Goal: Task Accomplishment & Management: Manage account settings

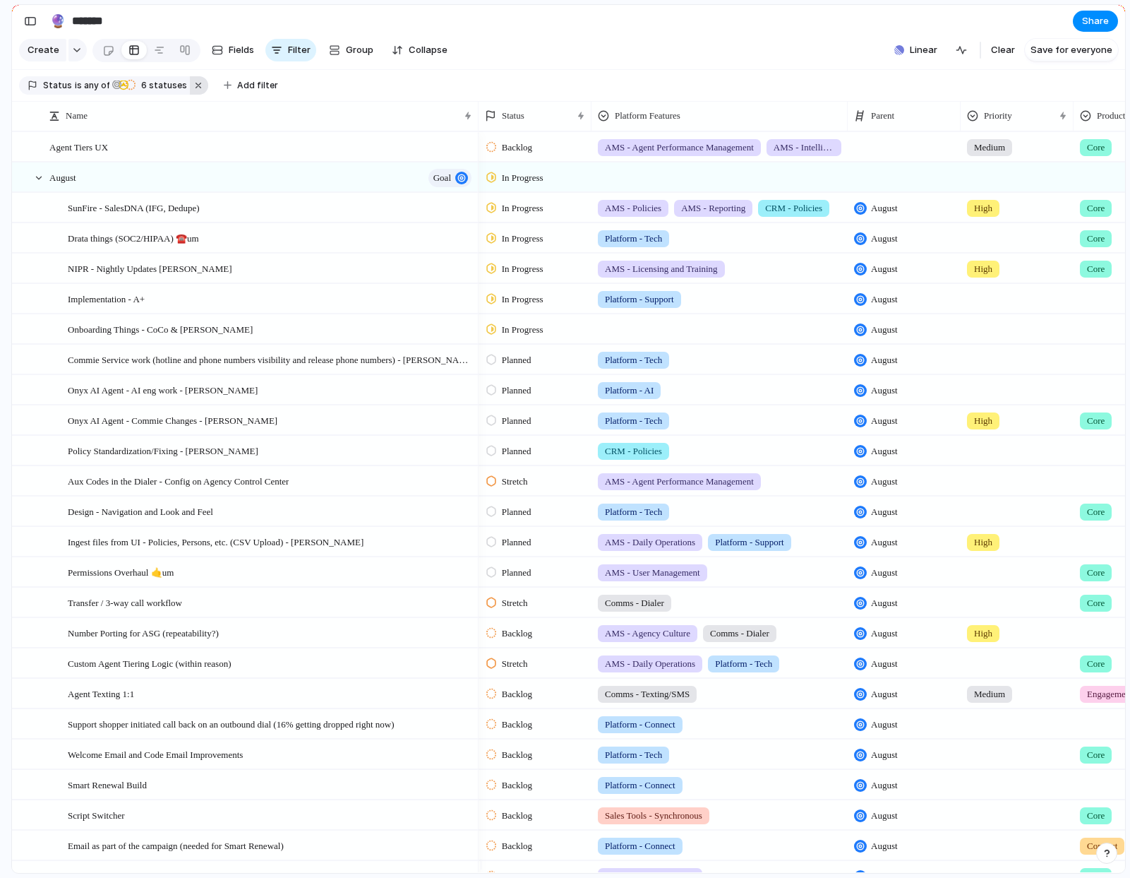
click at [190, 90] on button "button" at bounding box center [199, 85] width 18 height 18
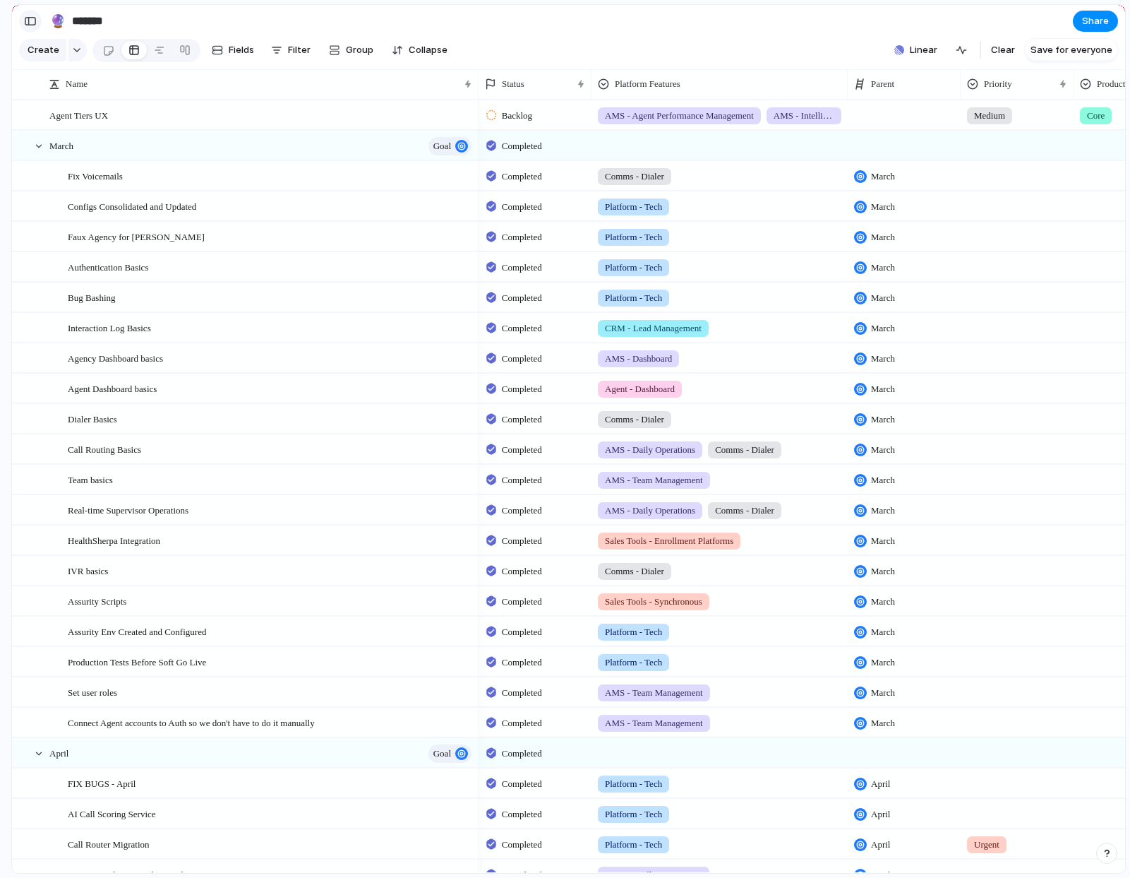
click at [20, 21] on button "button" at bounding box center [30, 21] width 23 height 23
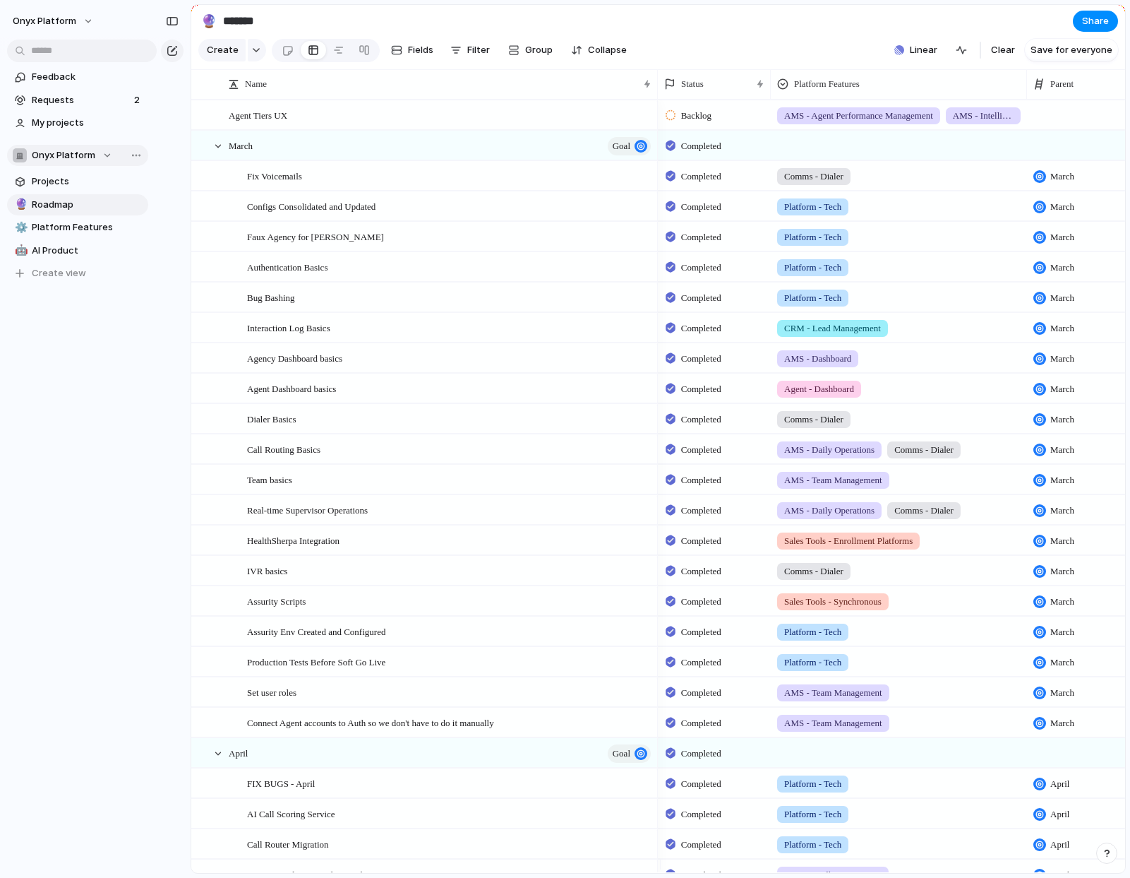
click at [105, 160] on div "Onyx Platform" at bounding box center [63, 155] width 100 height 14
click at [97, 157] on div "Onyx Platform Create new team" at bounding box center [565, 439] width 1130 height 878
click at [121, 157] on div "button" at bounding box center [131, 155] width 25 height 17
click at [133, 157] on div "Onyx Platform Create new team" at bounding box center [565, 439] width 1130 height 878
click at [155, 184] on span "Team settings" at bounding box center [171, 184] width 64 height 14
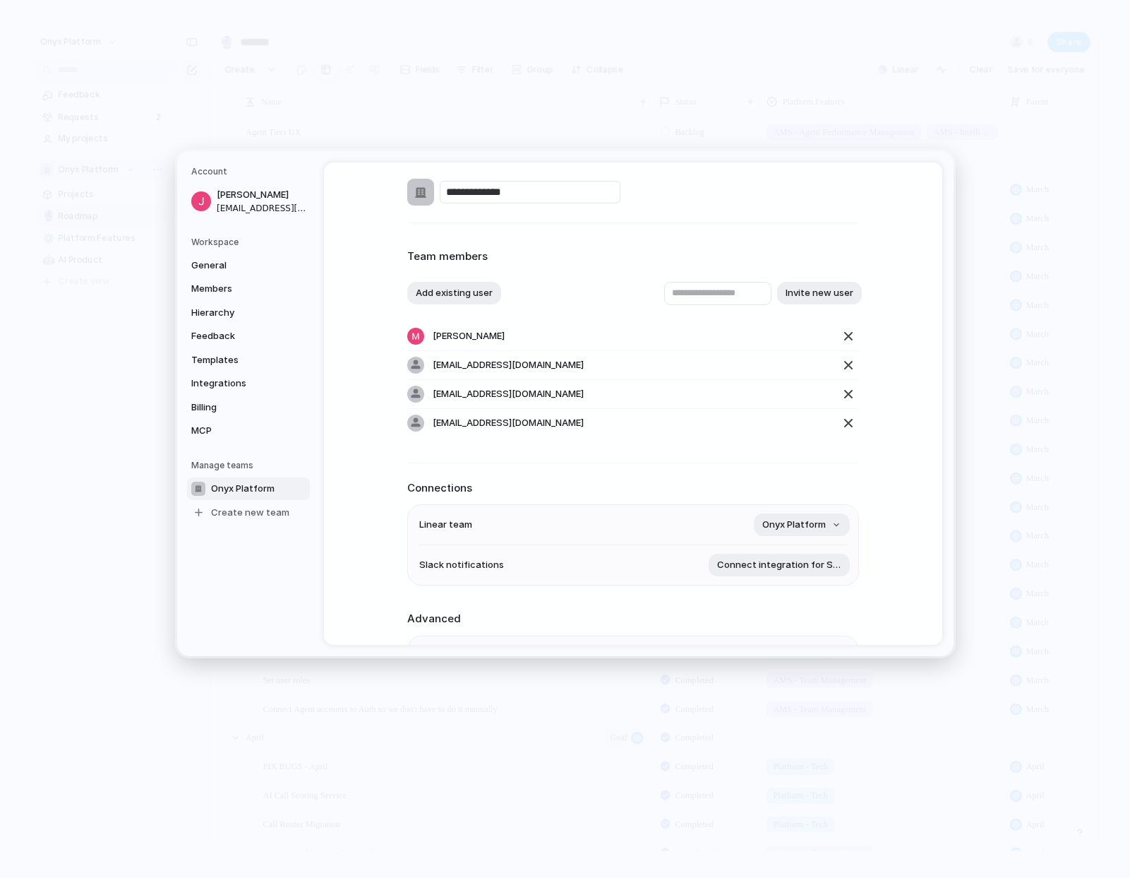
scroll to position [21, 0]
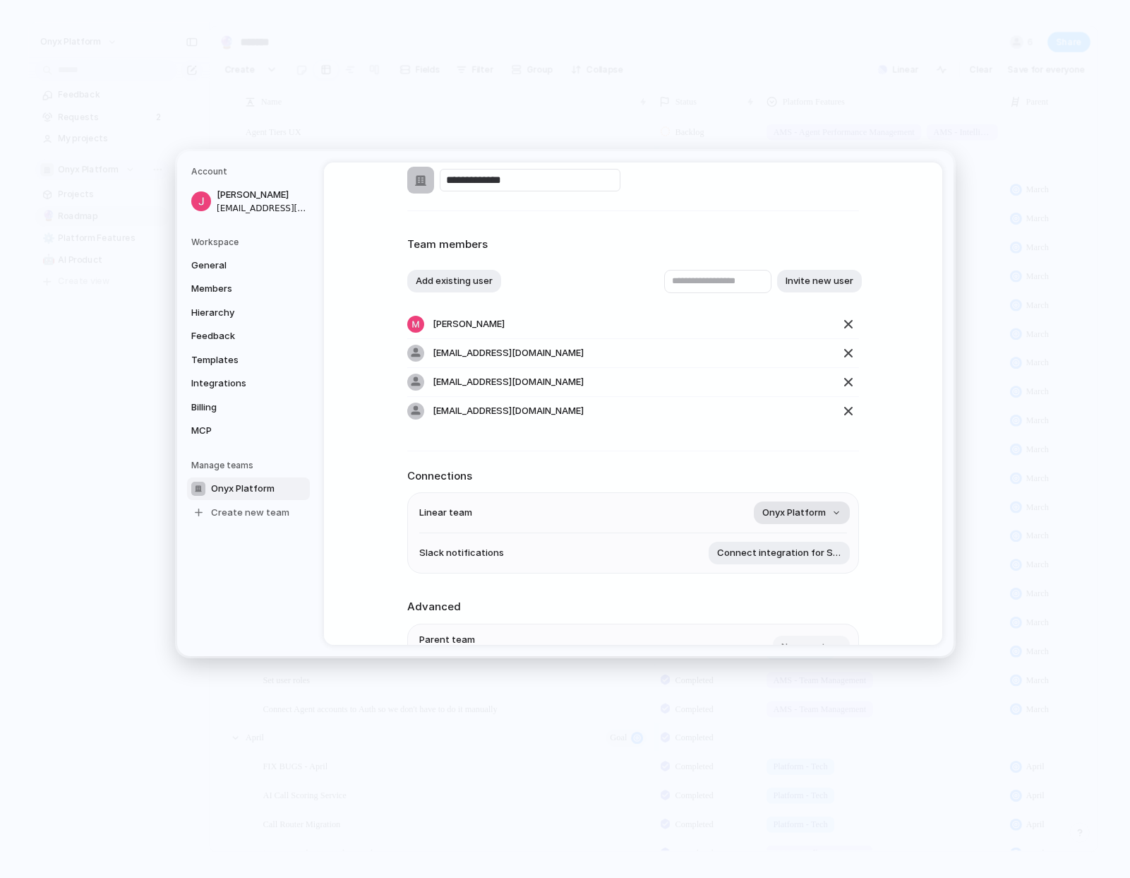
click at [821, 510] on span "Onyx Platform" at bounding box center [795, 513] width 64 height 14
click at [885, 559] on div "Remove team Onyx Platform" at bounding box center [565, 439] width 1130 height 878
click at [820, 513] on span "Onyx Platform" at bounding box center [795, 513] width 64 height 14
click at [788, 547] on input "text" at bounding box center [787, 544] width 121 height 28
click at [797, 578] on span "Remove team" at bounding box center [785, 574] width 61 height 14
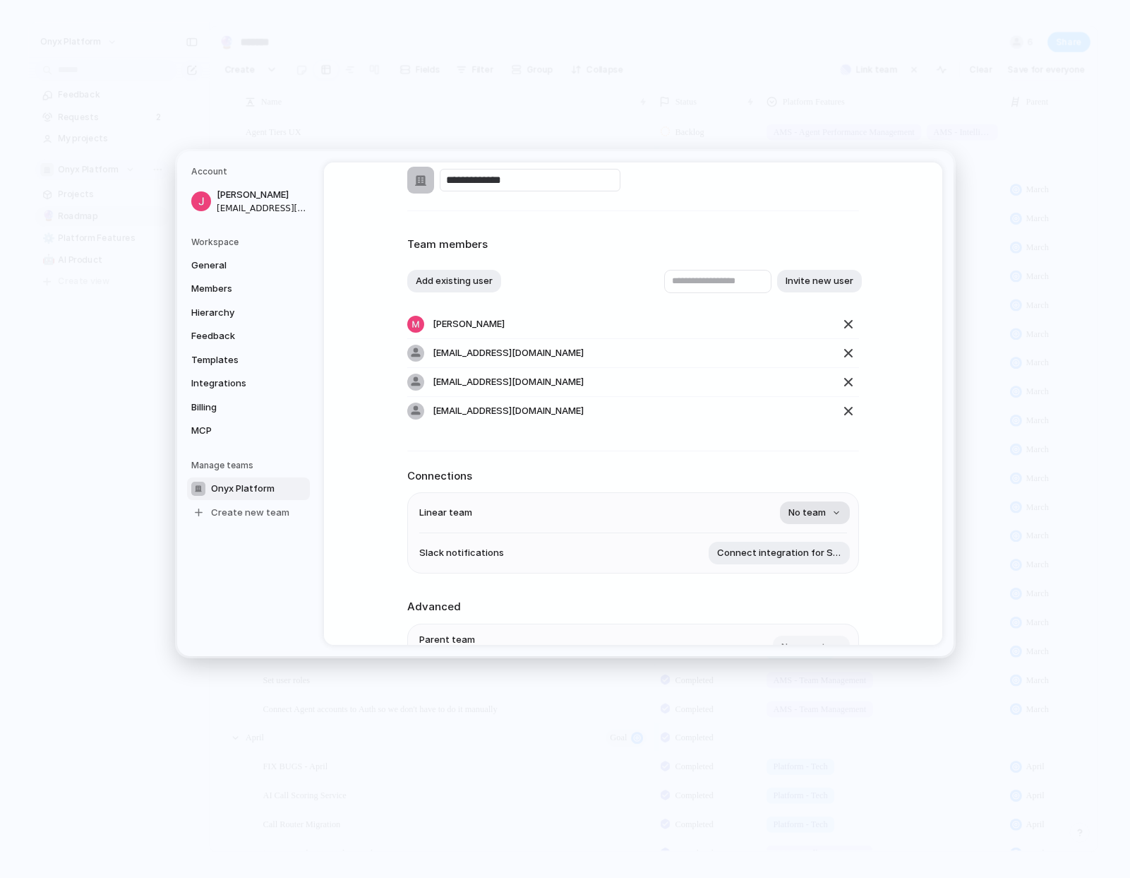
click at [828, 512] on button "No team" at bounding box center [815, 512] width 70 height 23
click at [903, 504] on div "Onyx Platform" at bounding box center [565, 439] width 1130 height 878
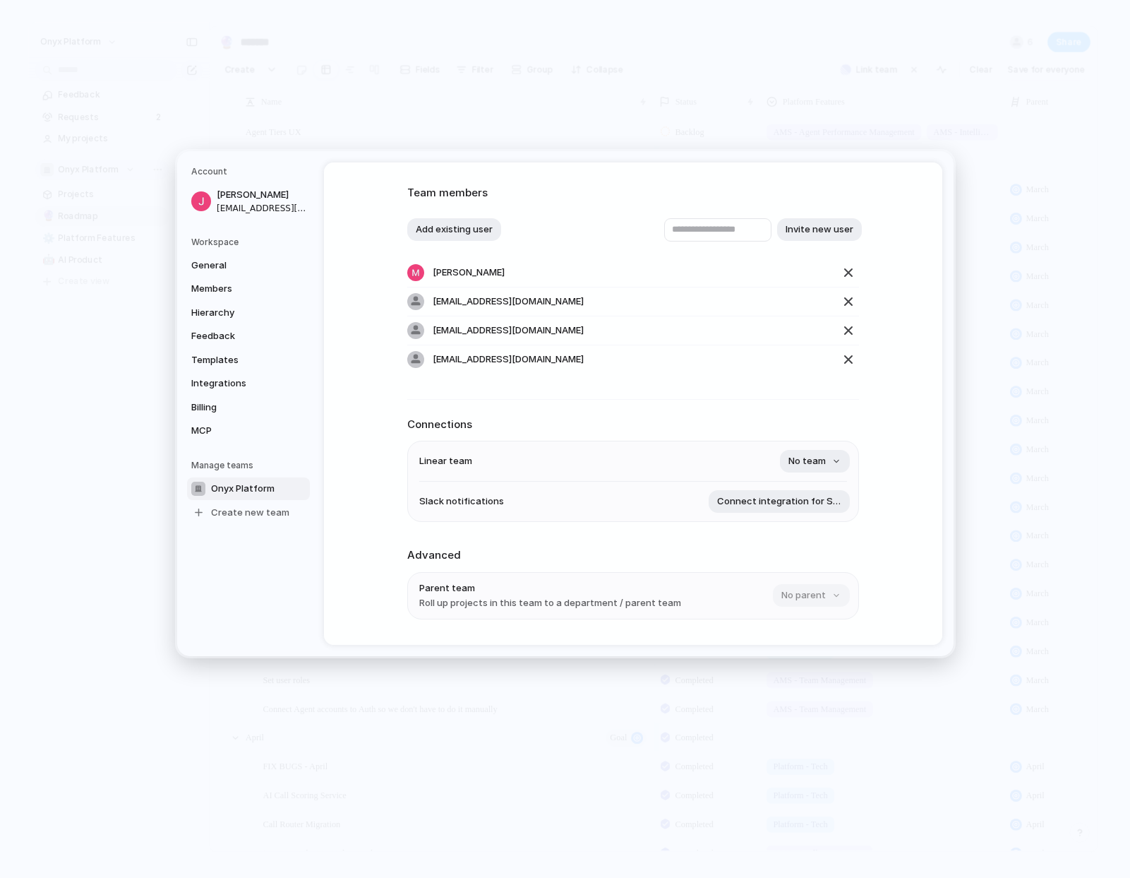
scroll to position [83, 0]
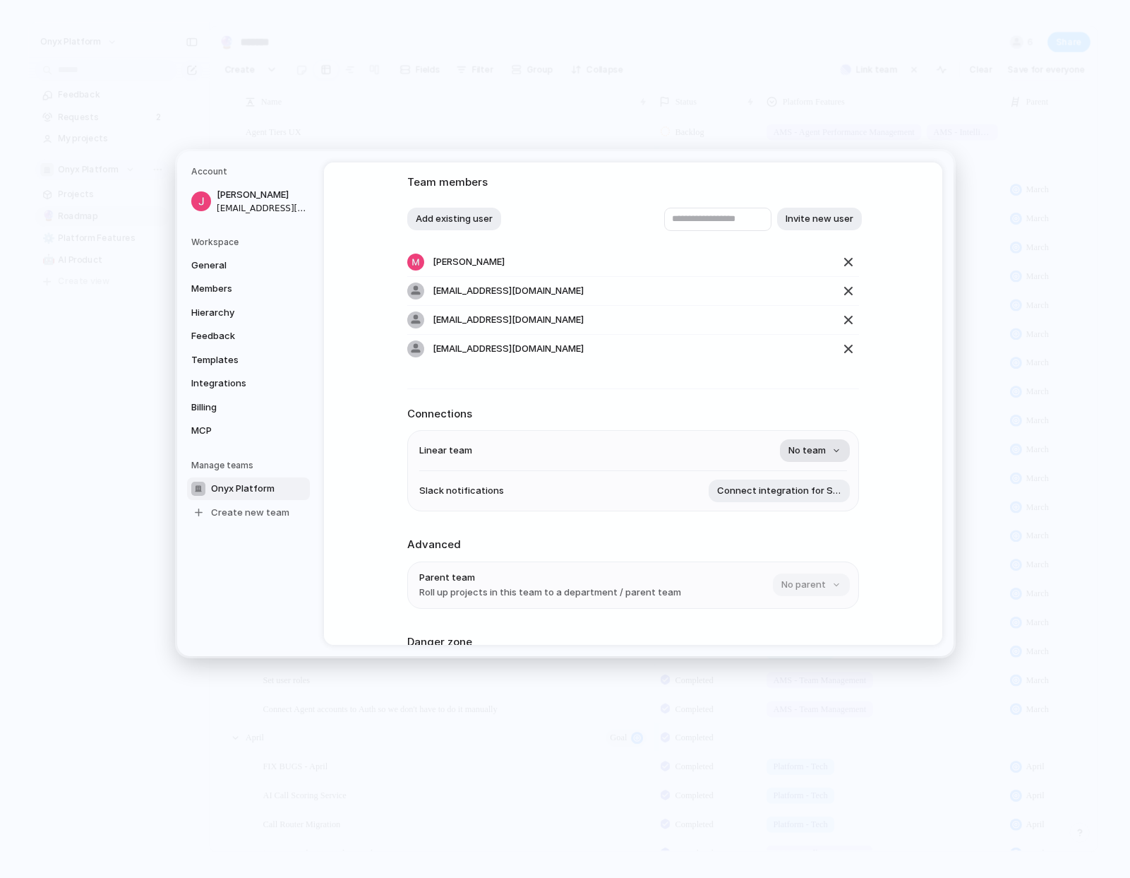
click at [830, 454] on button "No team" at bounding box center [815, 450] width 70 height 23
click at [805, 515] on span "Onyx Platform" at bounding box center [787, 511] width 64 height 14
click at [813, 448] on span "Onyx Platform" at bounding box center [795, 451] width 64 height 14
click at [787, 538] on span "Onyx Platform" at bounding box center [787, 535] width 64 height 14
click at [924, 494] on div "**********" at bounding box center [633, 403] width 619 height 482
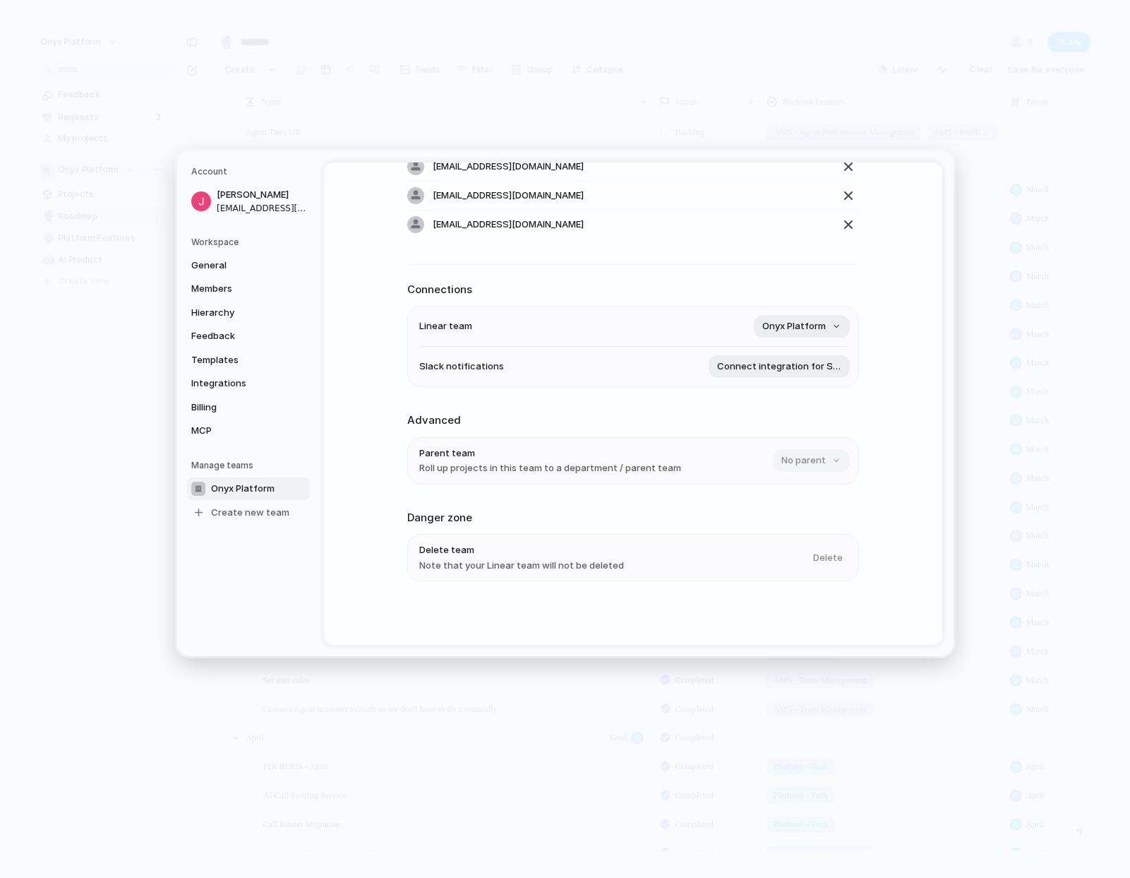
scroll to position [0, 0]
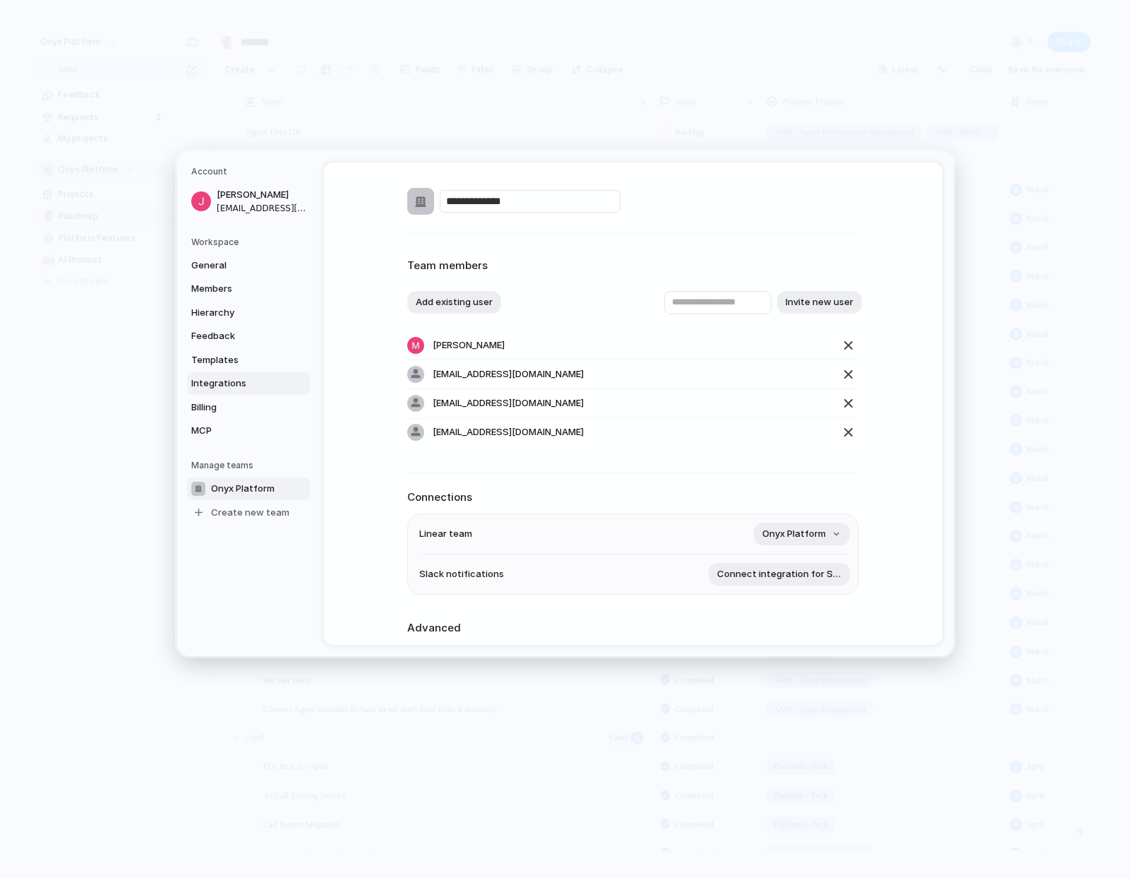
click at [218, 386] on span "Integrations" at bounding box center [236, 383] width 90 height 14
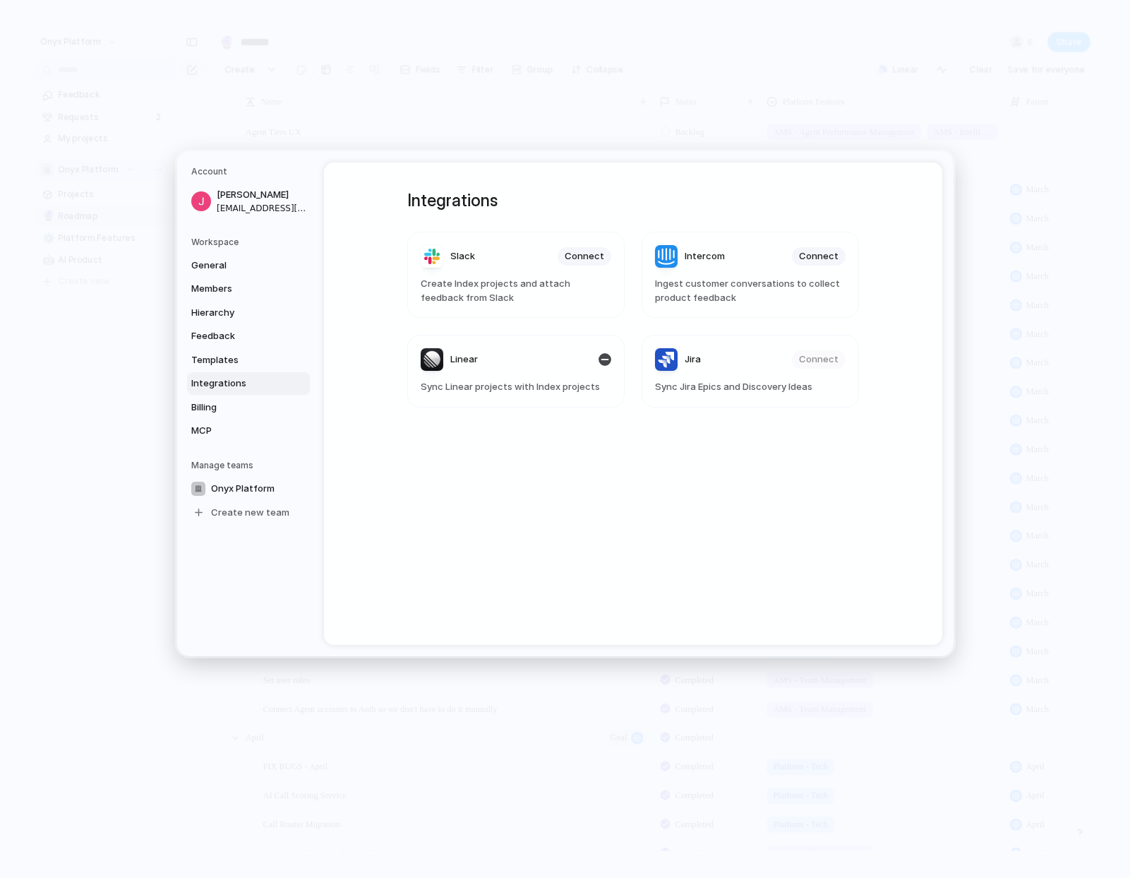
click at [544, 373] on article "Linear Sync Linear projects with Index projects" at bounding box center [515, 371] width 217 height 73
click at [541, 395] on article "Linear Sync Linear projects with Index projects" at bounding box center [515, 371] width 217 height 73
click at [599, 361] on div "button" at bounding box center [605, 359] width 13 height 13
click at [590, 355] on span "Connect" at bounding box center [585, 360] width 40 height 14
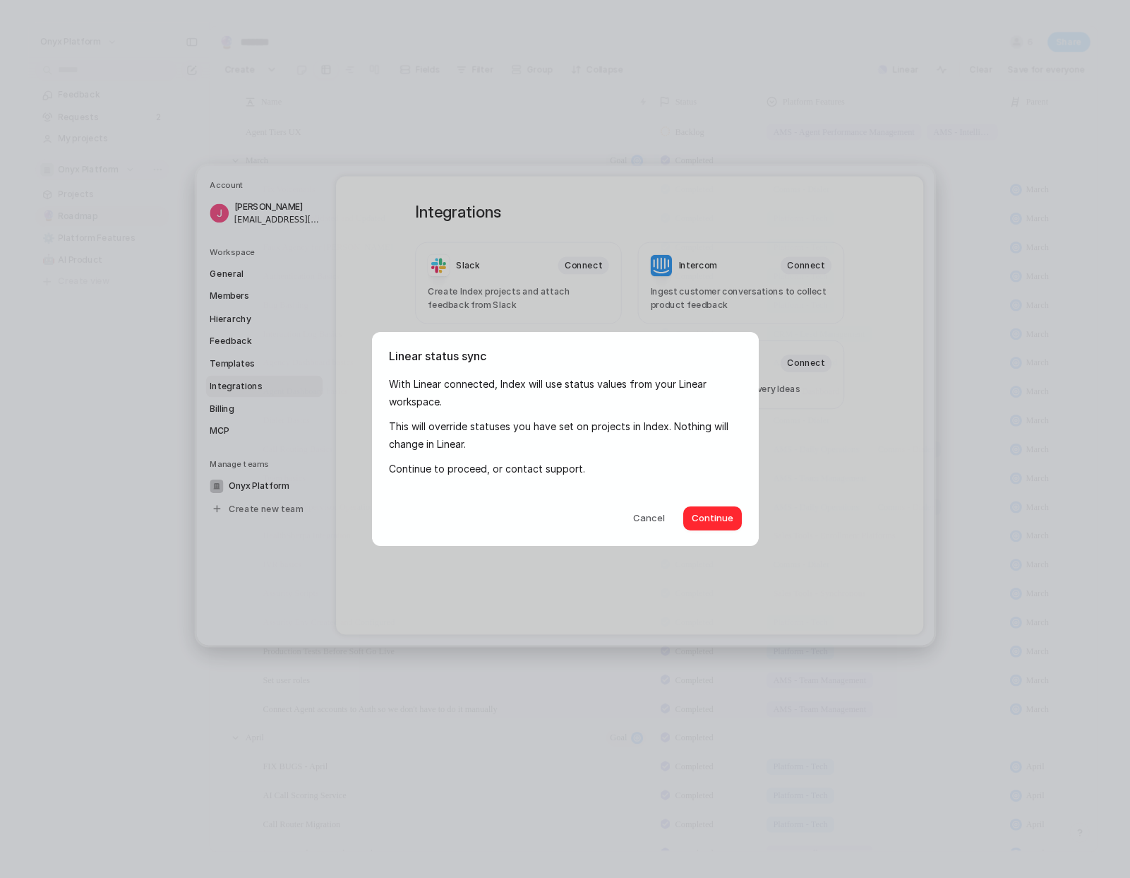
click at [710, 522] on span "Continue" at bounding box center [713, 518] width 42 height 14
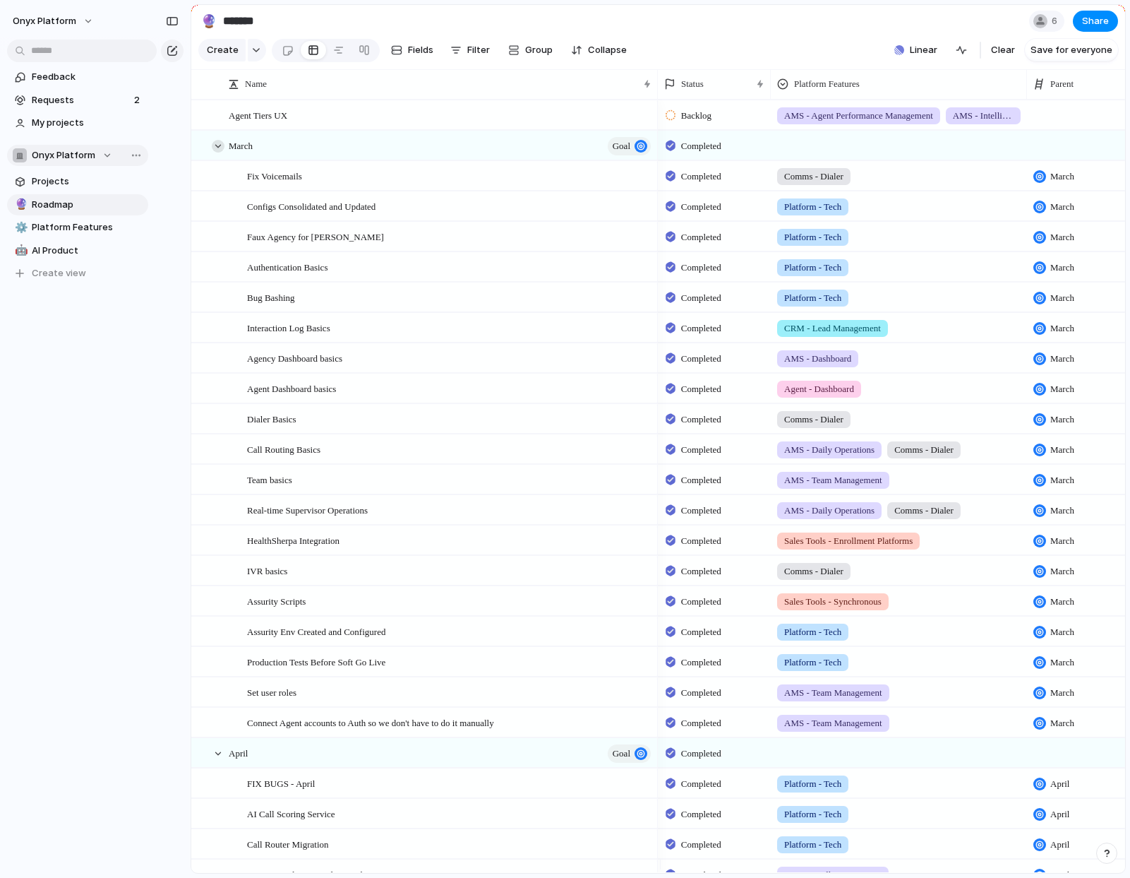
click at [215, 150] on div at bounding box center [218, 146] width 13 height 13
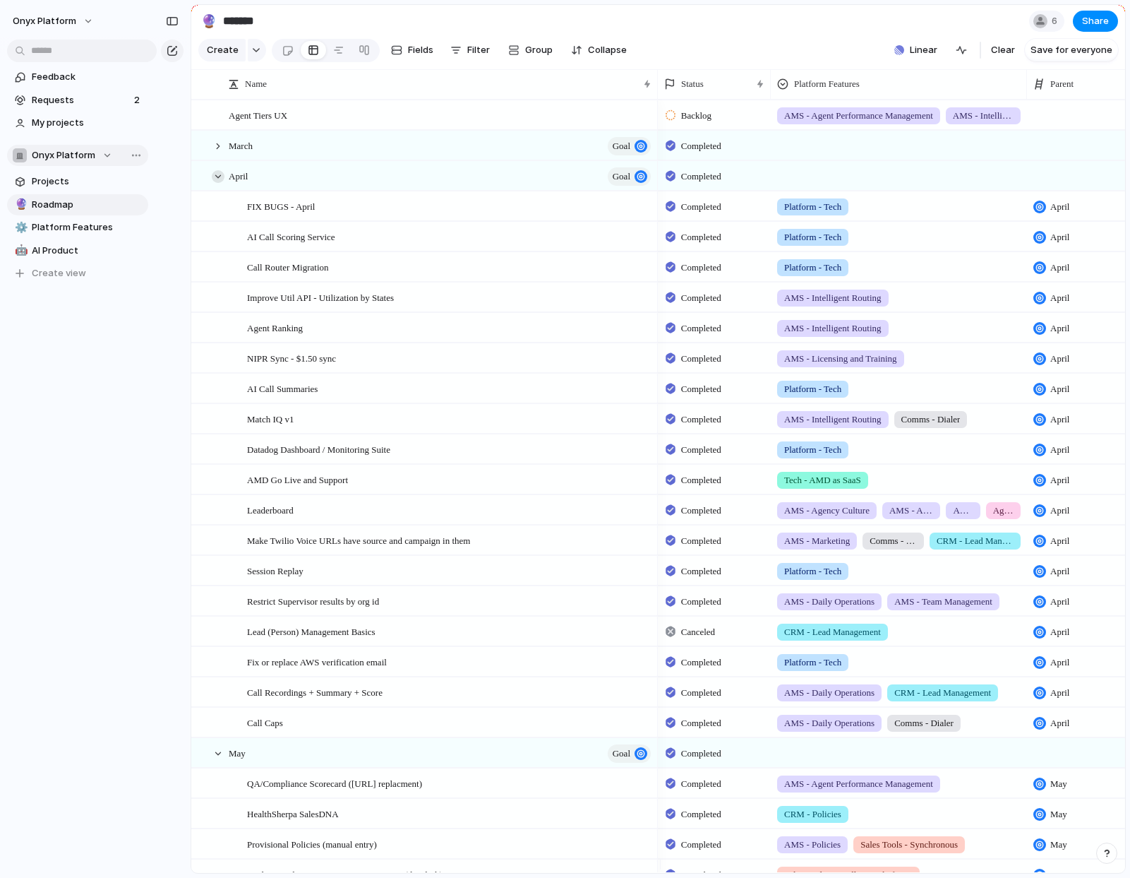
click at [215, 183] on div at bounding box center [218, 176] width 13 height 13
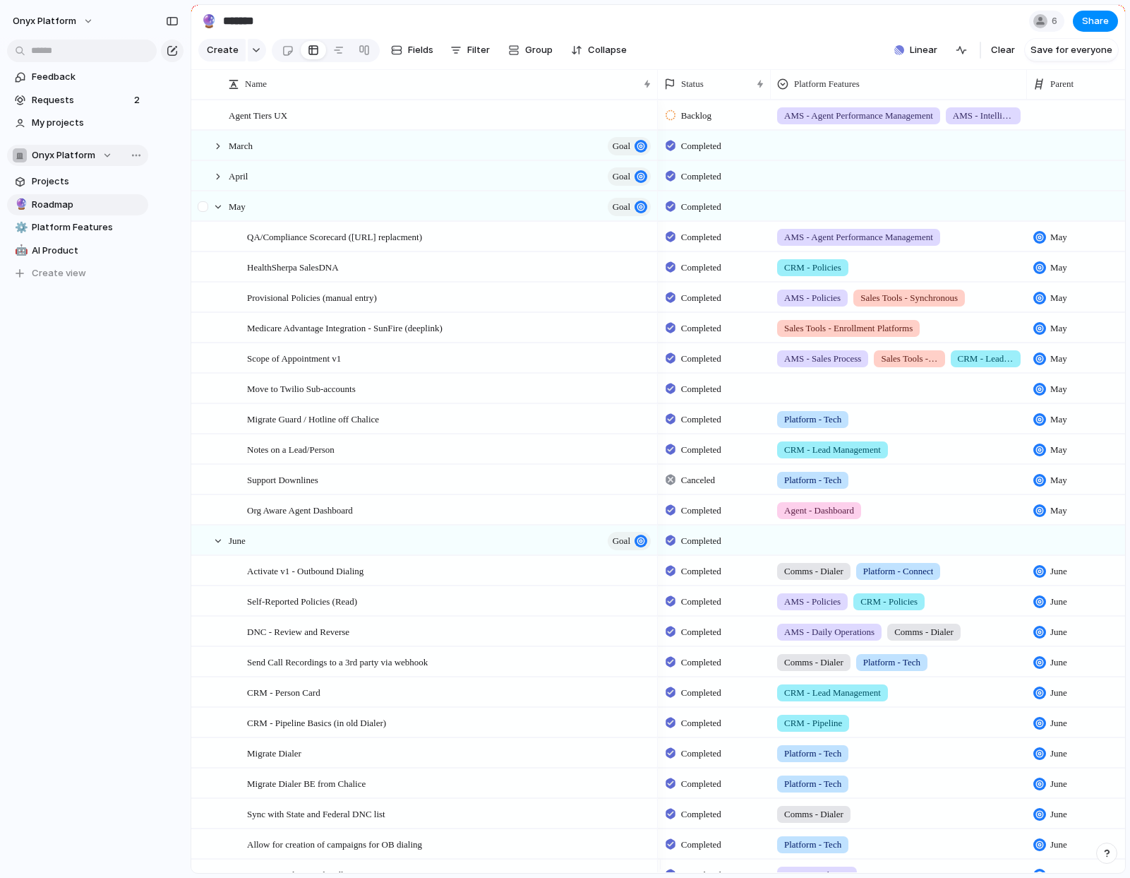
click at [215, 210] on div at bounding box center [204, 211] width 25 height 38
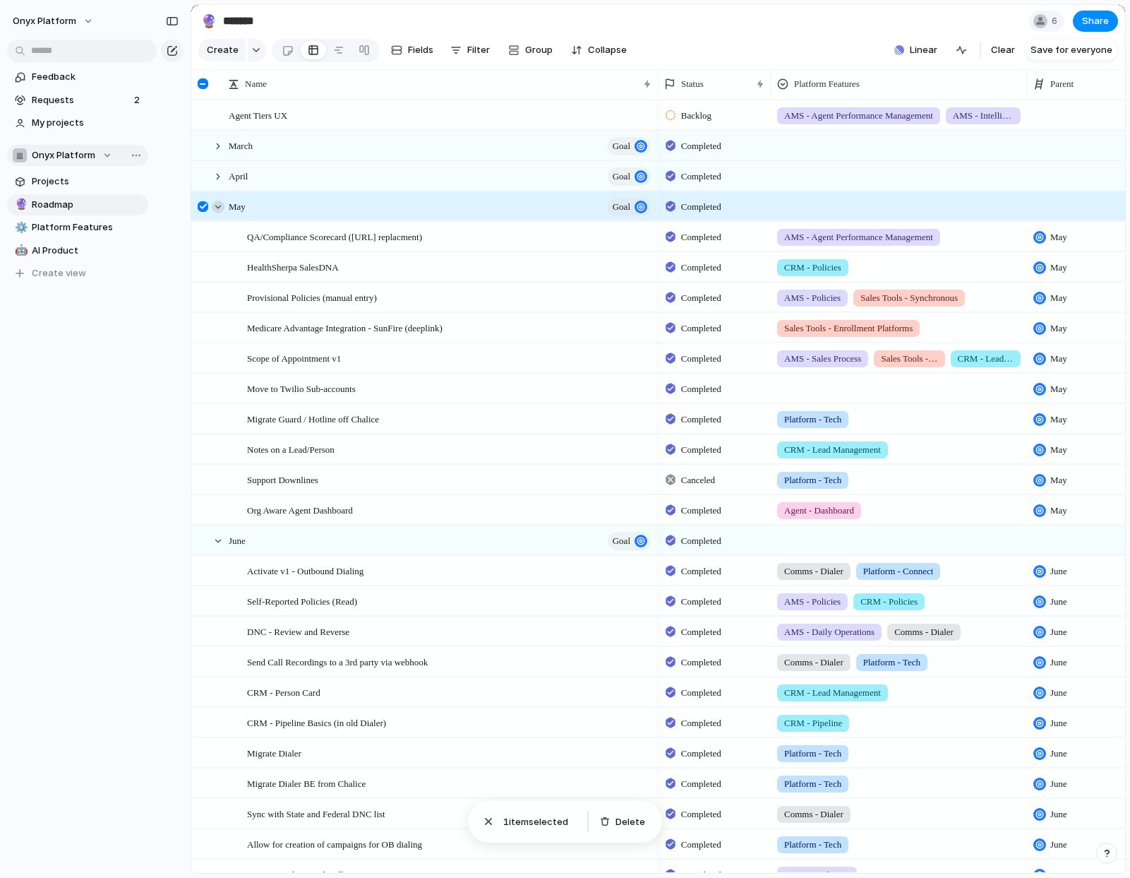
click at [218, 213] on div at bounding box center [218, 207] width 13 height 13
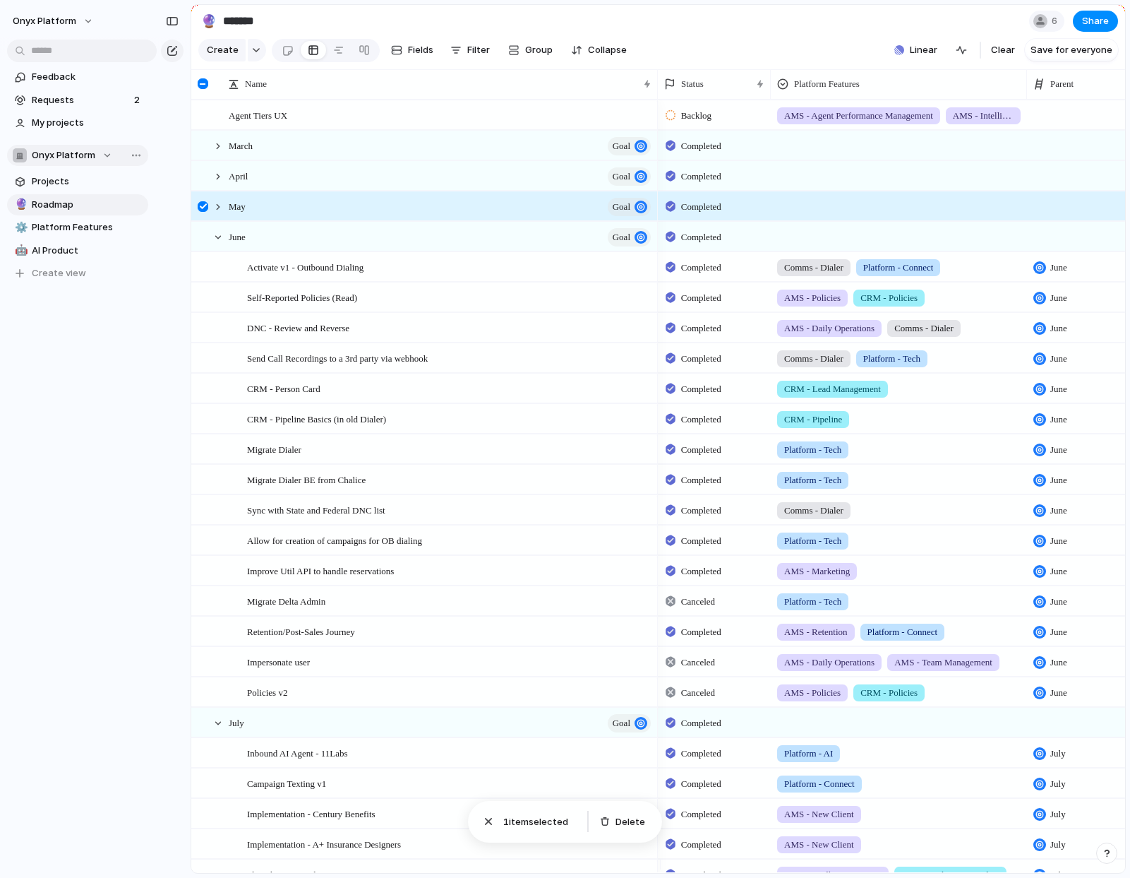
click at [203, 212] on div at bounding box center [203, 206] width 11 height 11
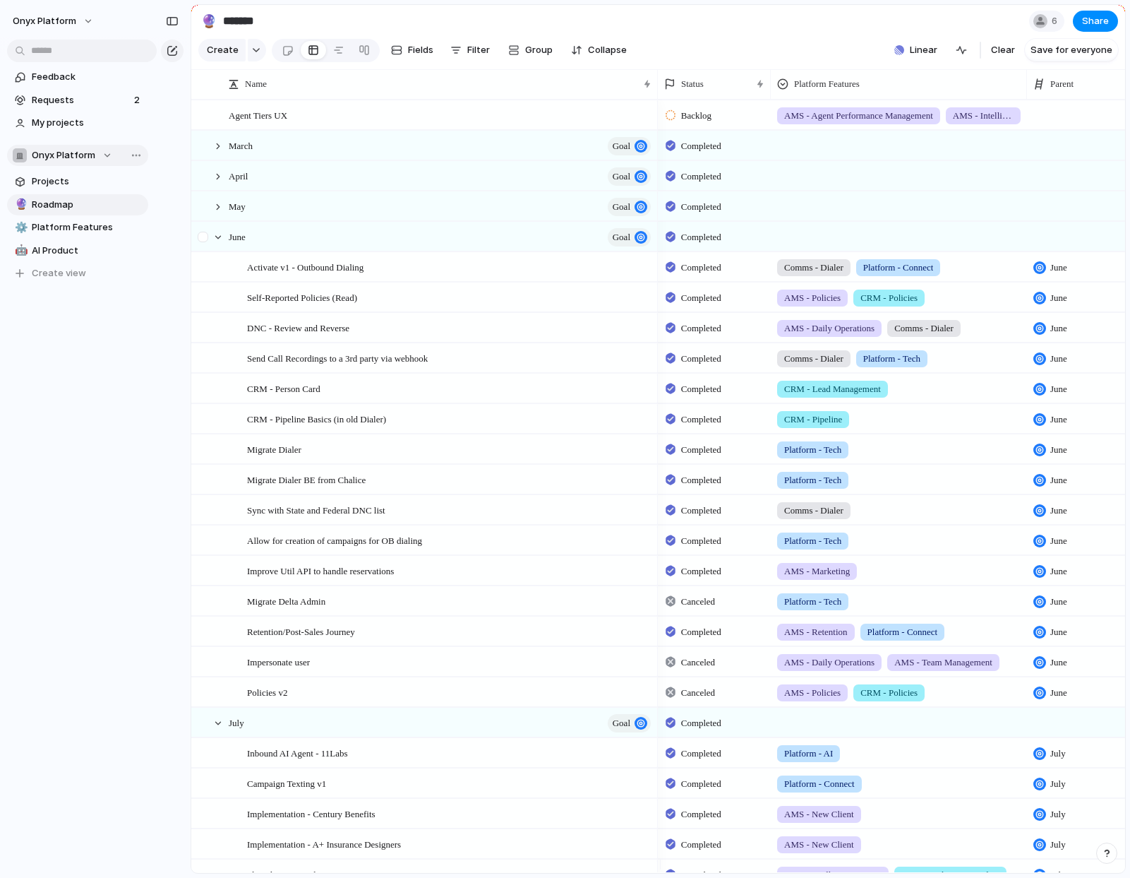
click at [211, 249] on div at bounding box center [204, 241] width 25 height 38
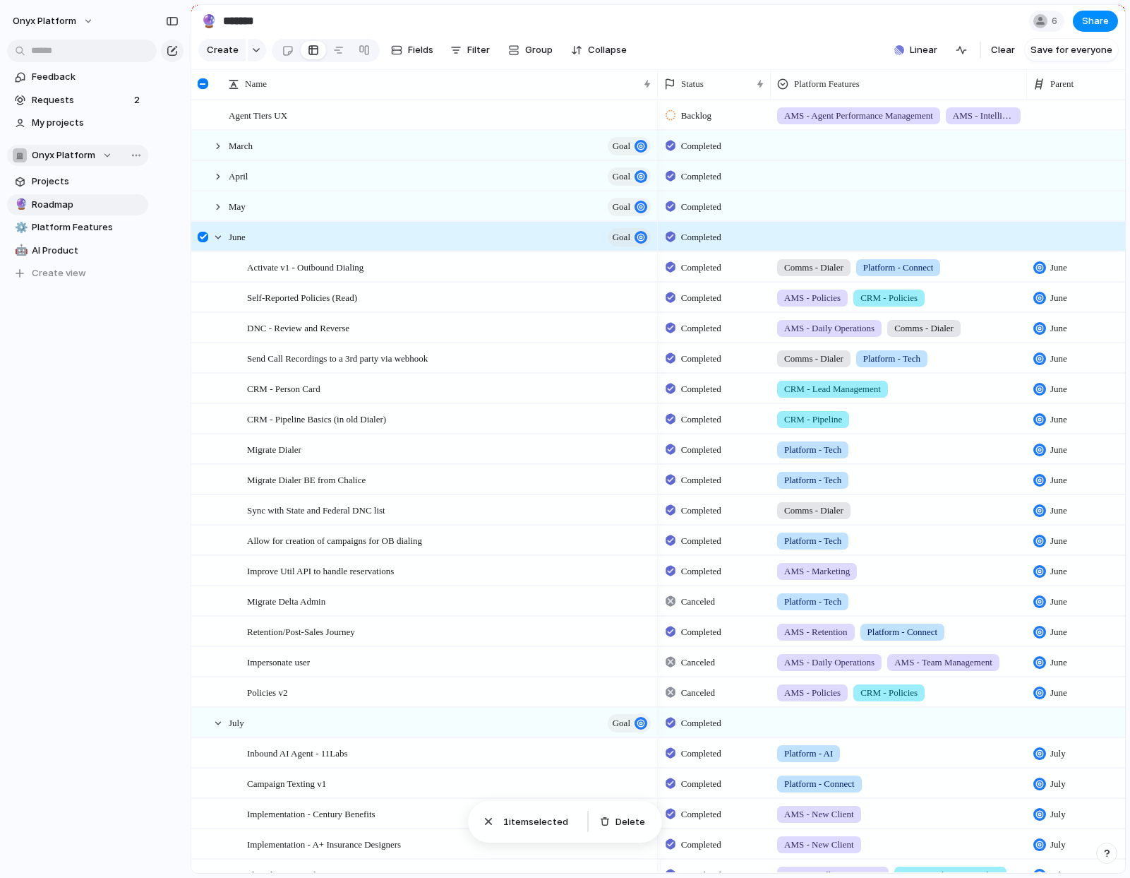
click at [201, 253] on div at bounding box center [204, 241] width 25 height 38
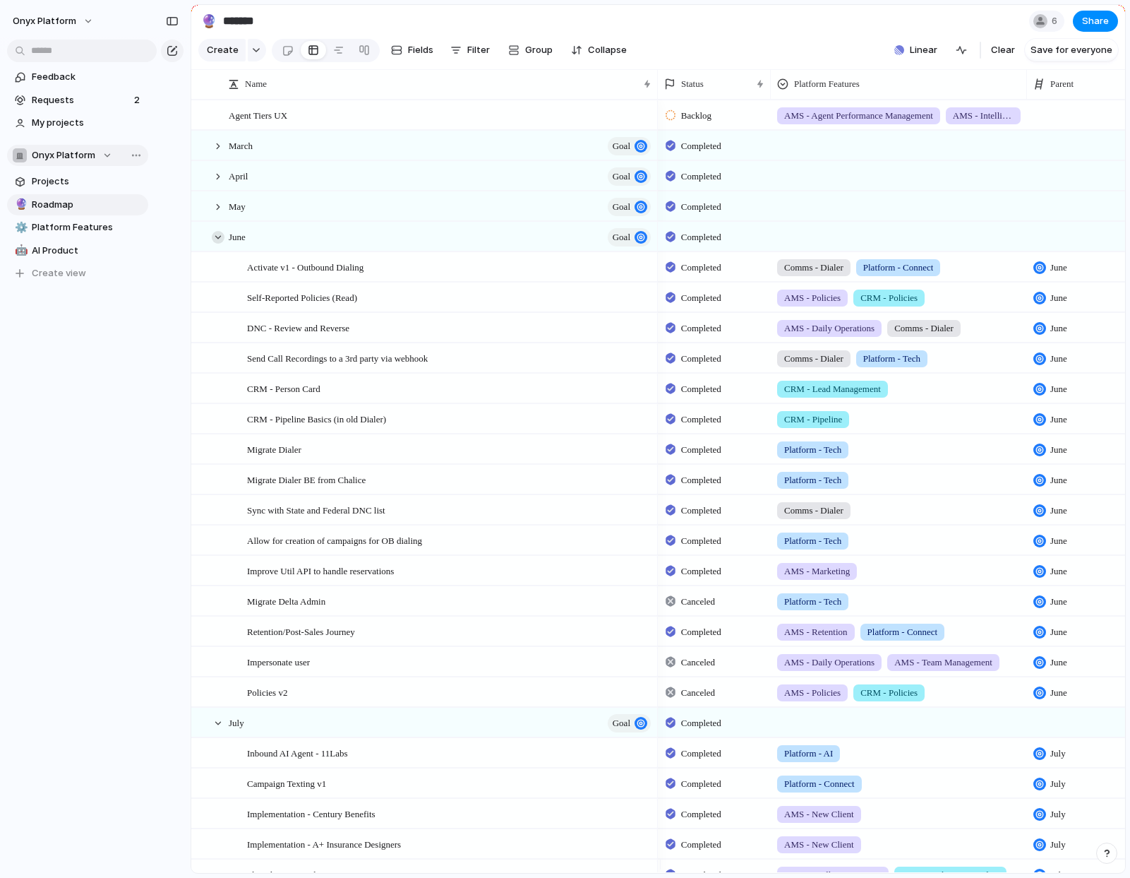
click at [217, 244] on div at bounding box center [218, 237] width 13 height 13
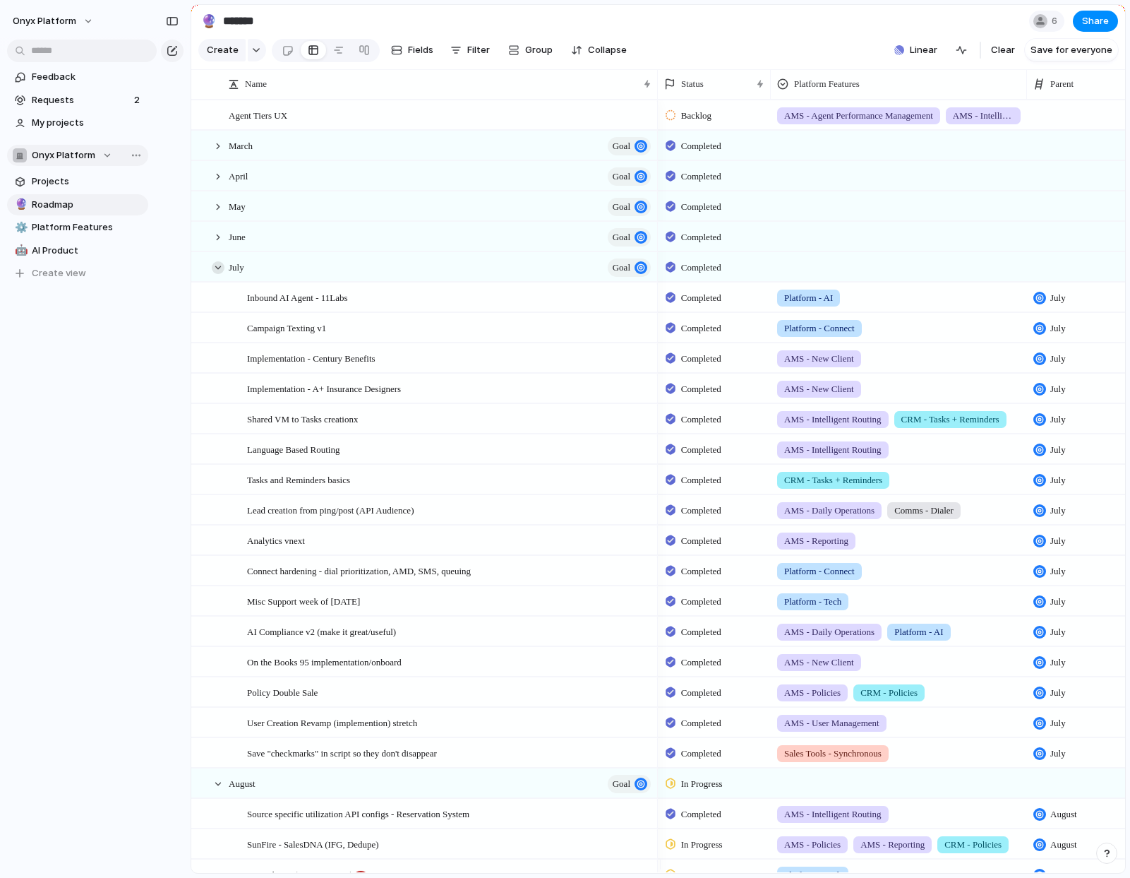
click at [220, 274] on div at bounding box center [218, 267] width 13 height 13
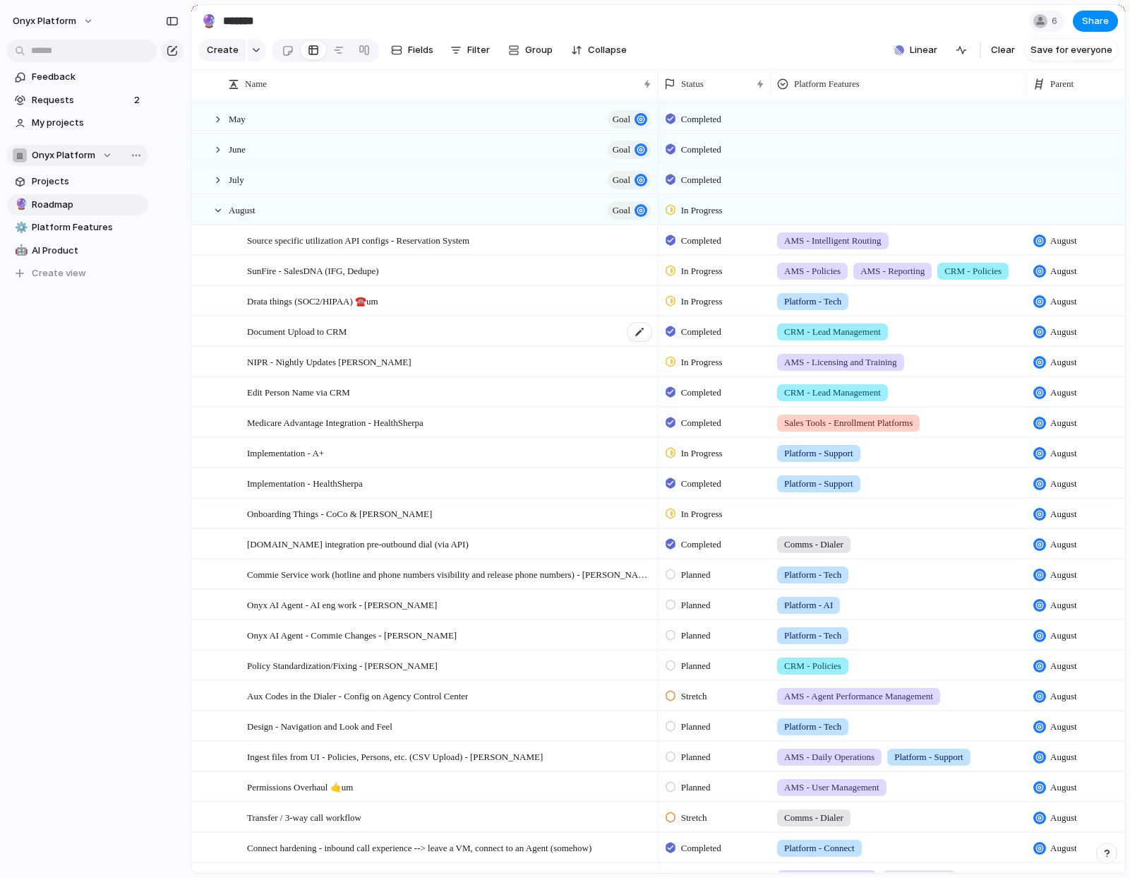
scroll to position [151, 0]
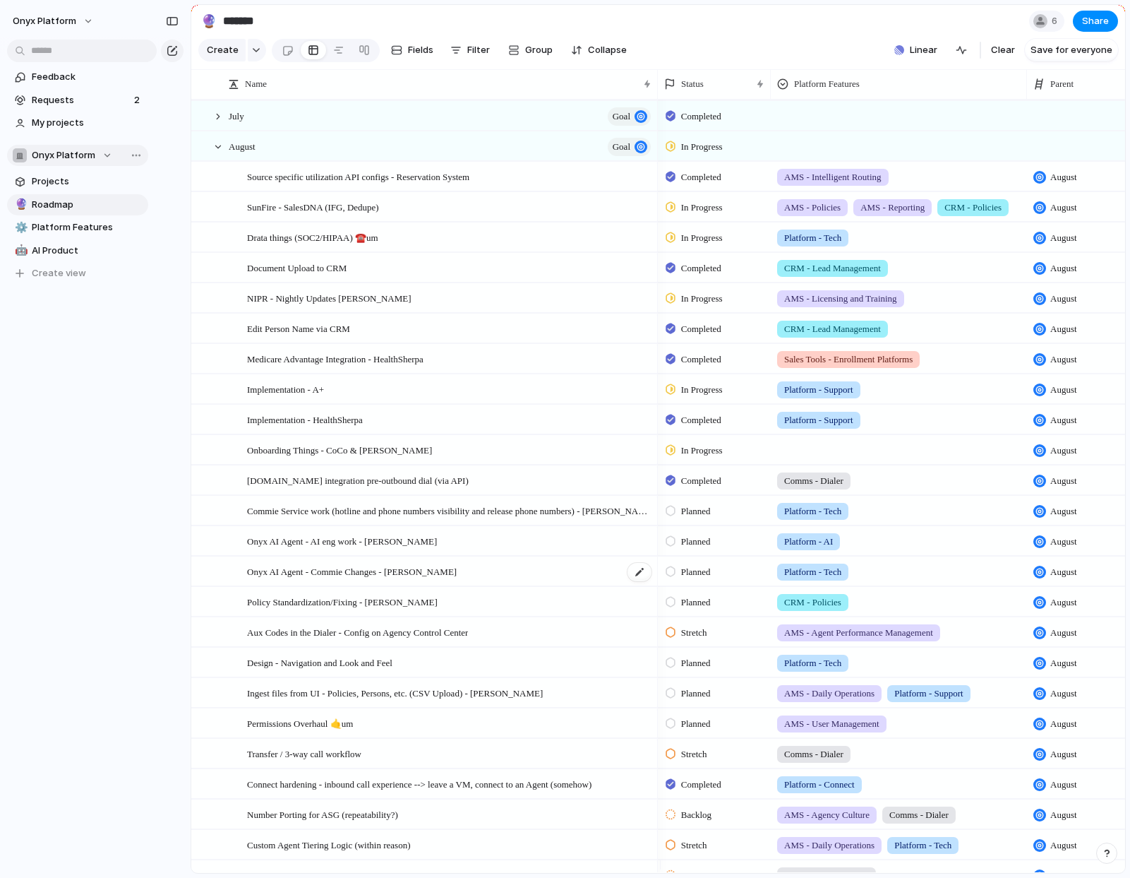
click at [296, 579] on span "Onyx AI Agent - Commie Changes - [PERSON_NAME]" at bounding box center [352, 571] width 210 height 16
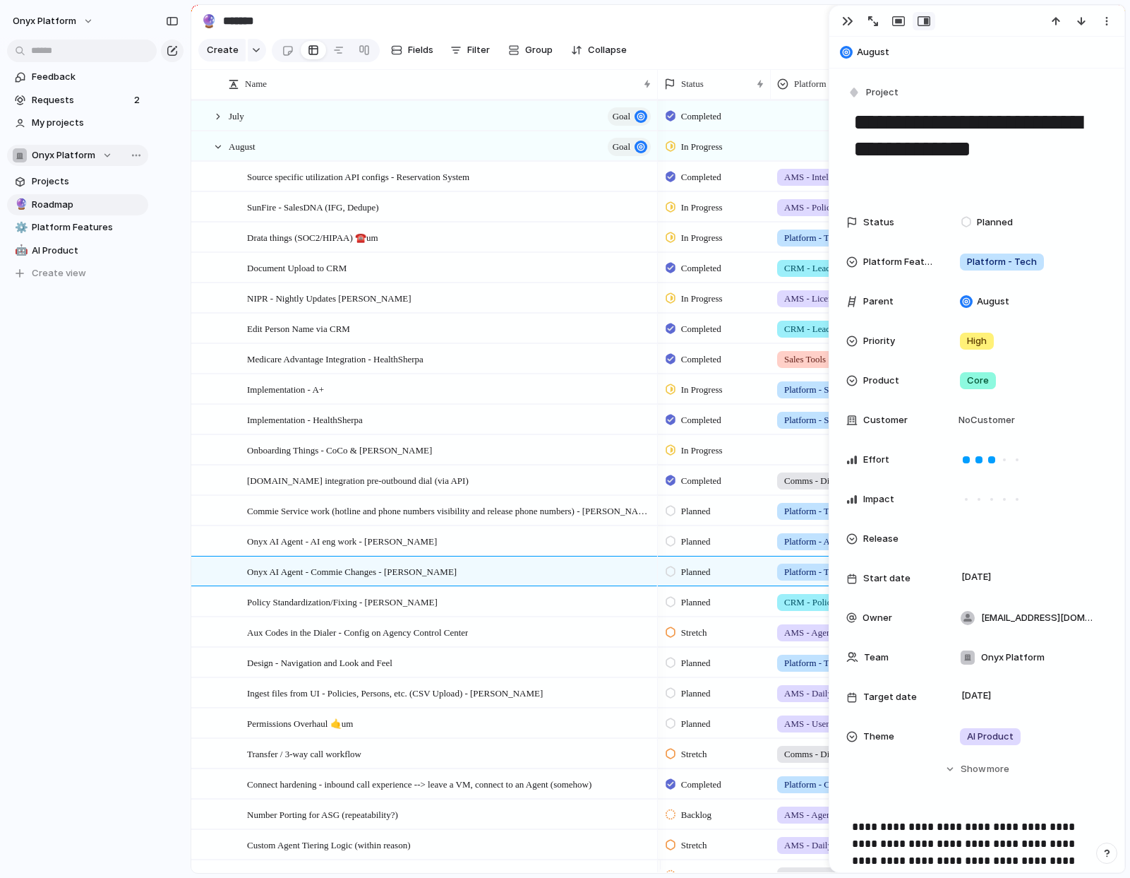
click at [873, 21] on div "button" at bounding box center [874, 21] width 10 height 10
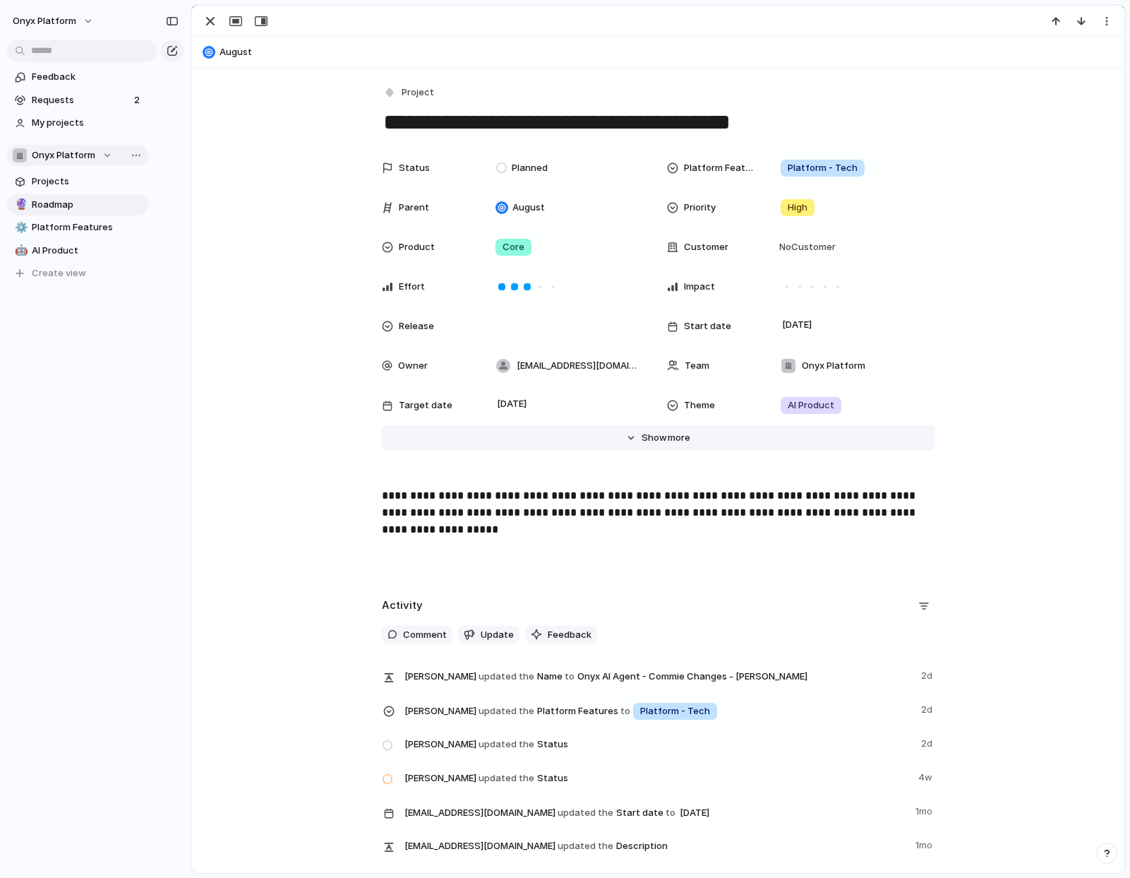
click at [642, 440] on span "Show" at bounding box center [654, 438] width 25 height 14
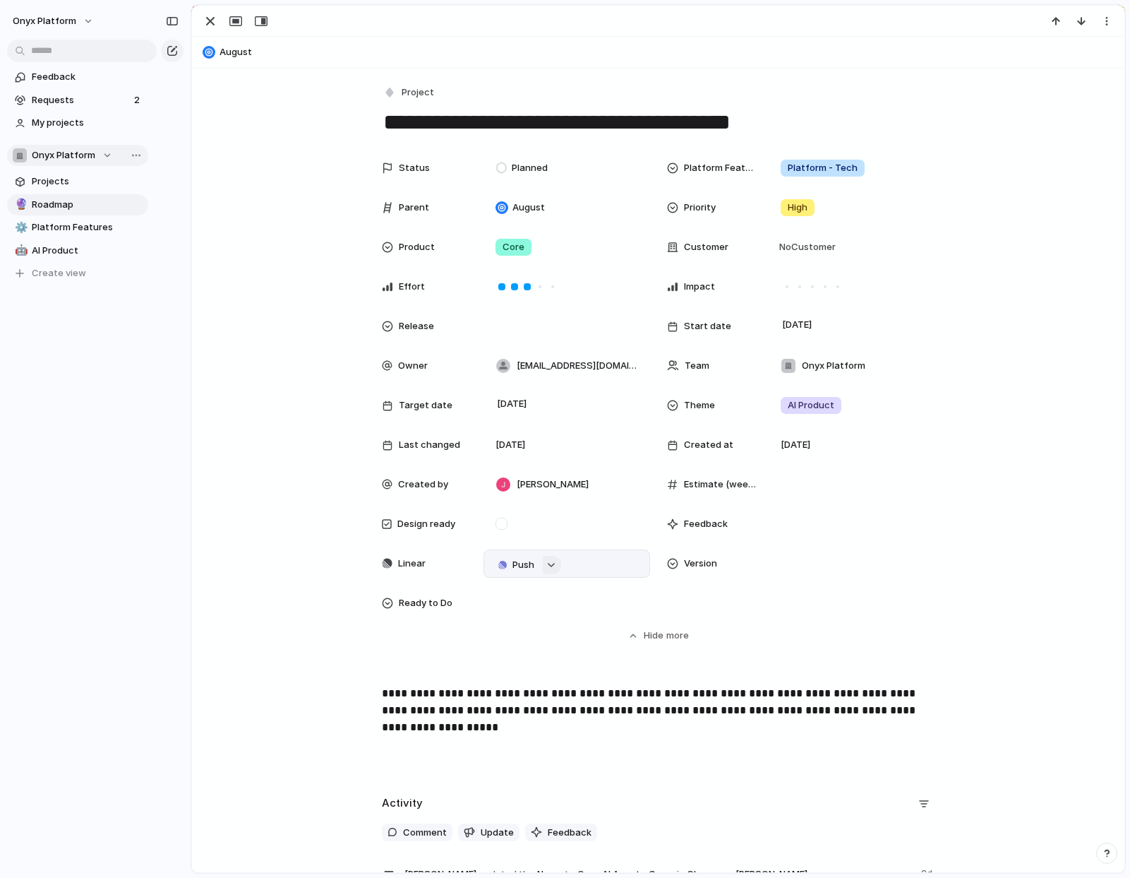
click at [545, 568] on button "button" at bounding box center [552, 565] width 18 height 18
click at [547, 566] on div "button" at bounding box center [552, 565] width 10 height 6
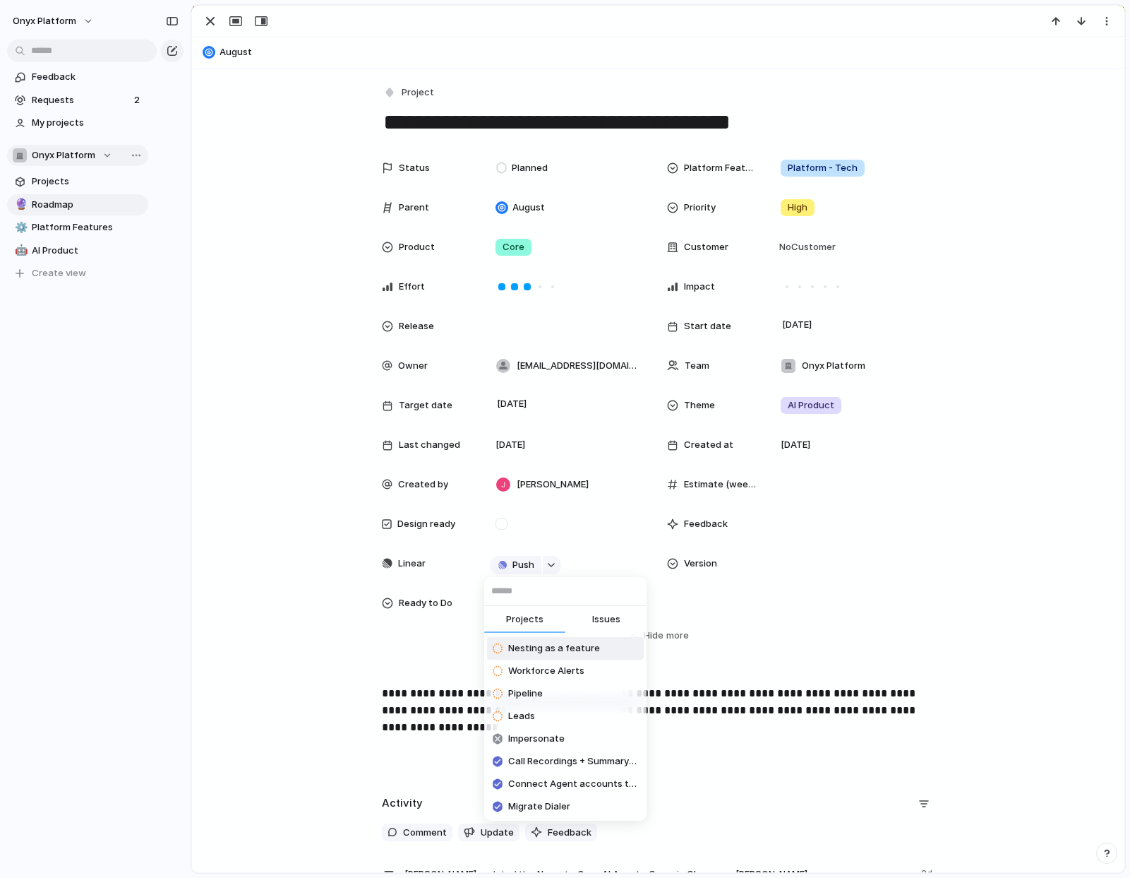
click at [309, 601] on div "Projects Issues Nesting as a feature Workforce Alerts Pipeline Leads Impersonat…" at bounding box center [565, 439] width 1130 height 878
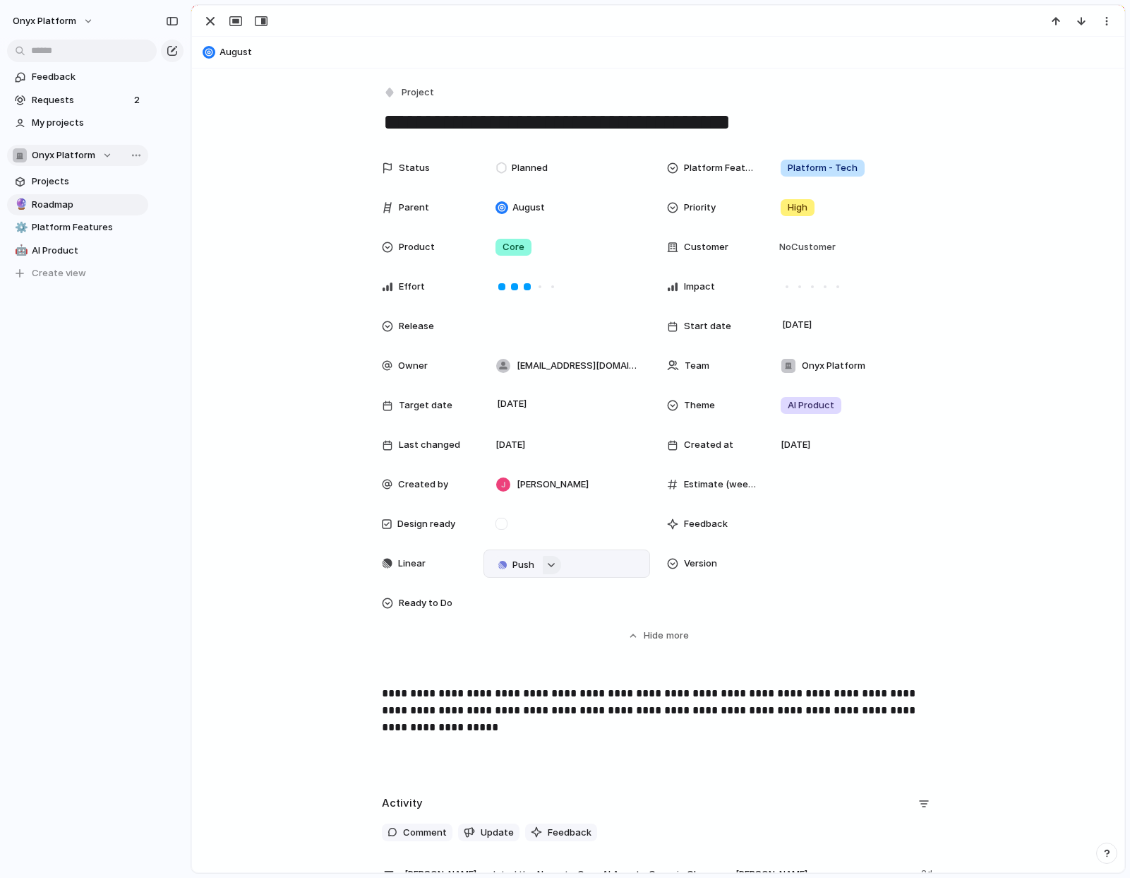
click at [547, 566] on div "button" at bounding box center [552, 565] width 10 height 6
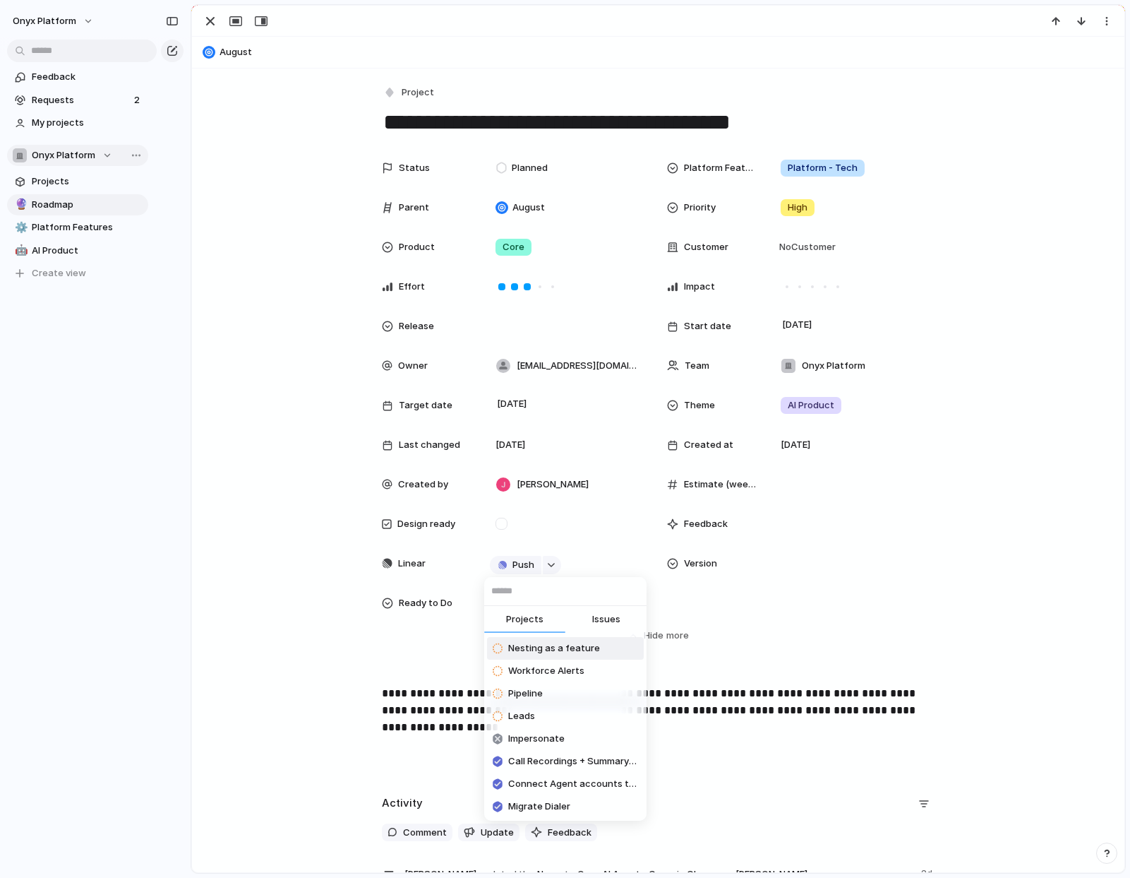
click at [609, 612] on span "Issues" at bounding box center [606, 619] width 28 height 14
click at [523, 616] on span "Projects" at bounding box center [524, 619] width 37 height 14
click at [263, 484] on div "Projects Issues Nesting as a feature Workforce Alerts Pipeline Leads Impersonat…" at bounding box center [565, 439] width 1130 height 878
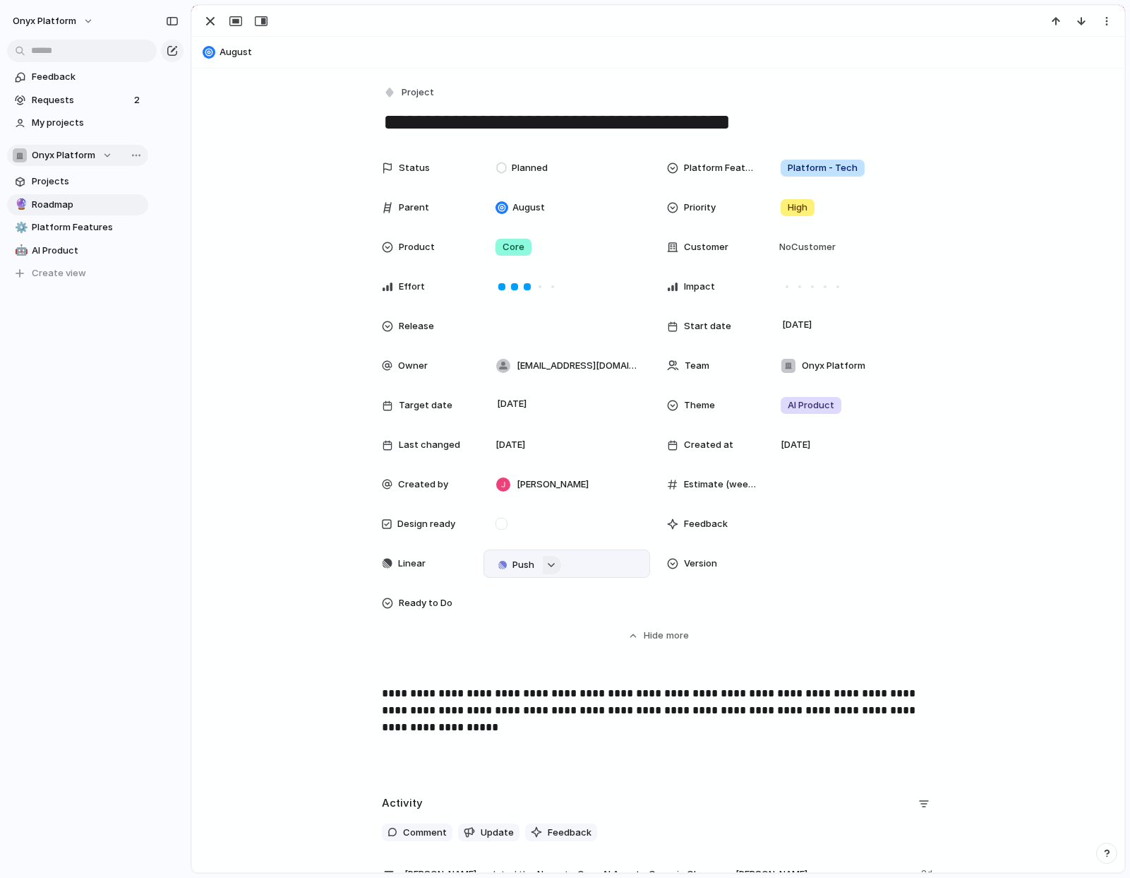
click at [547, 565] on div "button" at bounding box center [552, 565] width 10 height 6
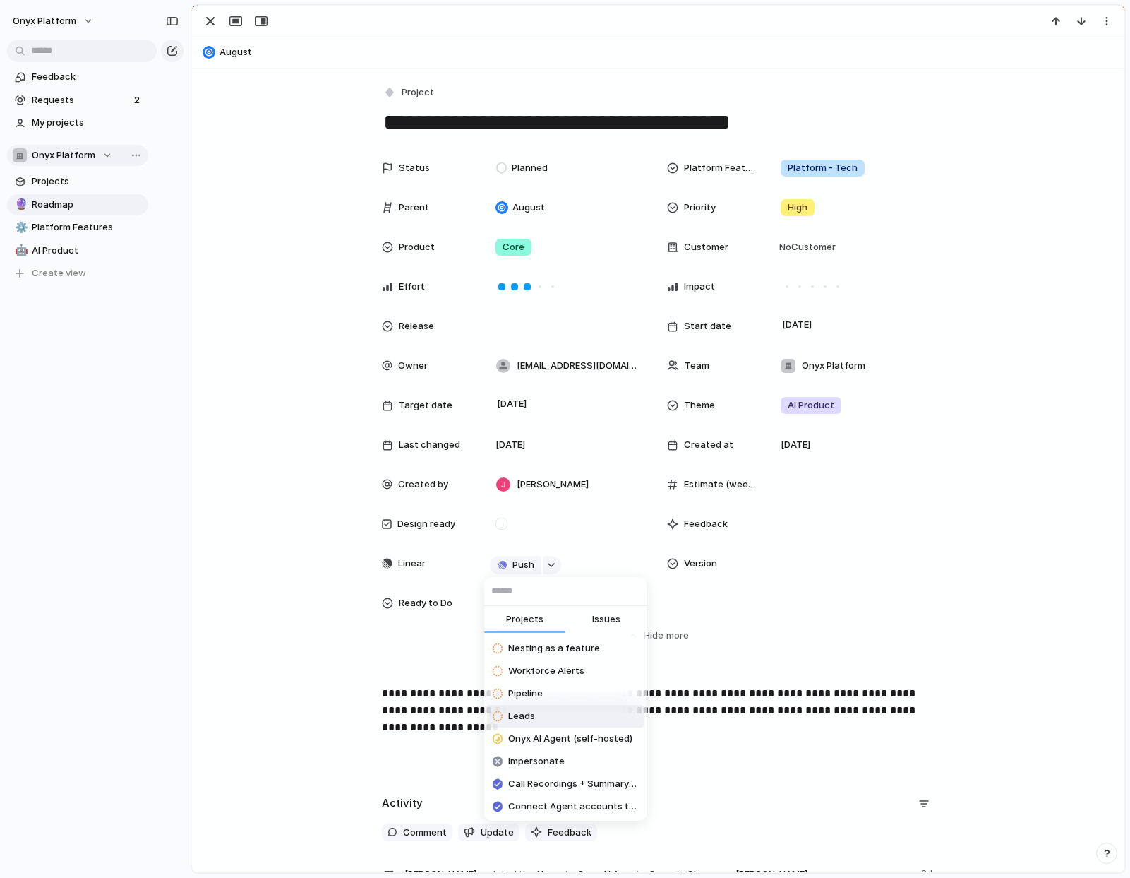
click at [604, 736] on span "Onyx AI Agent (self-hosted)" at bounding box center [570, 739] width 124 height 14
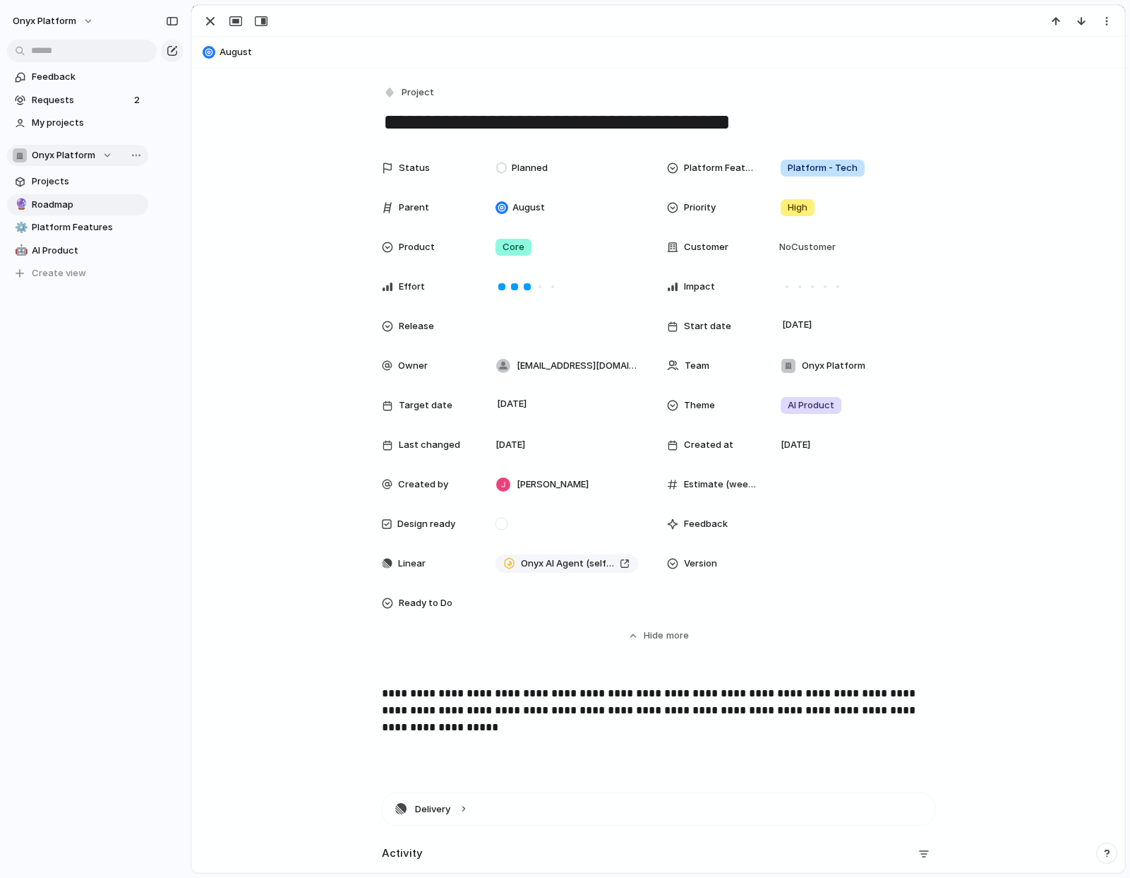
click at [673, 620] on div "Status Planned Platform Features Platform - Tech Parent August Priority High Pr…" at bounding box center [658, 398] width 899 height 489
click at [238, 415] on div "Status Planned Platform Features Platform - Tech Parent August Priority High Pr…" at bounding box center [658, 398] width 899 height 489
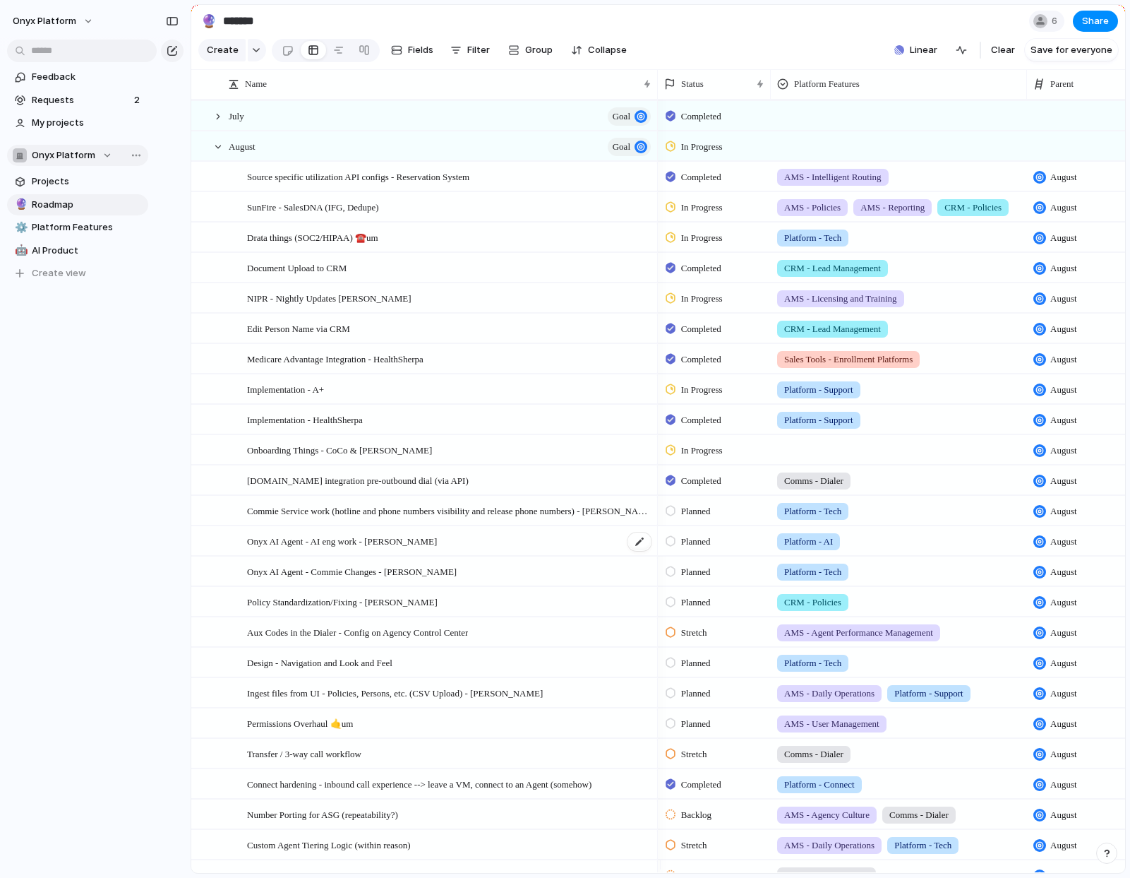
click at [398, 549] on span "Onyx AI Agent - AI eng work - [PERSON_NAME]" at bounding box center [342, 540] width 190 height 16
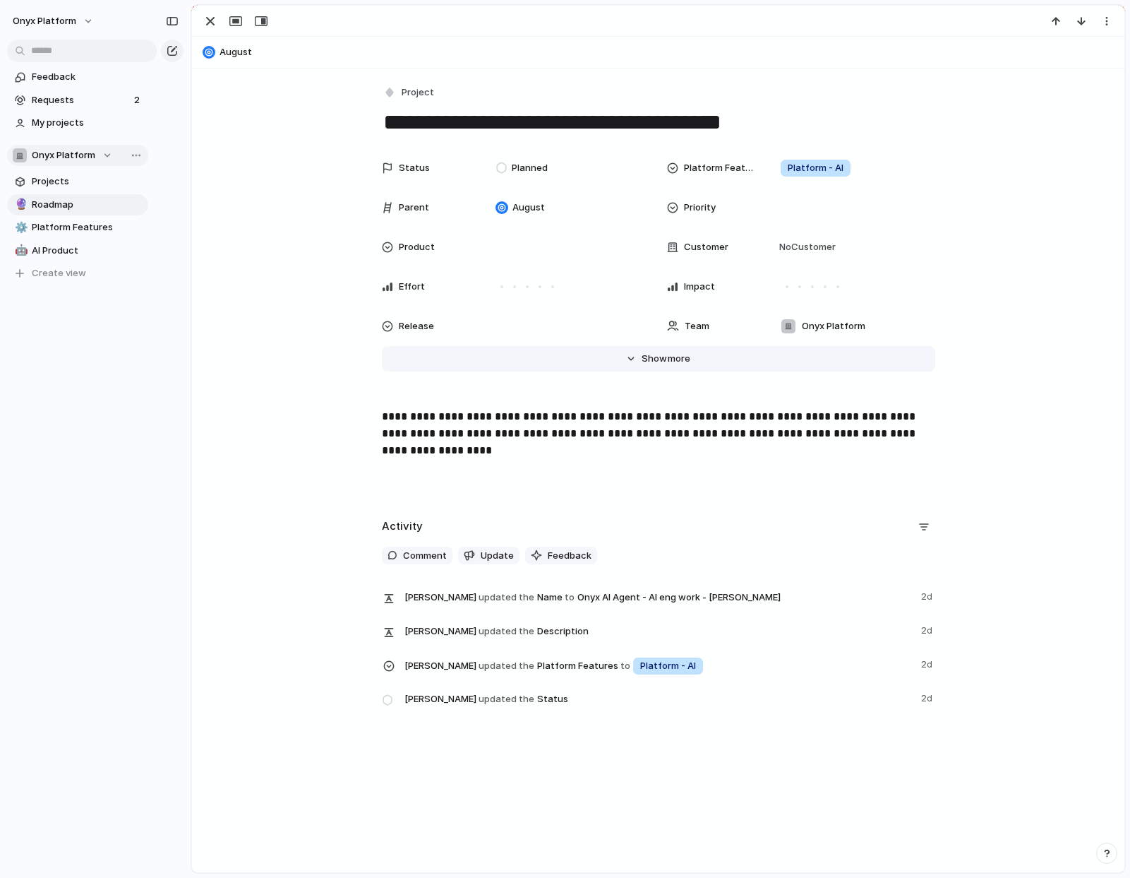
click at [659, 367] on button "Hide Show more" at bounding box center [659, 358] width 554 height 25
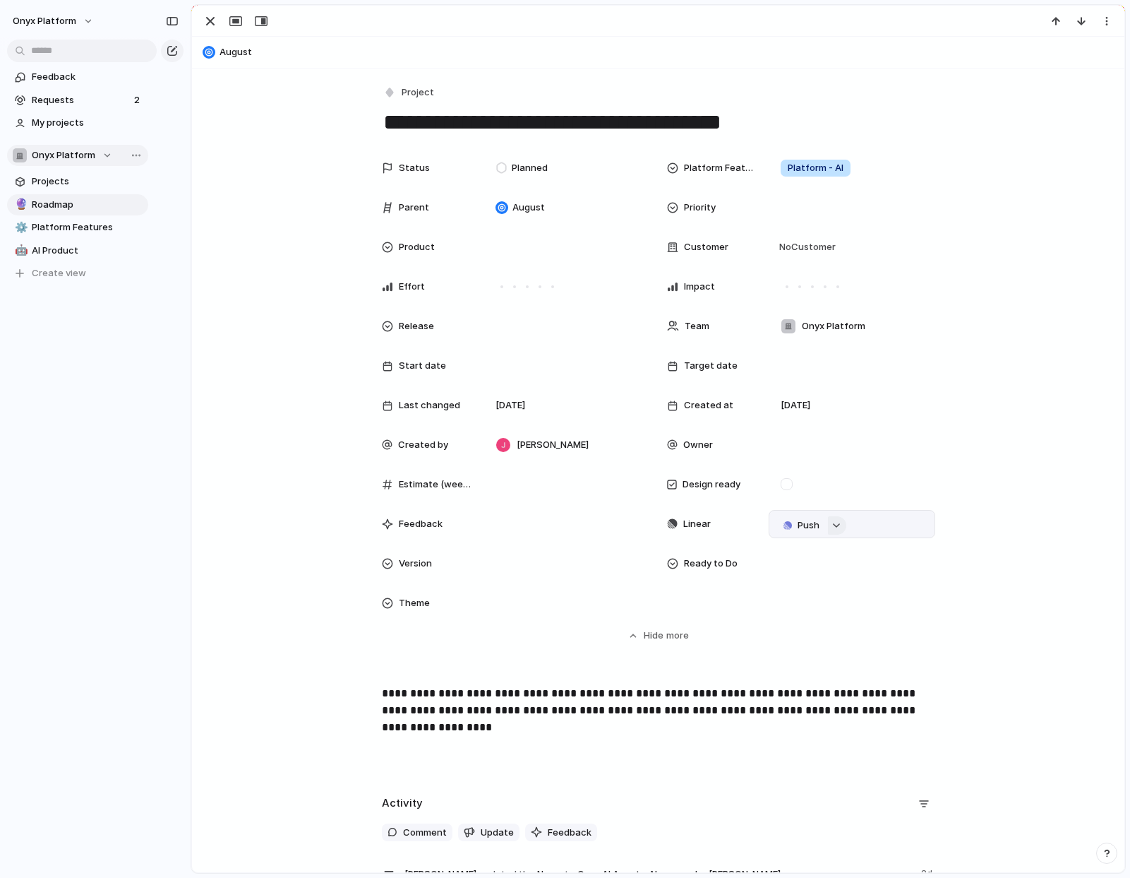
click at [832, 524] on div "button" at bounding box center [837, 526] width 10 height 6
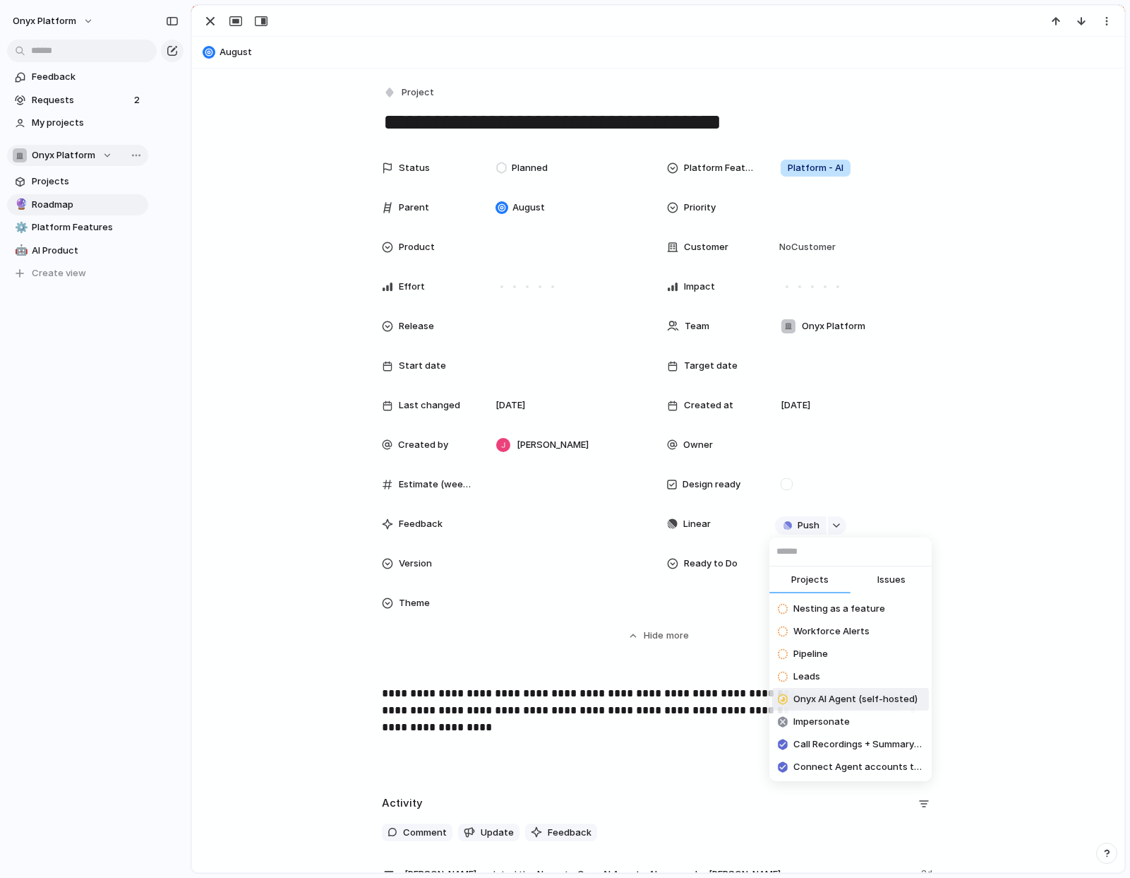
click at [875, 704] on span "Onyx AI Agent (self-hosted)" at bounding box center [856, 699] width 124 height 14
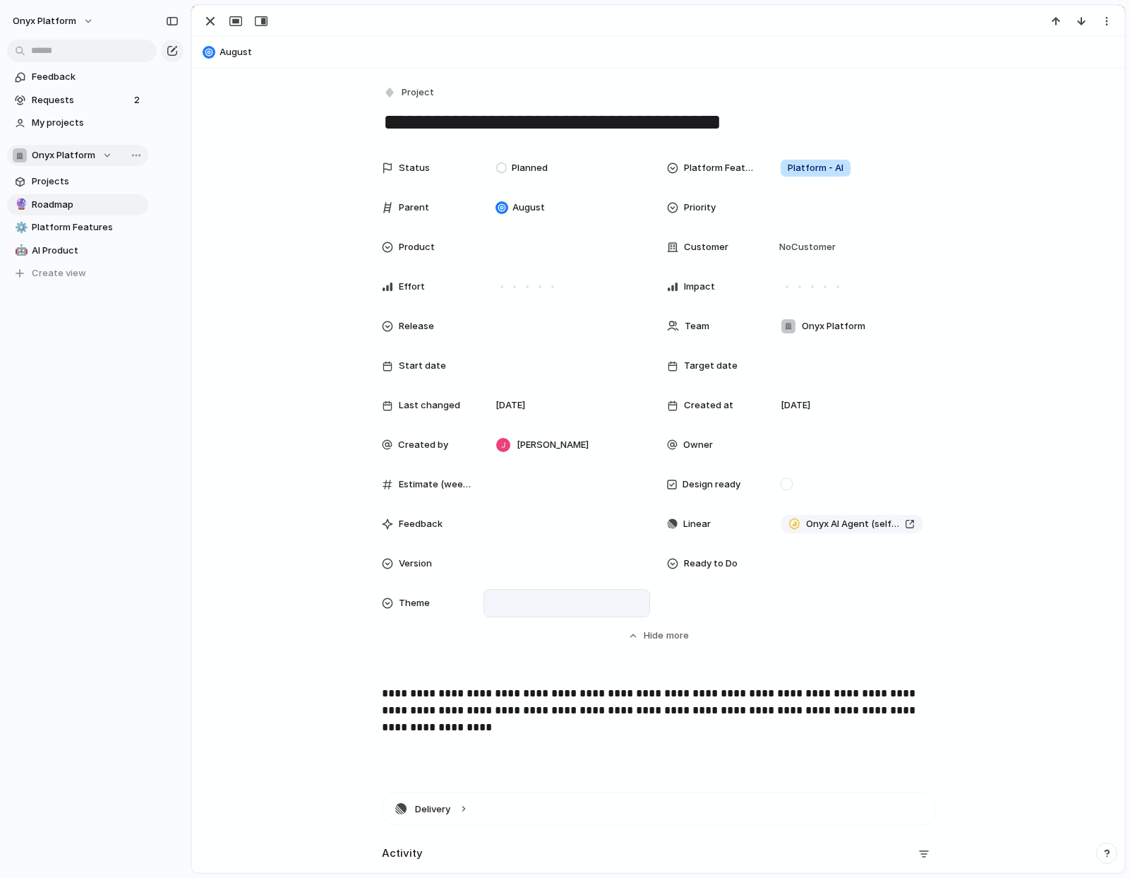
click at [541, 597] on div at bounding box center [567, 603] width 154 height 16
click at [337, 551] on div "🌱 Experiment 🔮 Magic 🔨 Infrastructure 🚀 Scale Telephonic AI Agent AI Product" at bounding box center [565, 439] width 1130 height 878
click at [337, 551] on div "Status Planned Platform Features Platform - AI Parent August Priority Product C…" at bounding box center [658, 398] width 899 height 489
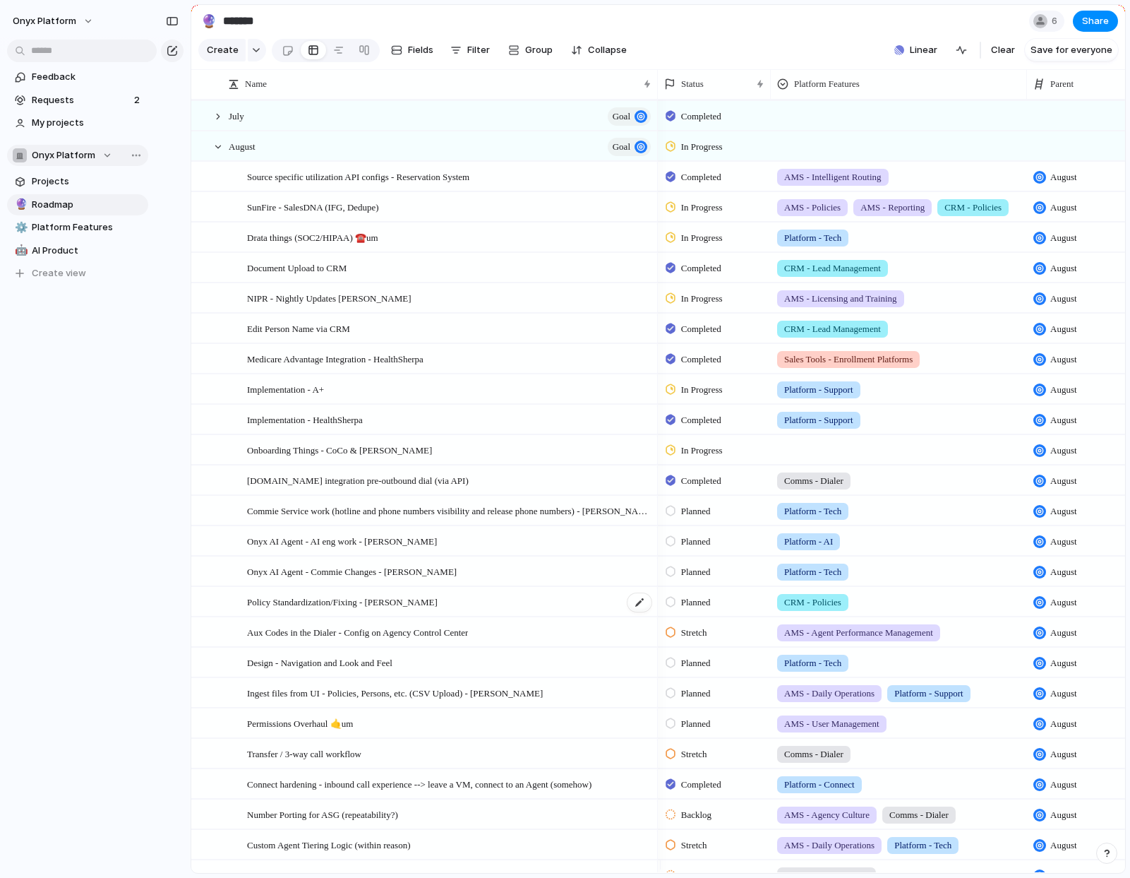
click at [382, 609] on span "Policy Standardization/Fixing - [PERSON_NAME]" at bounding box center [342, 601] width 191 height 16
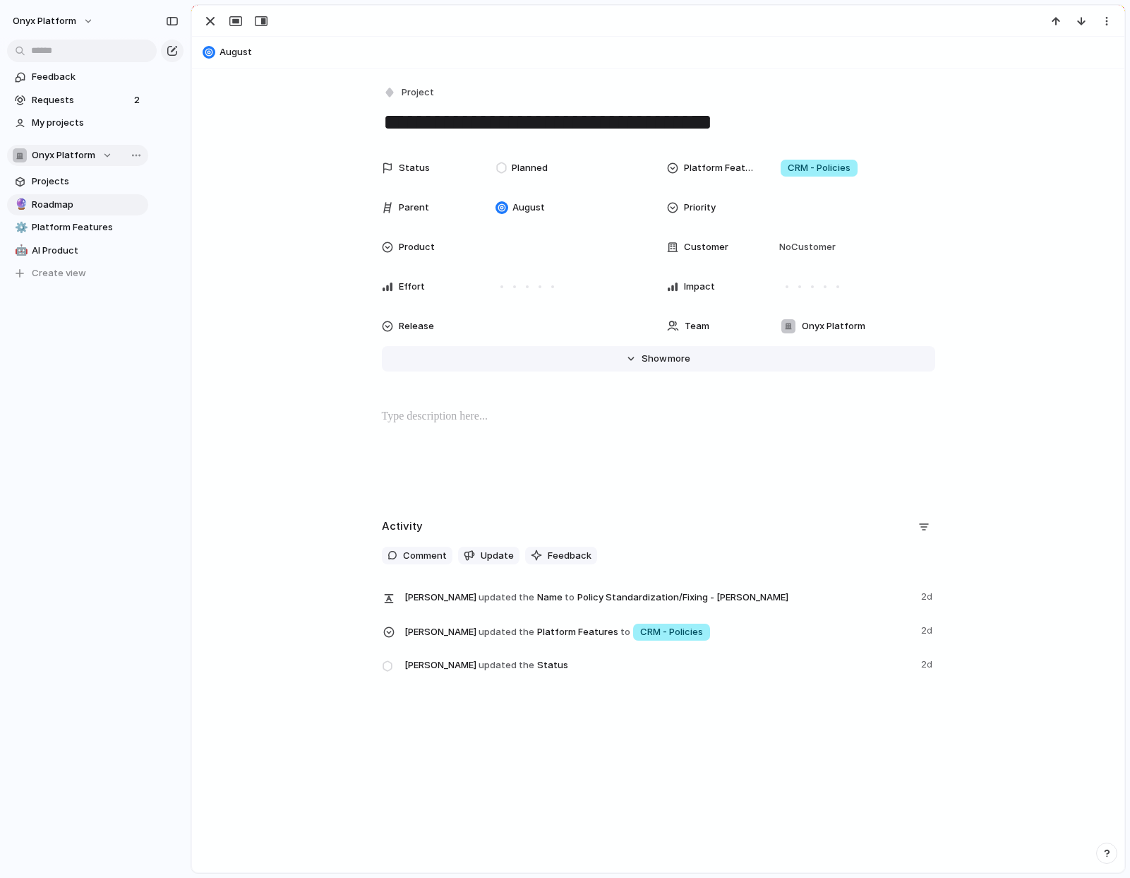
click at [703, 350] on button "Hide Show more" at bounding box center [659, 358] width 554 height 25
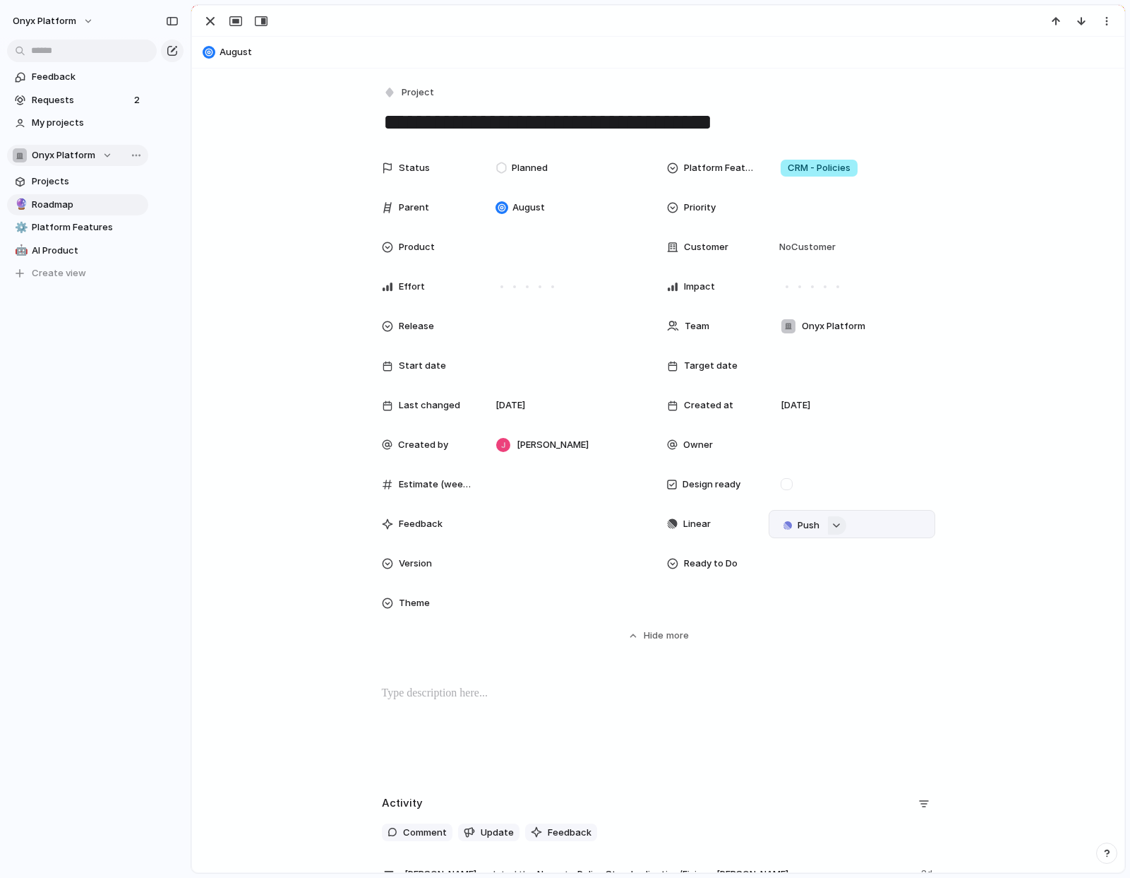
click at [835, 525] on div "button" at bounding box center [837, 526] width 10 height 6
click at [779, 554] on input "****" at bounding box center [851, 551] width 162 height 28
click at [818, 553] on input "***" at bounding box center [851, 551] width 162 height 28
click at [817, 553] on input "***" at bounding box center [851, 551] width 162 height 28
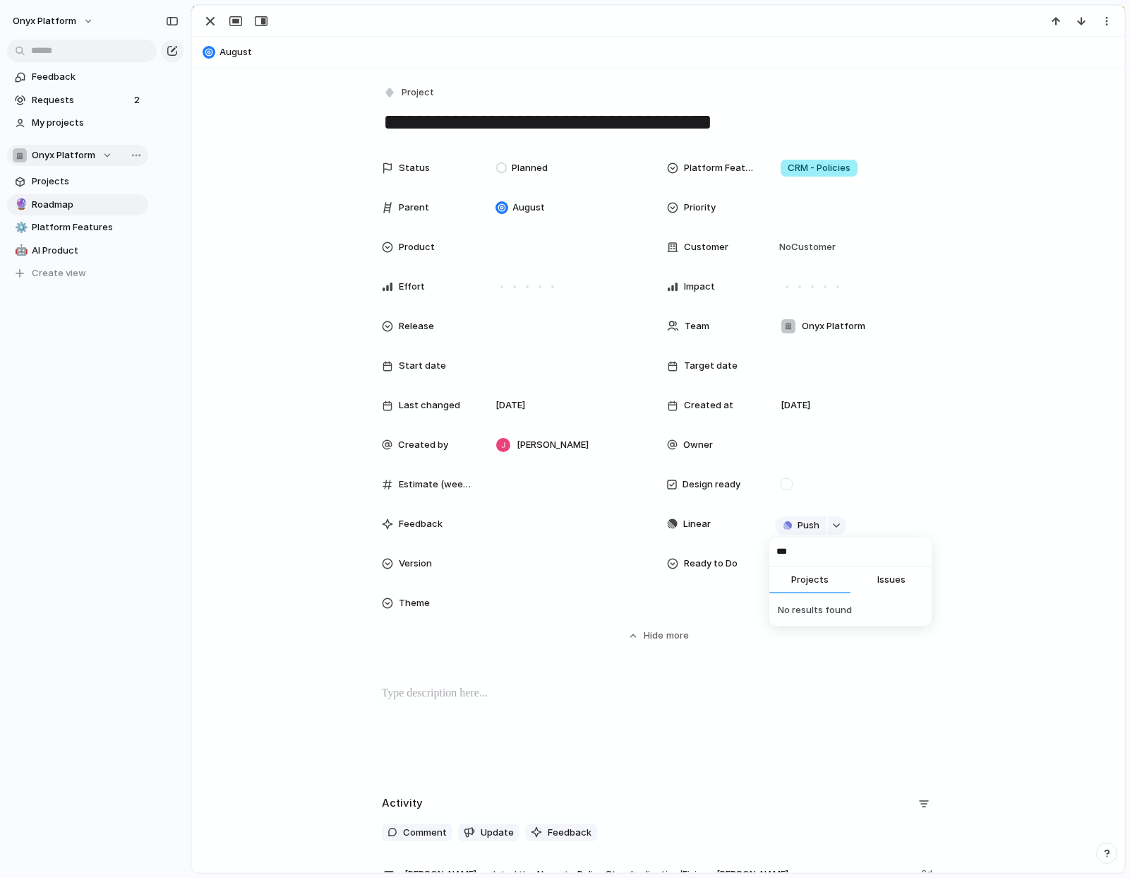
click at [817, 553] on input "***" at bounding box center [851, 551] width 162 height 28
type input "***"
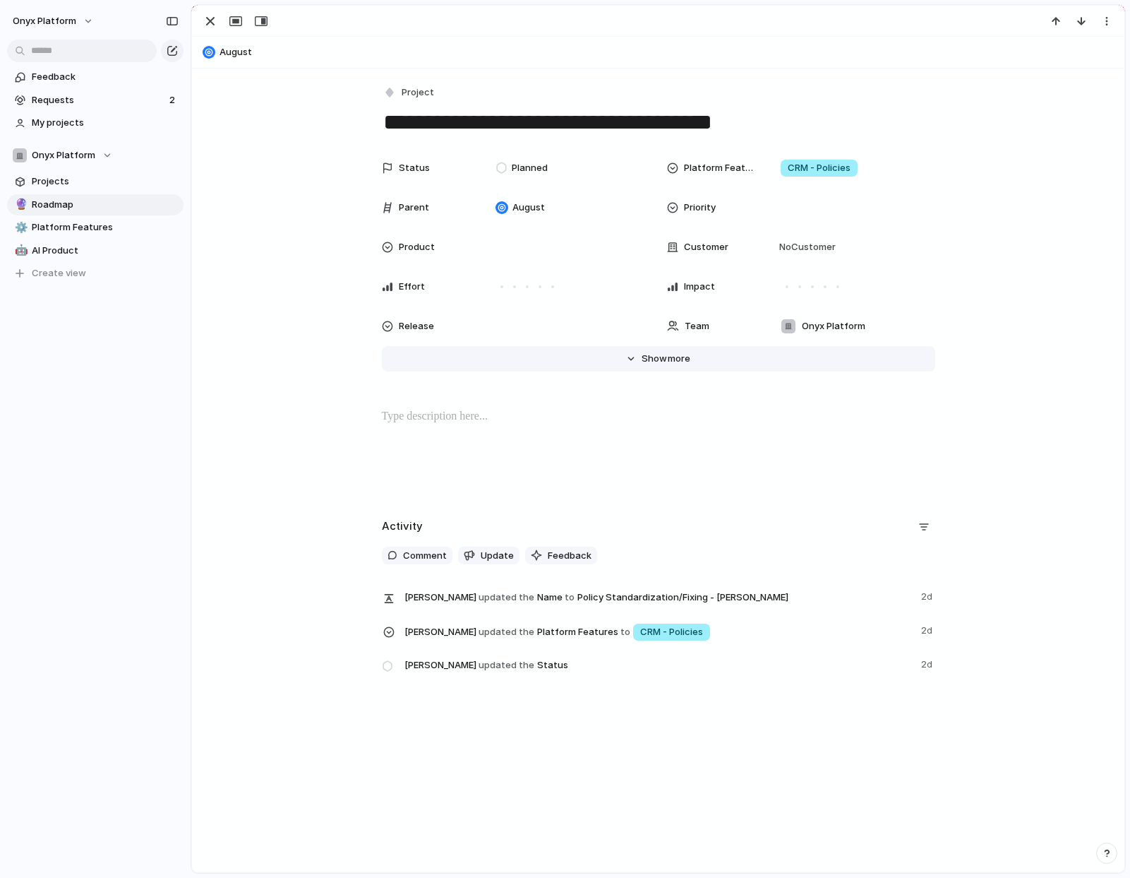
click at [650, 359] on span "Show" at bounding box center [654, 359] width 25 height 14
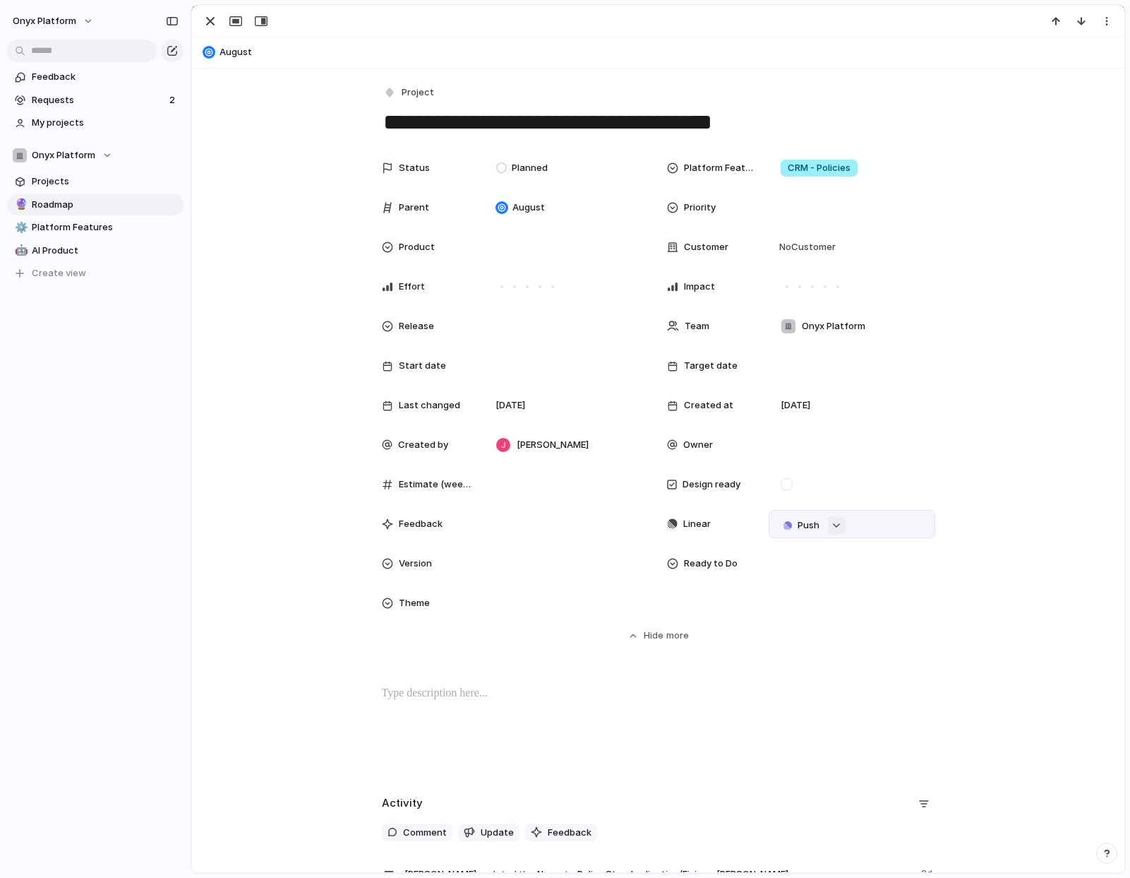
click at [835, 528] on button "button" at bounding box center [837, 525] width 18 height 18
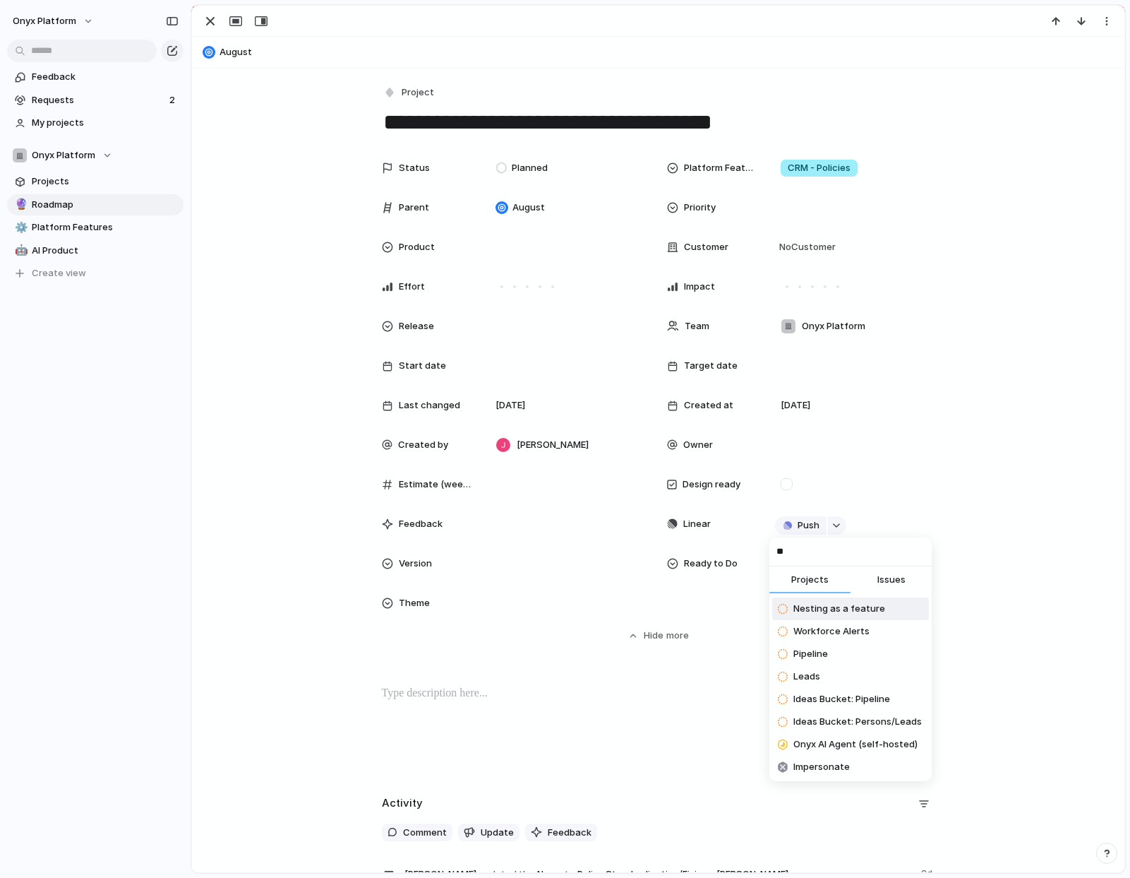
type input "***"
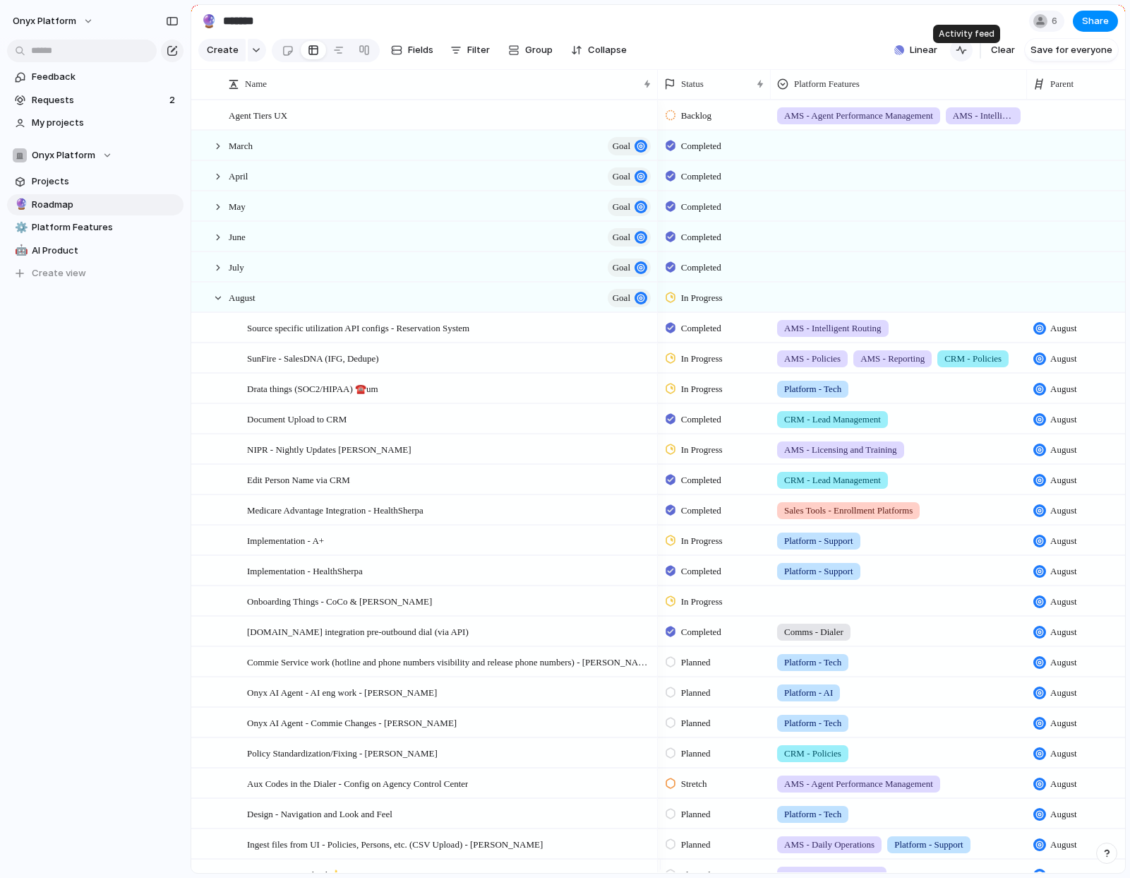
click at [965, 56] on div "button" at bounding box center [961, 49] width 11 height 11
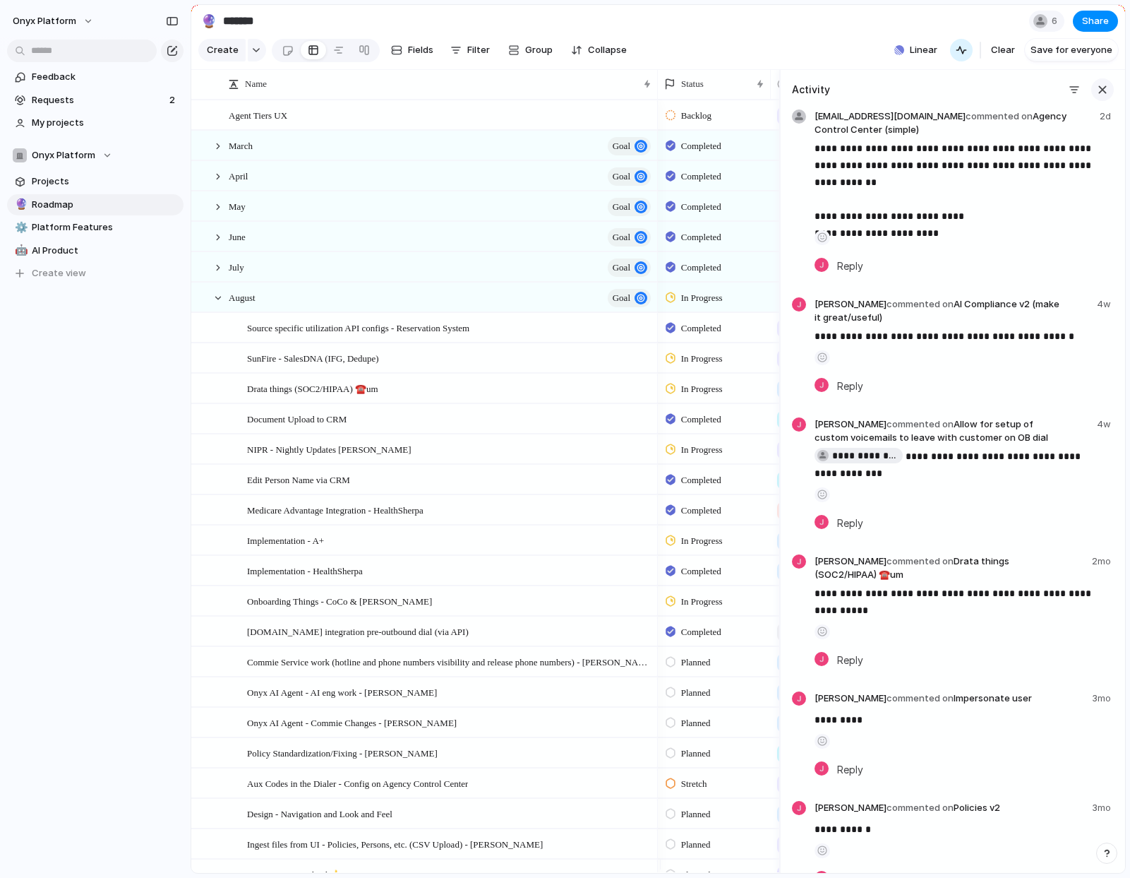
click at [1098, 97] on div "button" at bounding box center [1103, 90] width 16 height 16
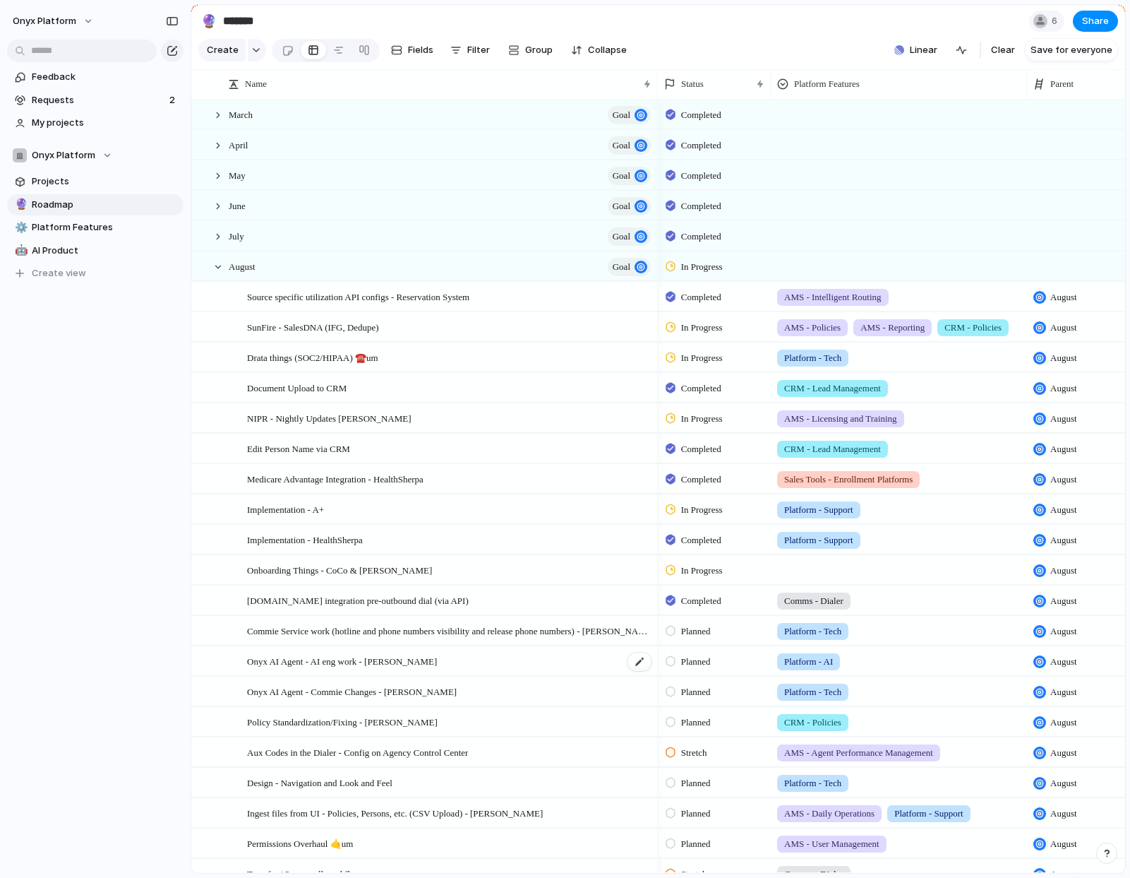
scroll to position [64, 0]
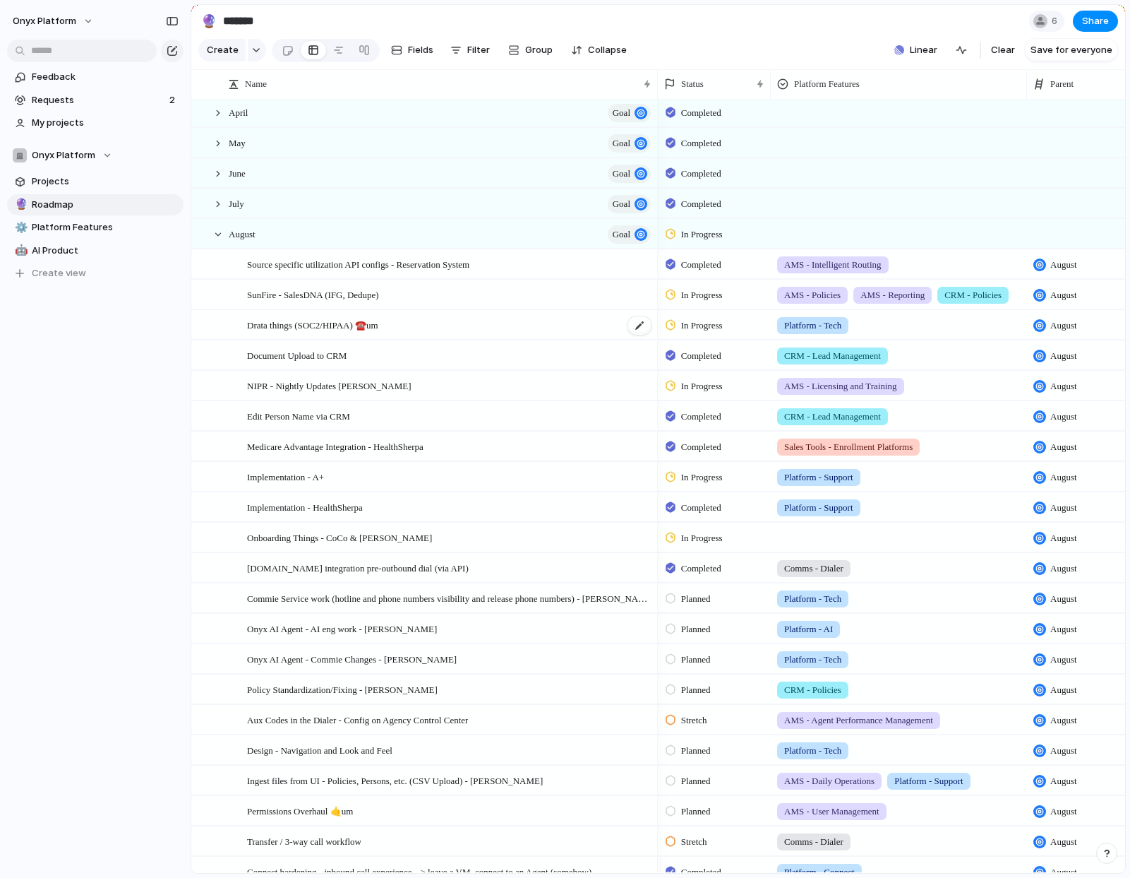
click at [451, 333] on div "Drata things (SOC2/HIPAA) ☎️um" at bounding box center [450, 325] width 406 height 29
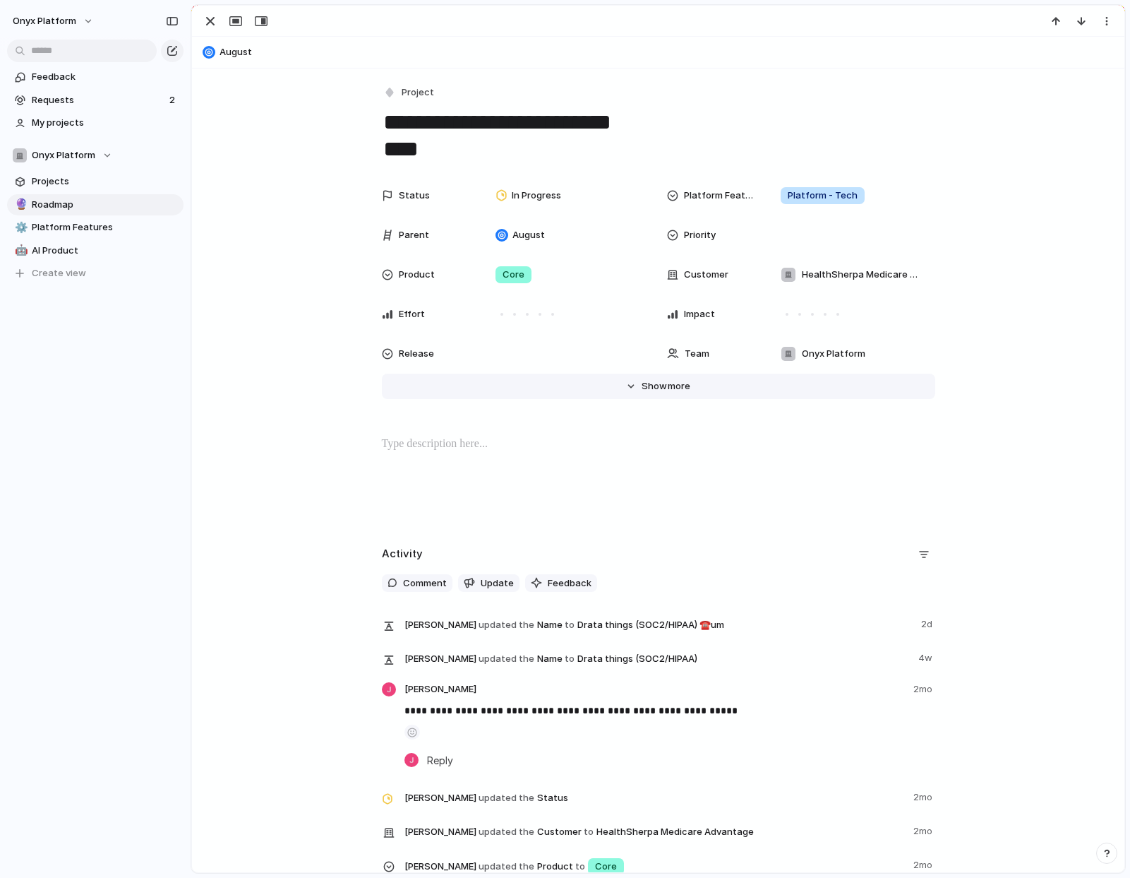
click at [684, 382] on button "Hide Show more" at bounding box center [659, 386] width 554 height 25
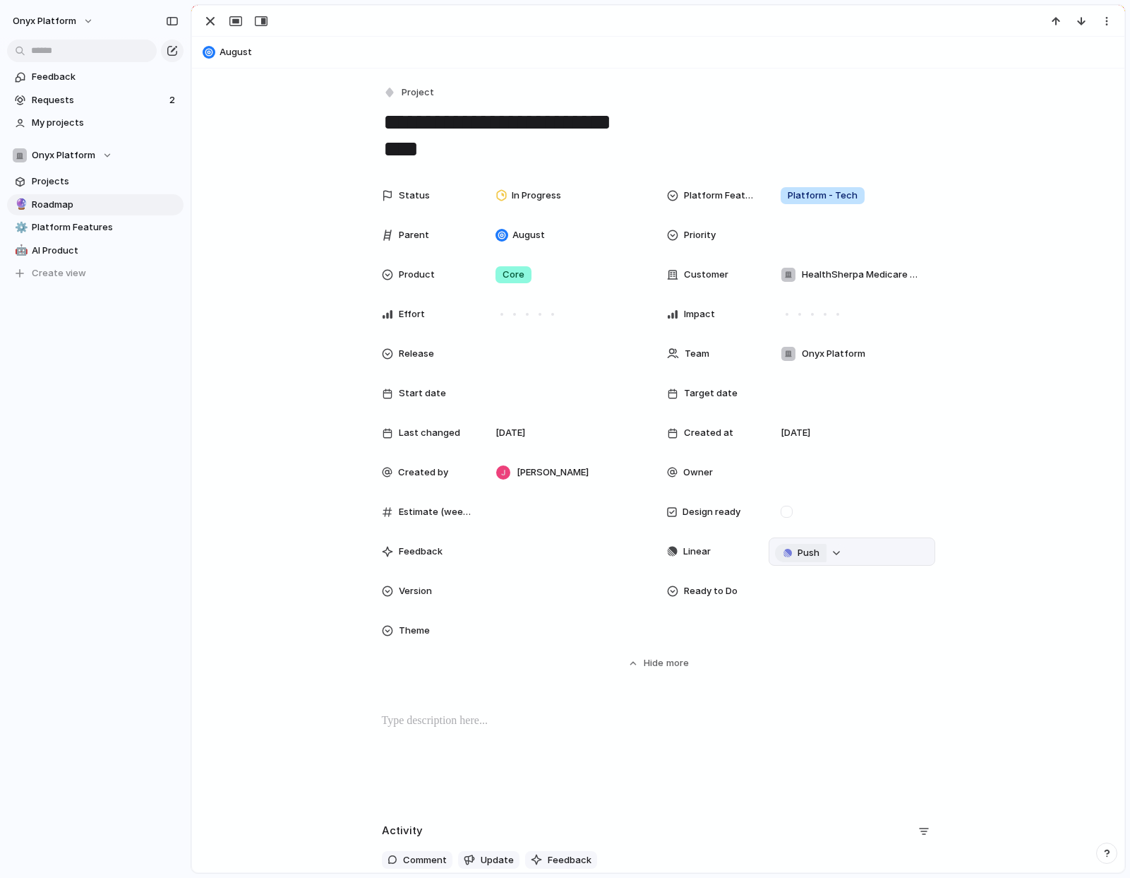
click at [805, 560] on button "Push" at bounding box center [801, 553] width 52 height 18
click at [799, 582] on li "Project" at bounding box center [798, 579] width 80 height 23
click at [94, 153] on div "Onyx Platform" at bounding box center [63, 155] width 100 height 14
click at [140, 160] on div "Onyx Platform Create new team" at bounding box center [565, 439] width 1130 height 878
drag, startPoint x: 210, startPoint y: 182, endPoint x: 655, endPoint y: 90, distance: 454.2
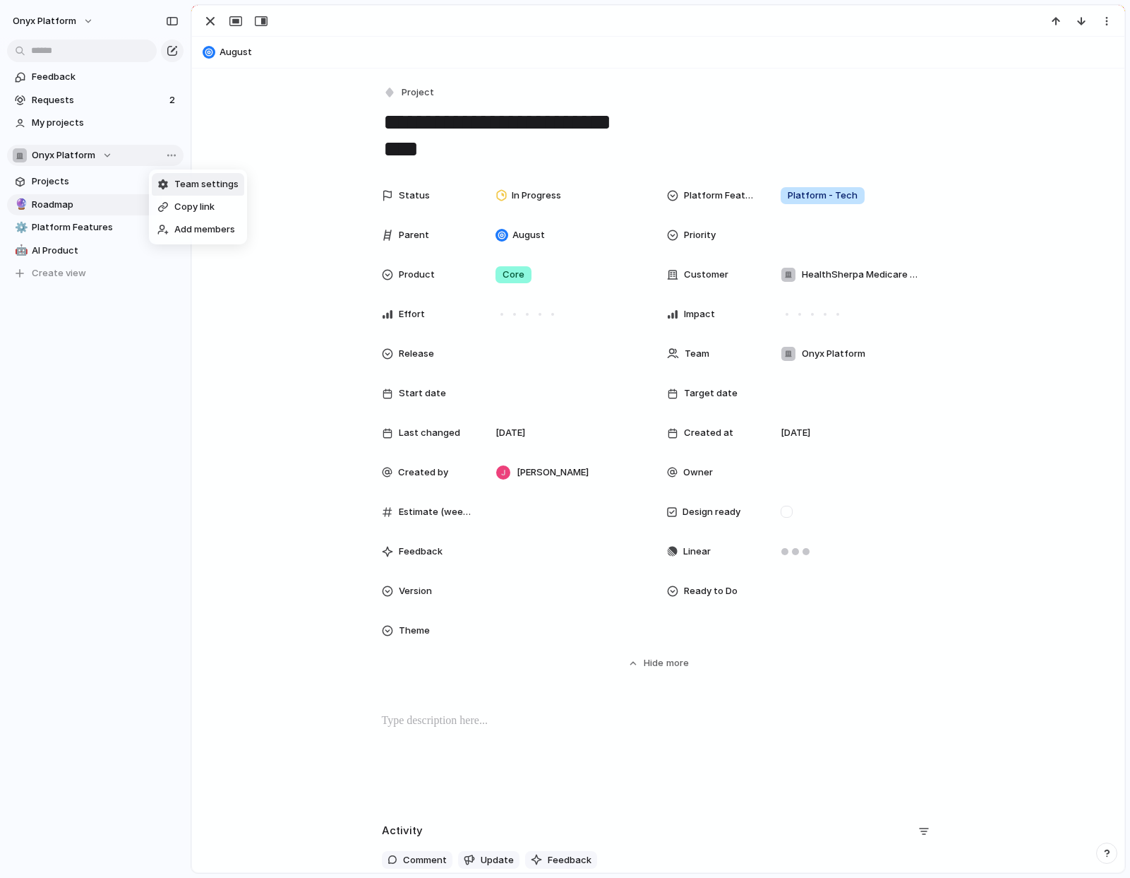
click at [568, 102] on div "Team settings Copy link Add members" at bounding box center [565, 439] width 1130 height 878
click at [725, 78] on div "Team settings Copy link Add members" at bounding box center [565, 439] width 1130 height 878
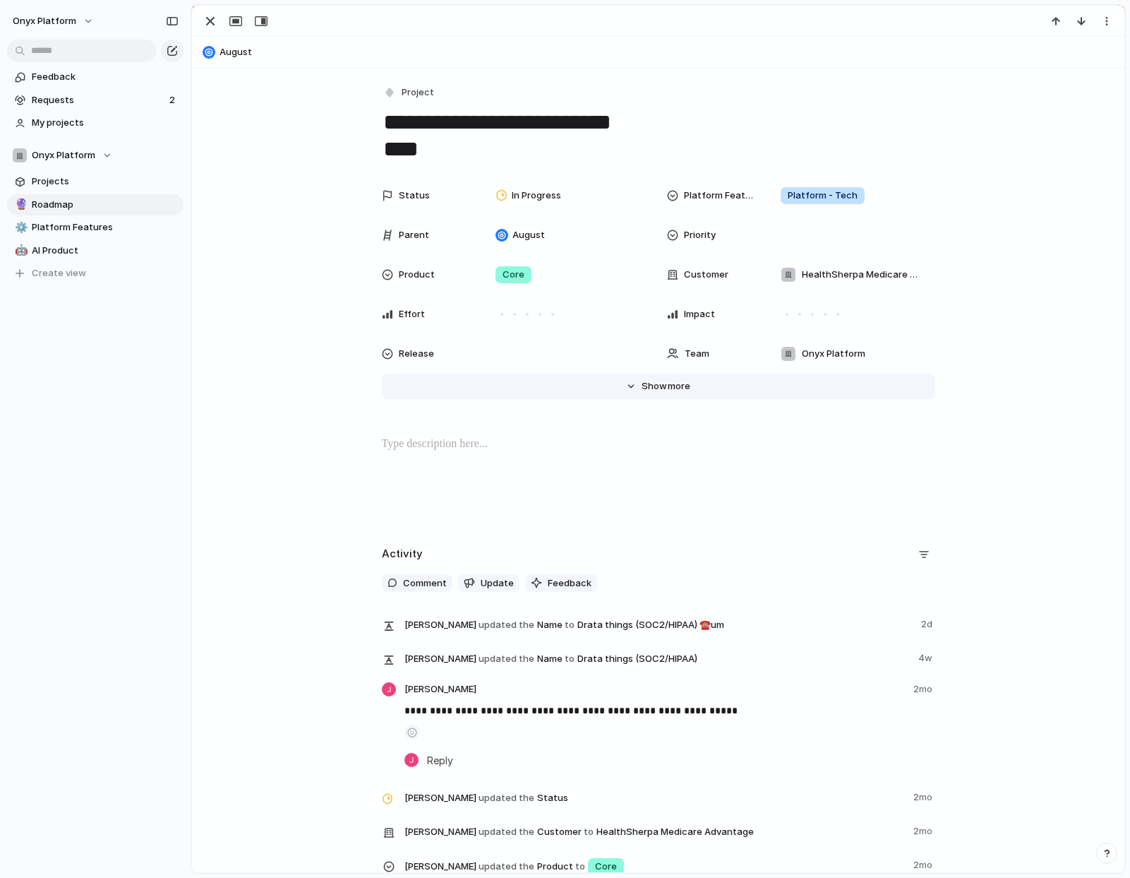
click at [627, 395] on button "Hide Show more" at bounding box center [659, 386] width 554 height 25
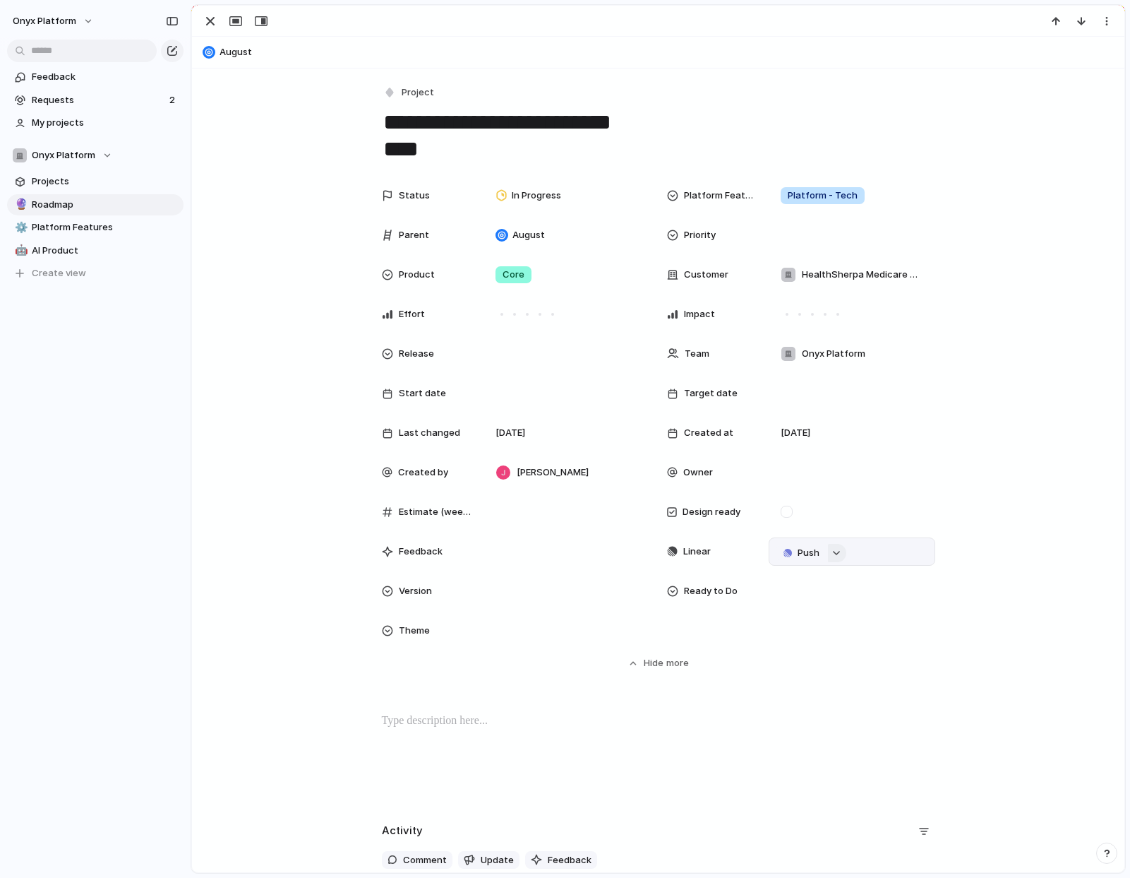
click at [836, 558] on button "button" at bounding box center [837, 553] width 18 height 18
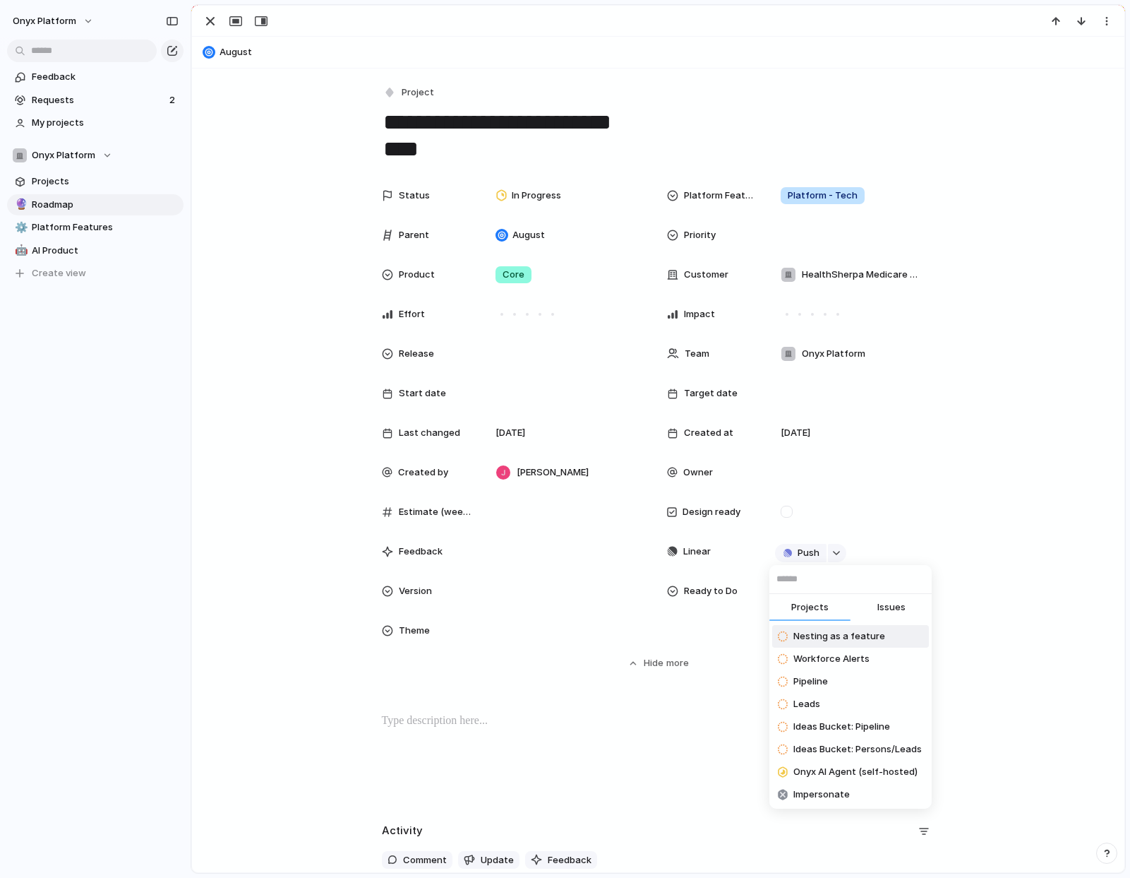
click at [792, 549] on div "Projects Issues Nesting as a feature Workforce Alerts Pipeline Leads Ideas Buck…" at bounding box center [565, 439] width 1130 height 878
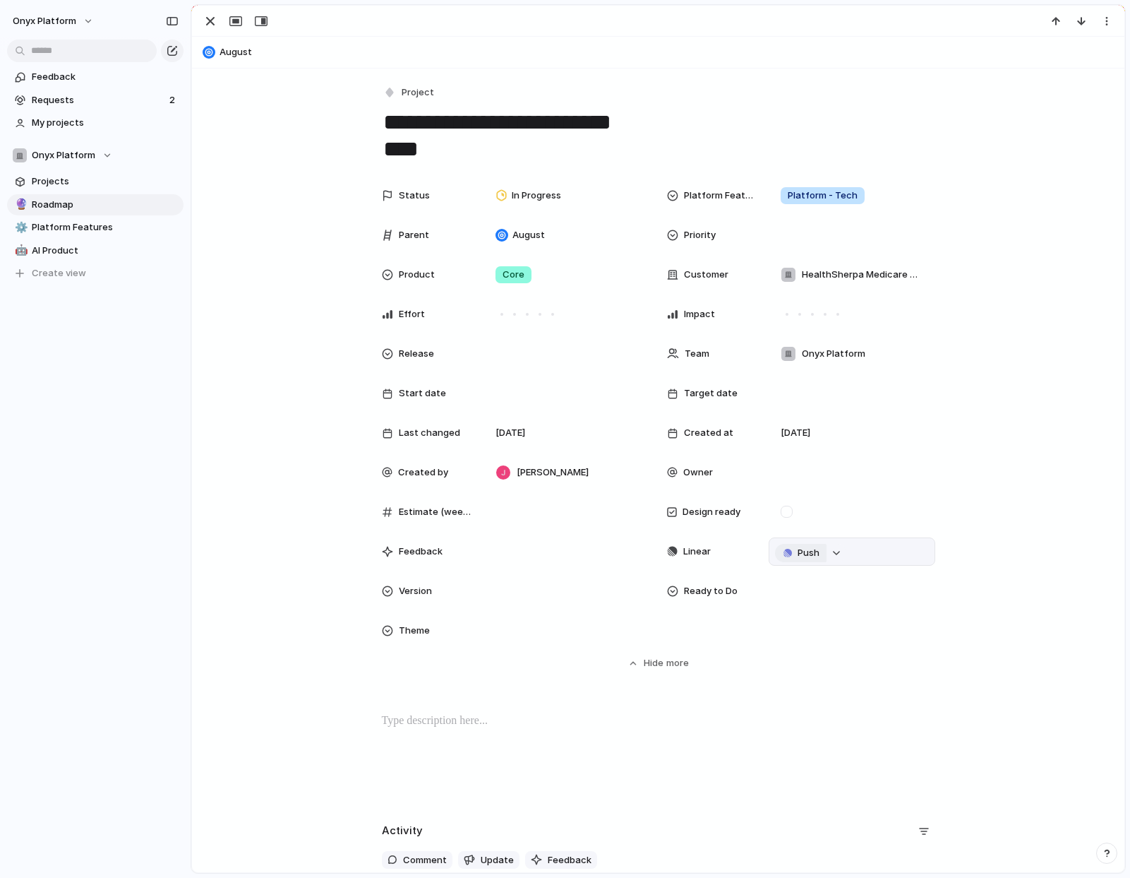
click at [789, 553] on button "Push" at bounding box center [801, 553] width 52 height 18
click at [782, 573] on span "Project" at bounding box center [779, 580] width 32 height 14
click at [103, 151] on div "Onyx Platform" at bounding box center [63, 155] width 100 height 14
click at [107, 153] on div "Onyx Platform Create new team" at bounding box center [565, 439] width 1130 height 878
click at [201, 183] on span "Team settings" at bounding box center [206, 184] width 64 height 14
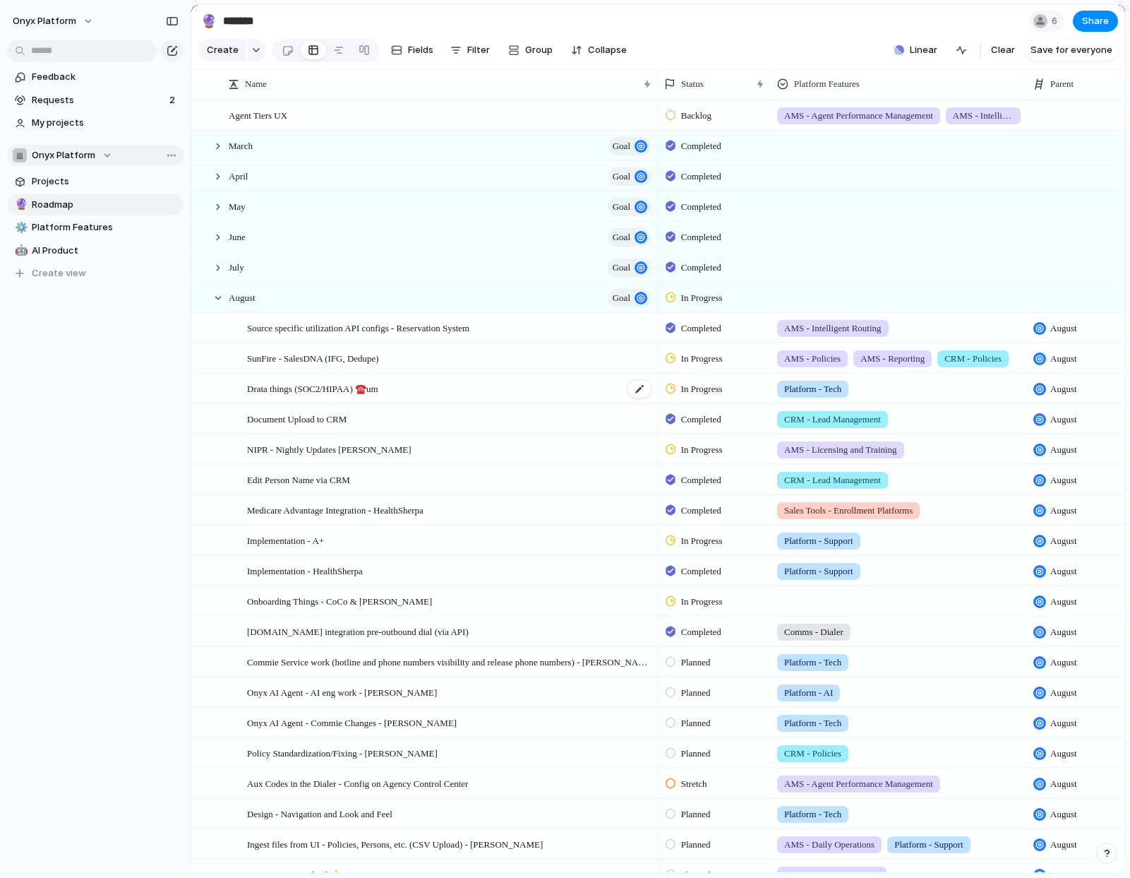
click at [318, 391] on span "Drata things (SOC2/HIPAA) ☎️um" at bounding box center [312, 388] width 131 height 16
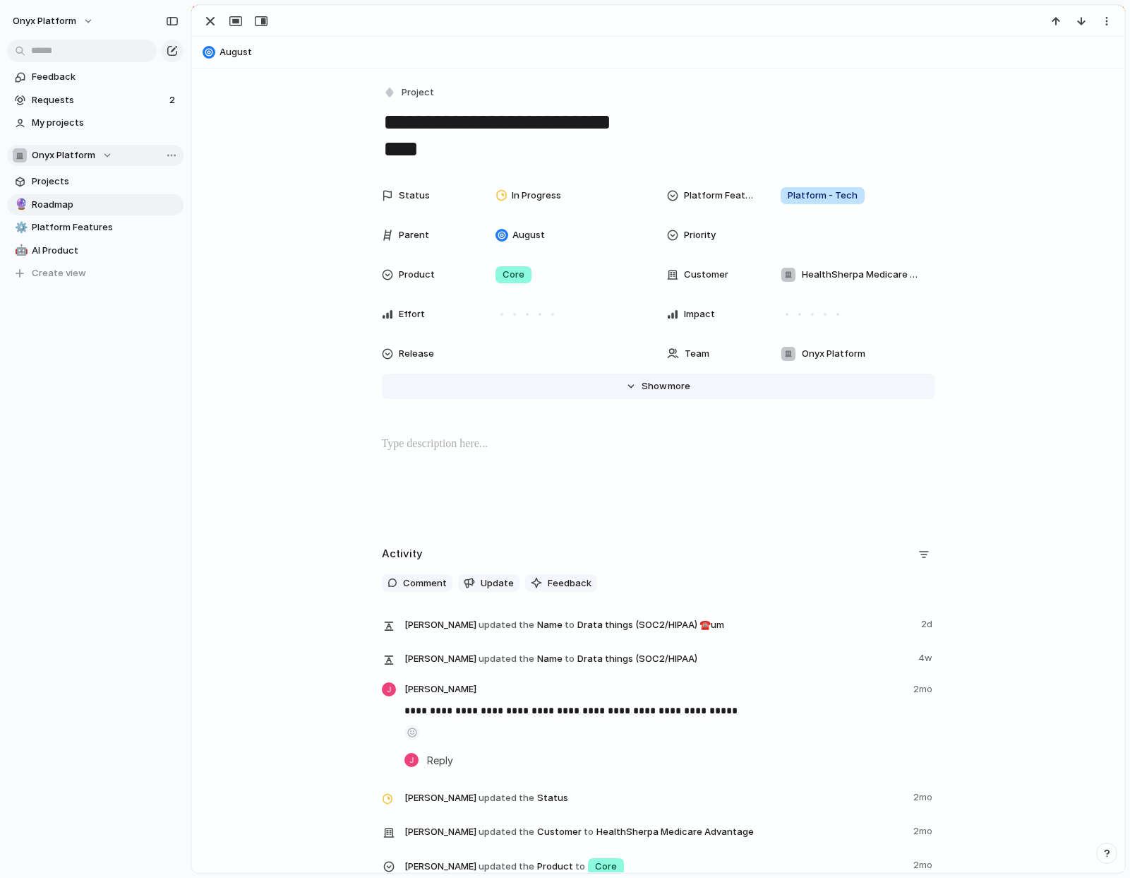
click at [658, 376] on button "Hide Show more" at bounding box center [659, 386] width 554 height 25
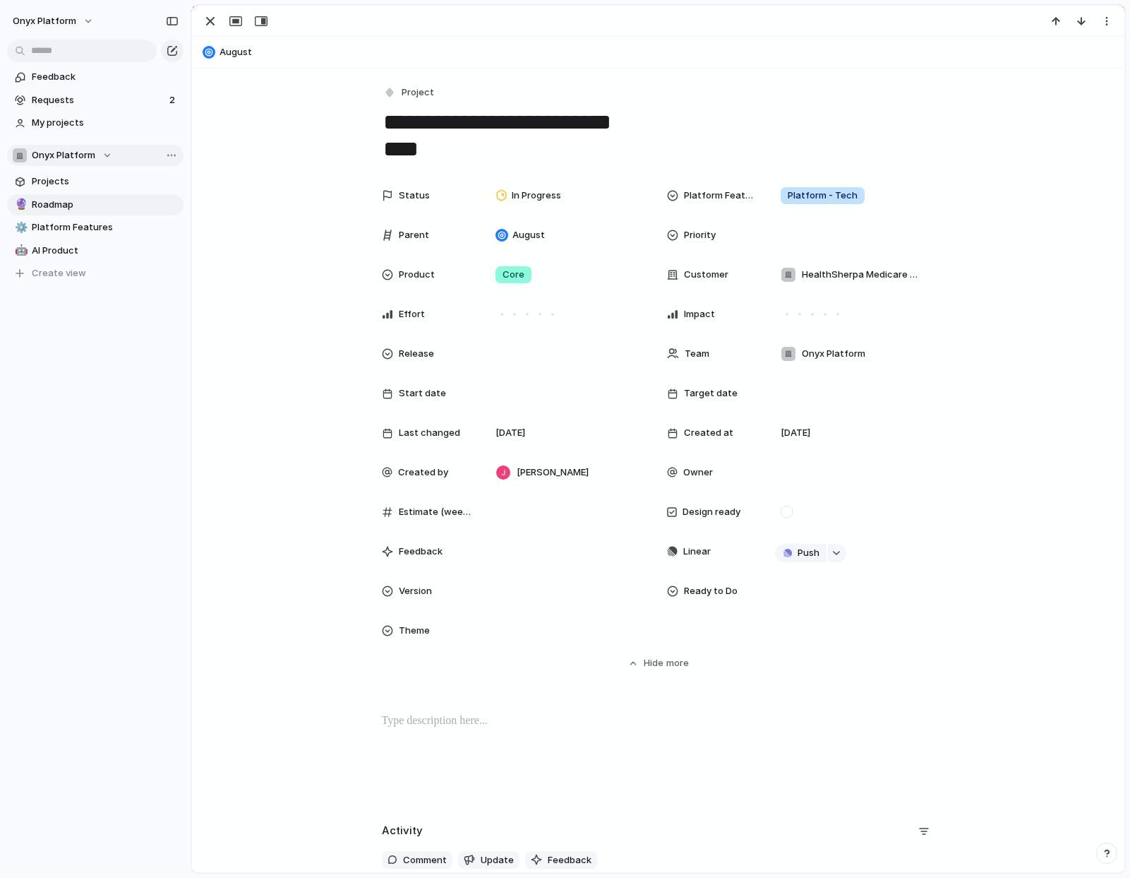
click at [112, 160] on button "Onyx Platform" at bounding box center [95, 155] width 177 height 21
click at [156, 159] on div "button" at bounding box center [167, 155] width 25 height 17
click at [65, 16] on span "Onyx Platform" at bounding box center [45, 21] width 64 height 14
click at [70, 54] on li "Settings" at bounding box center [68, 53] width 117 height 23
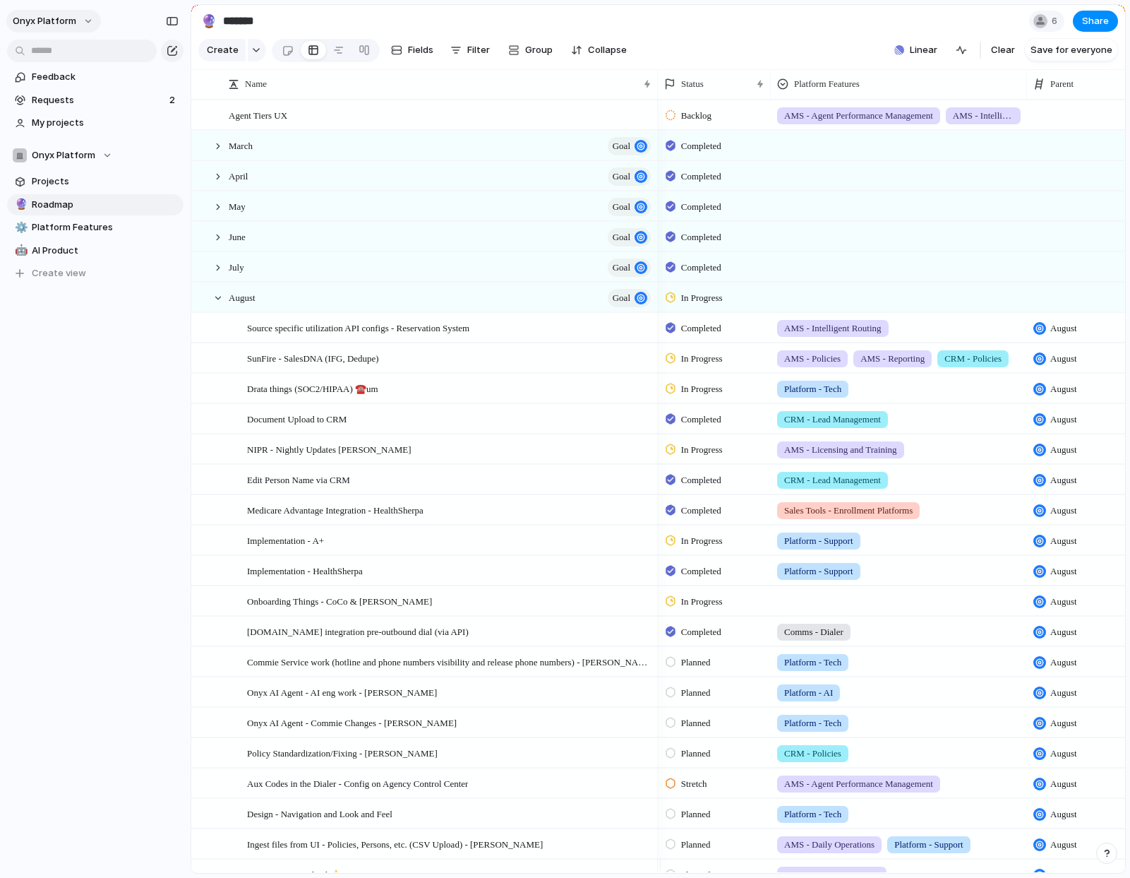
click at [88, 25] on button "Onyx Platform" at bounding box center [53, 21] width 95 height 23
click at [113, 51] on li "Settings" at bounding box center [68, 53] width 117 height 23
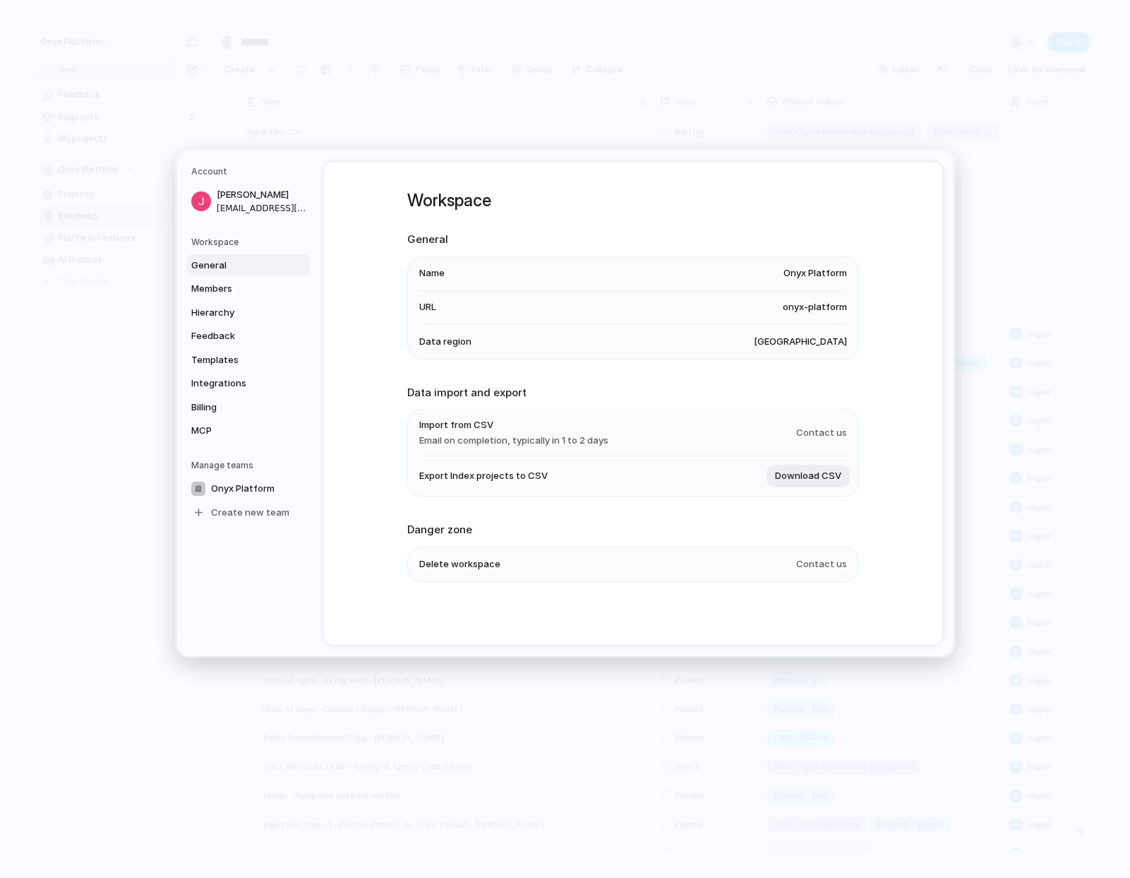
scroll to position [1, 0]
click at [204, 350] on link "Templates" at bounding box center [248, 360] width 123 height 23
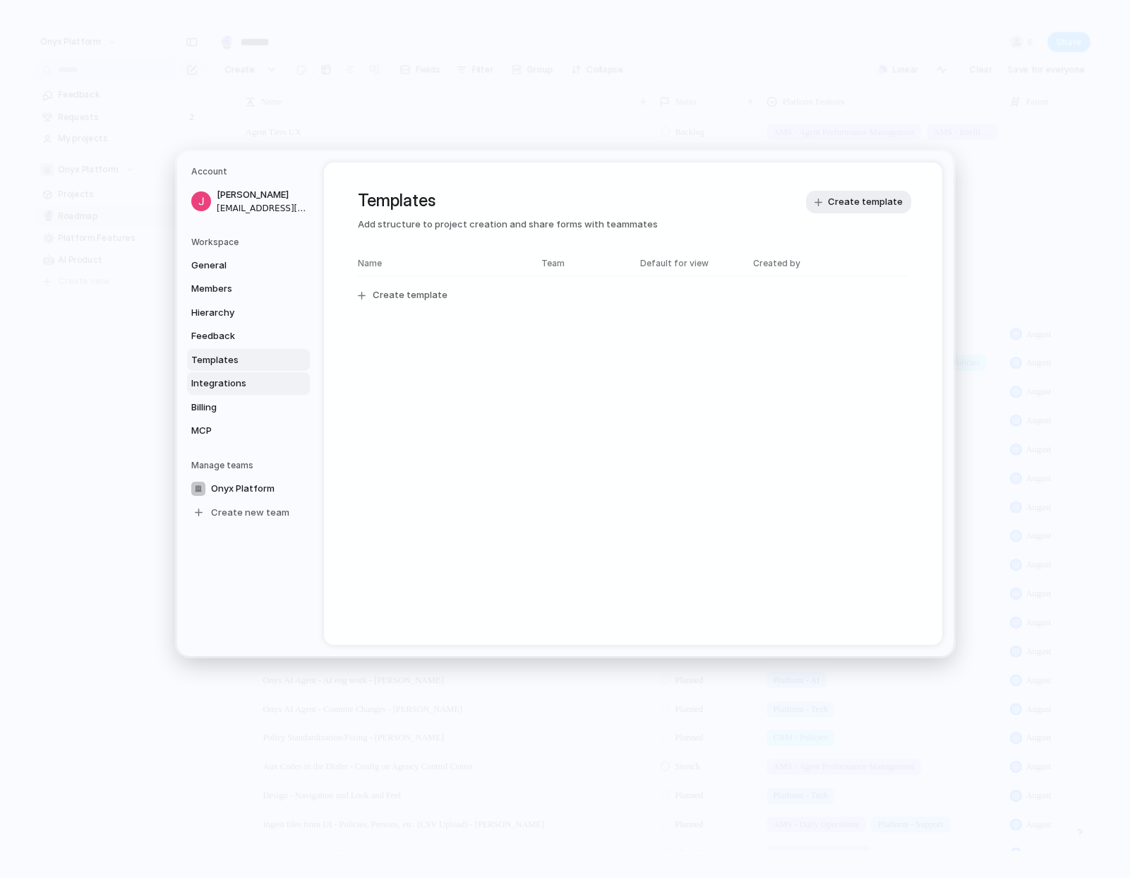
click at [220, 383] on span "Integrations" at bounding box center [236, 383] width 90 height 14
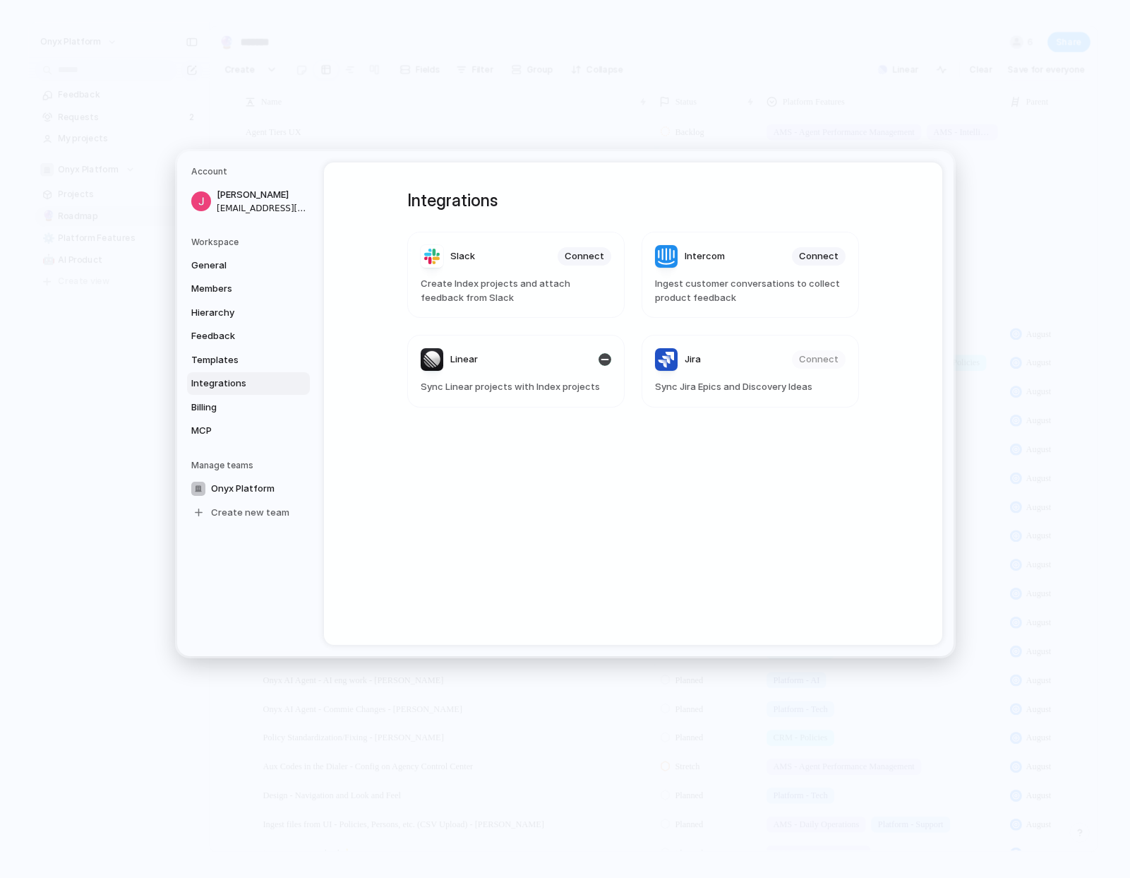
click at [588, 374] on article "Linear Sync Linear projects with Index projects" at bounding box center [515, 371] width 217 height 73
click at [599, 358] on header "Linear" at bounding box center [516, 359] width 191 height 23
click at [605, 358] on div "button" at bounding box center [605, 359] width 13 height 13
click at [568, 458] on div "Integrations Slack Connect Create Index projects and attach feedback from Slack…" at bounding box center [633, 403] width 503 height 482
click at [587, 364] on span "Connect" at bounding box center [585, 360] width 40 height 14
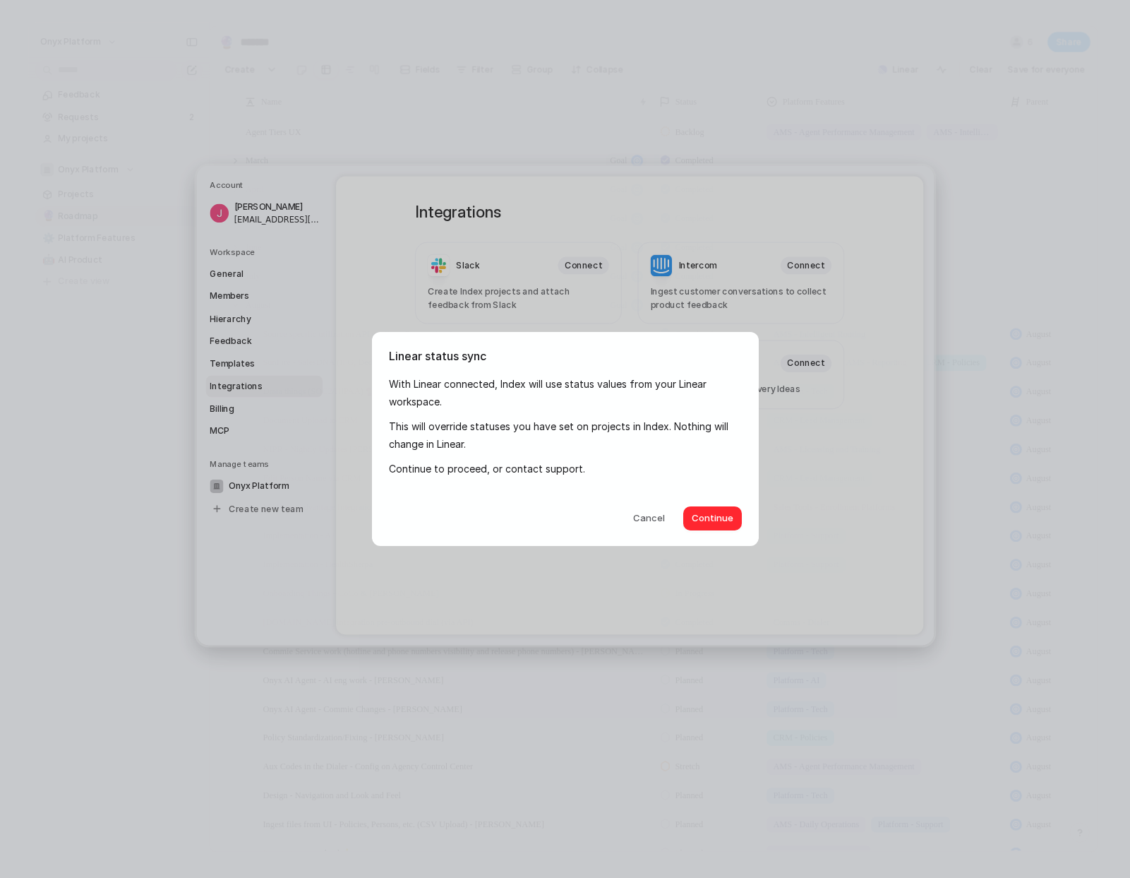
click at [709, 515] on span "Continue" at bounding box center [713, 518] width 42 height 14
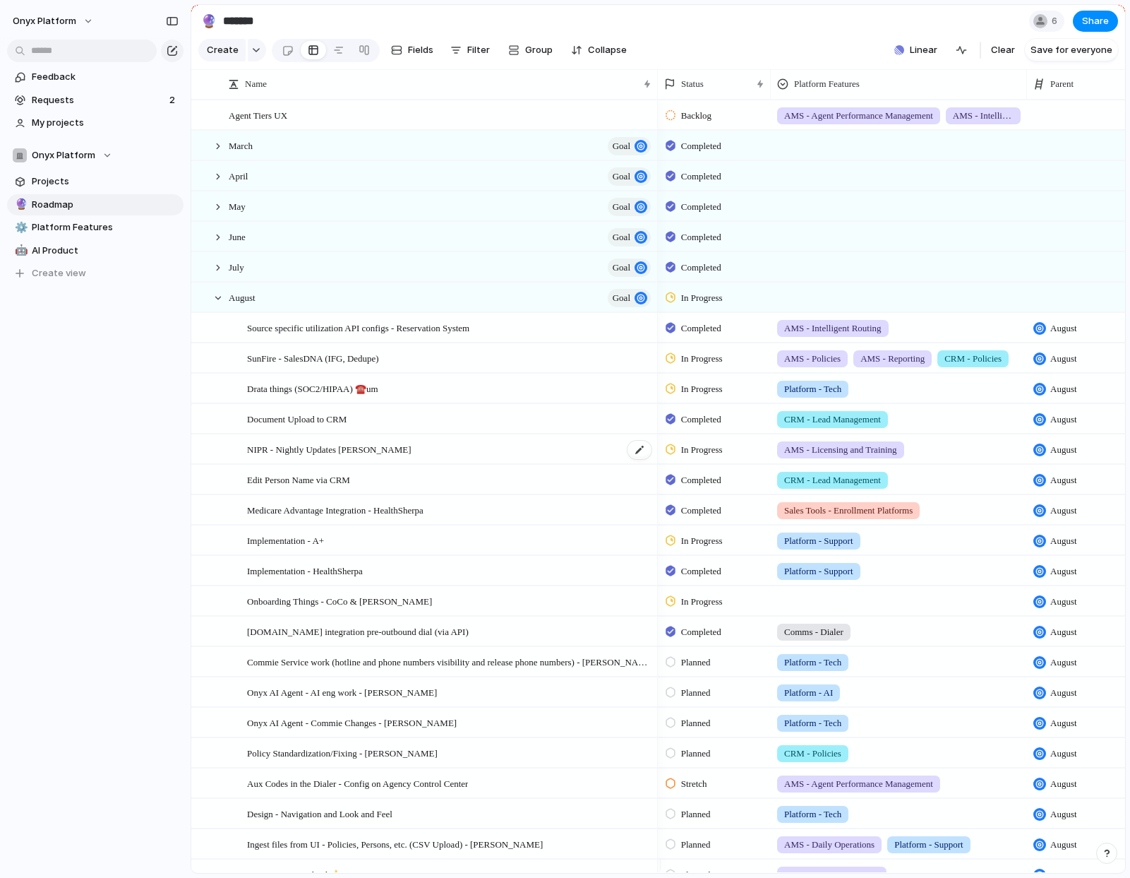
click at [326, 457] on span "NIPR - Nightly Updates [PERSON_NAME]" at bounding box center [329, 449] width 165 height 16
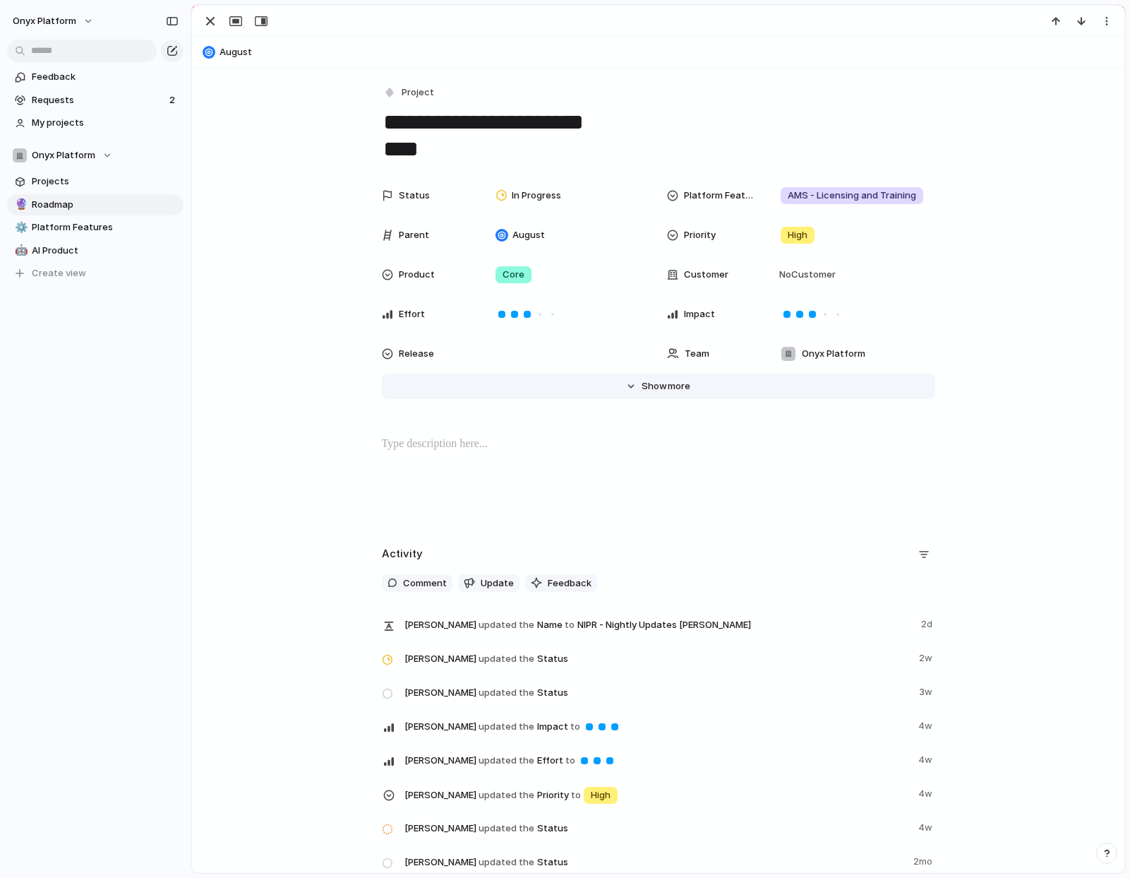
click at [621, 390] on button "Hide Show more" at bounding box center [659, 386] width 554 height 25
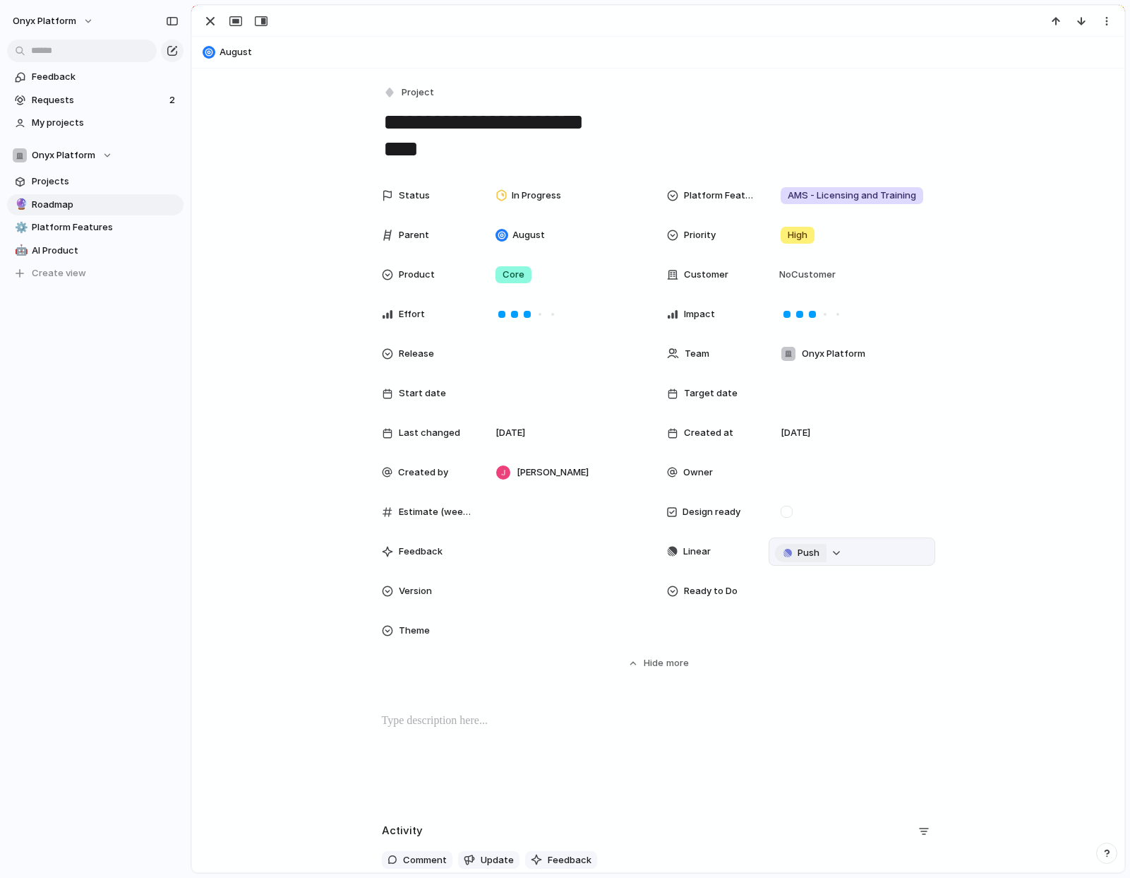
click at [804, 555] on span "Push" at bounding box center [809, 553] width 22 height 14
click at [777, 582] on span "Project" at bounding box center [779, 580] width 32 height 14
drag, startPoint x: 781, startPoint y: 667, endPoint x: 636, endPoint y: 753, distance: 168.4
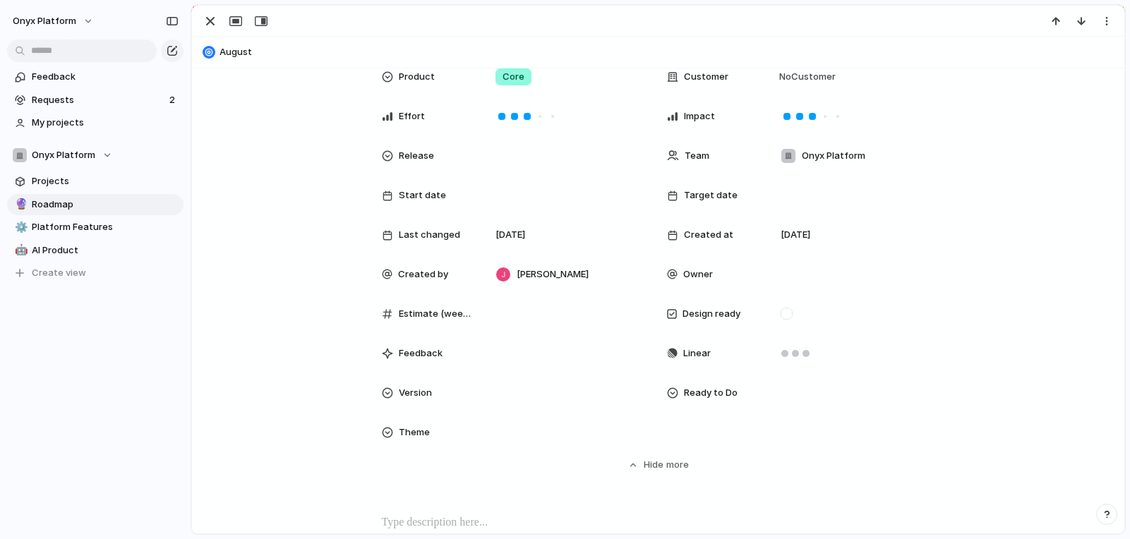
scroll to position [210, 0]
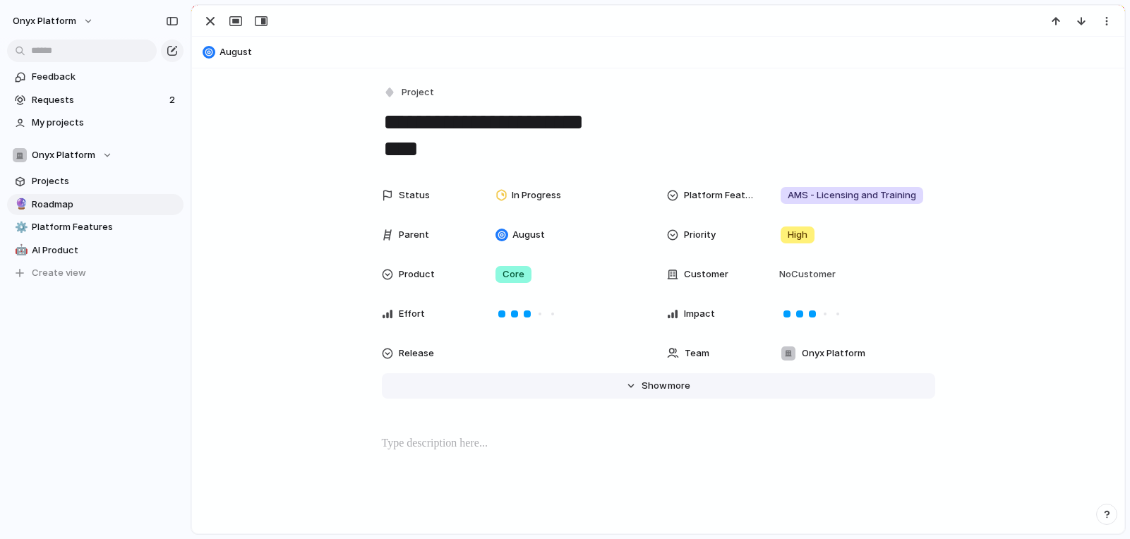
click at [679, 381] on span "more" at bounding box center [679, 386] width 23 height 14
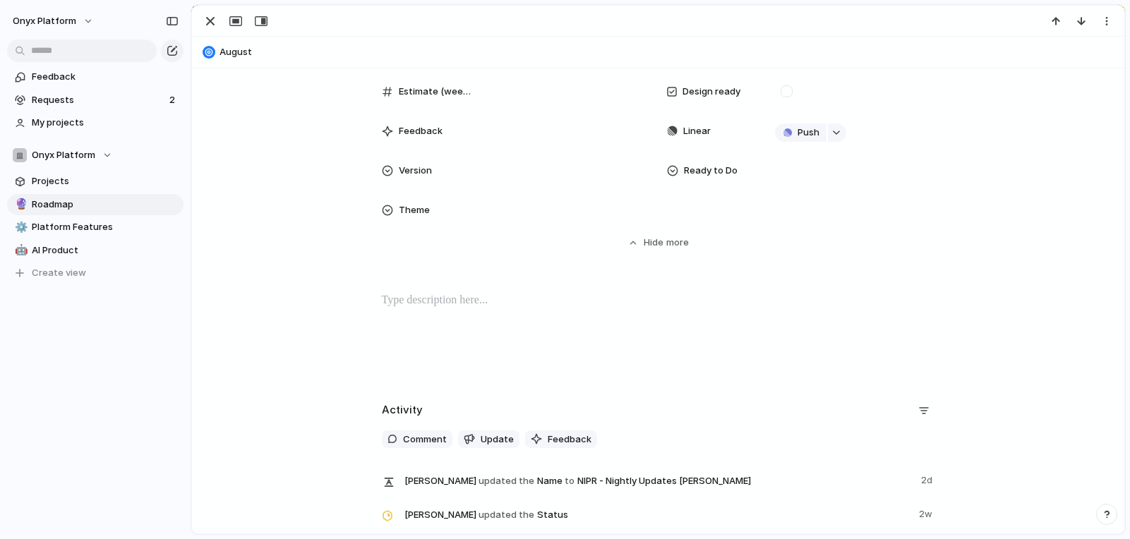
scroll to position [383, 0]
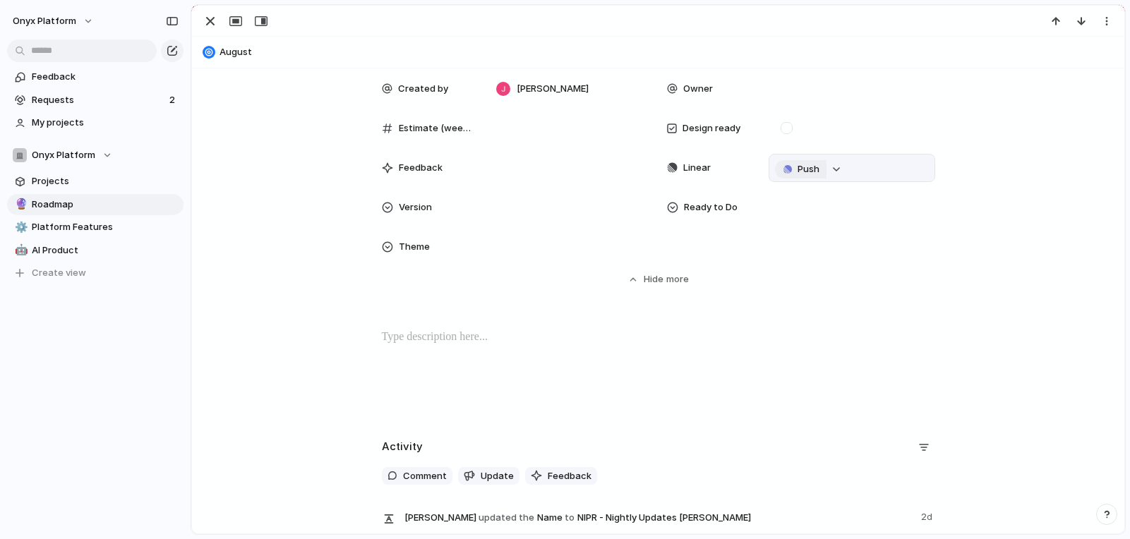
click at [806, 171] on span "Push" at bounding box center [809, 169] width 22 height 14
click at [804, 193] on li "Project" at bounding box center [798, 196] width 80 height 23
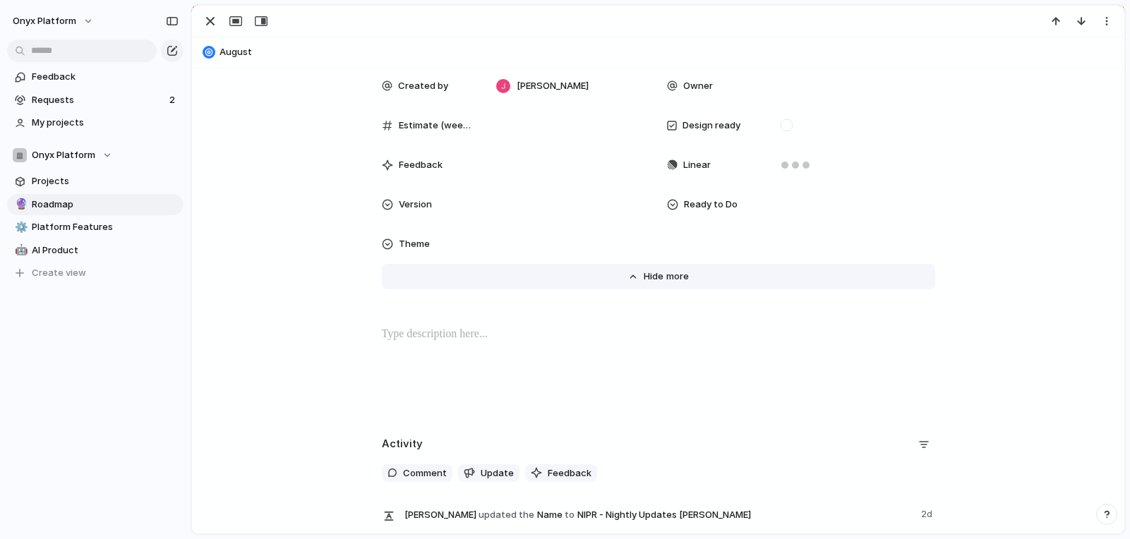
click at [912, 286] on button "Hide Show more" at bounding box center [659, 276] width 554 height 25
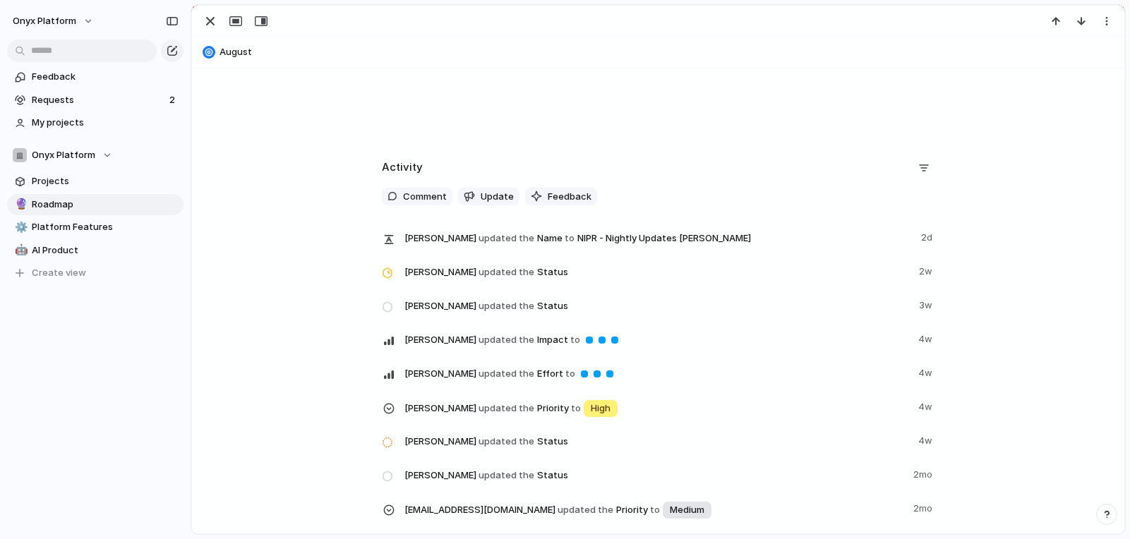
click at [1049, 217] on div "**********" at bounding box center [658, 192] width 933 height 1020
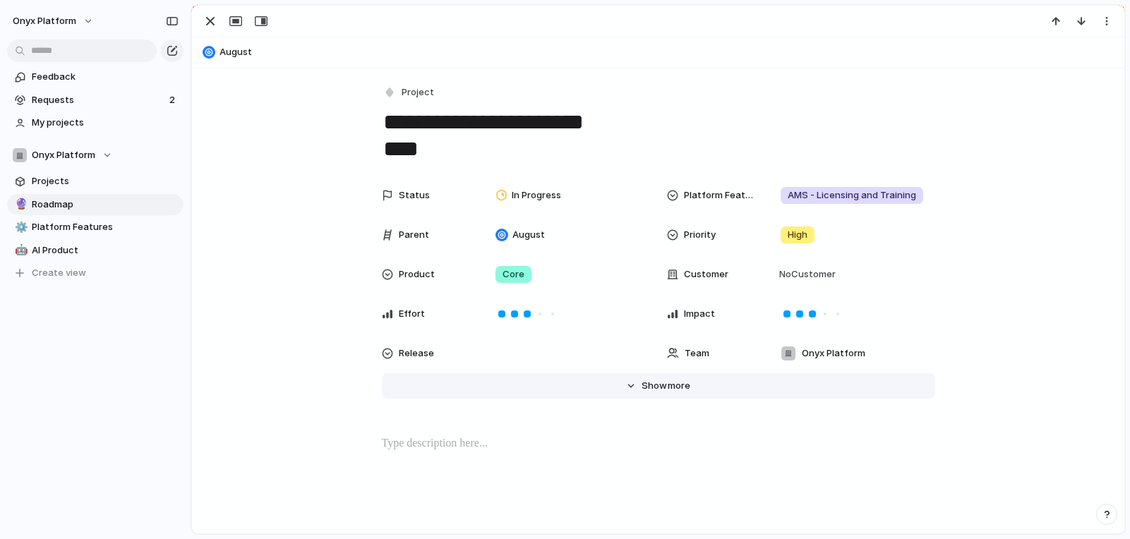
click at [668, 390] on span "more" at bounding box center [679, 386] width 23 height 14
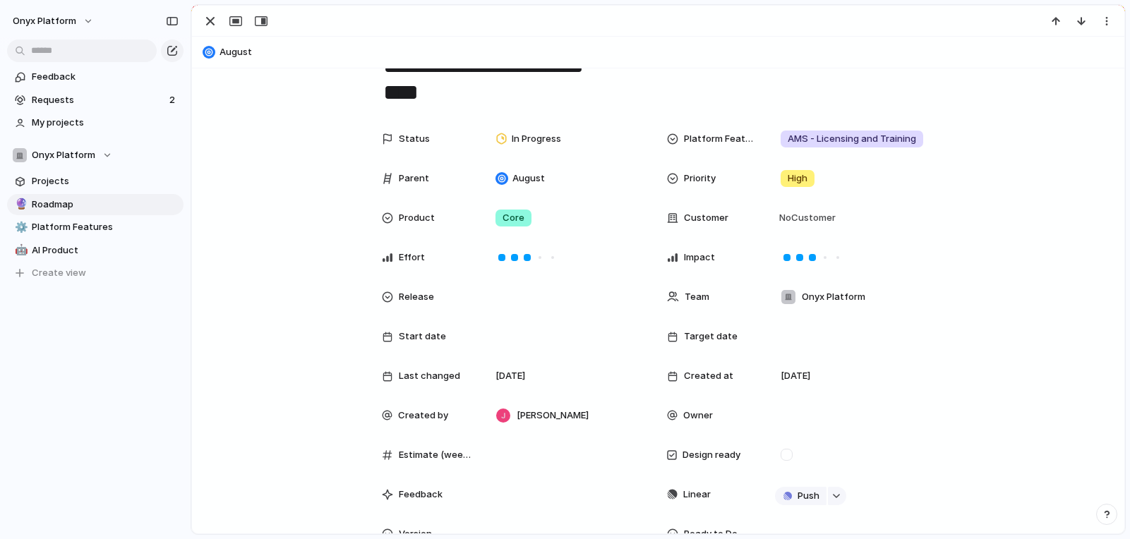
scroll to position [124, 0]
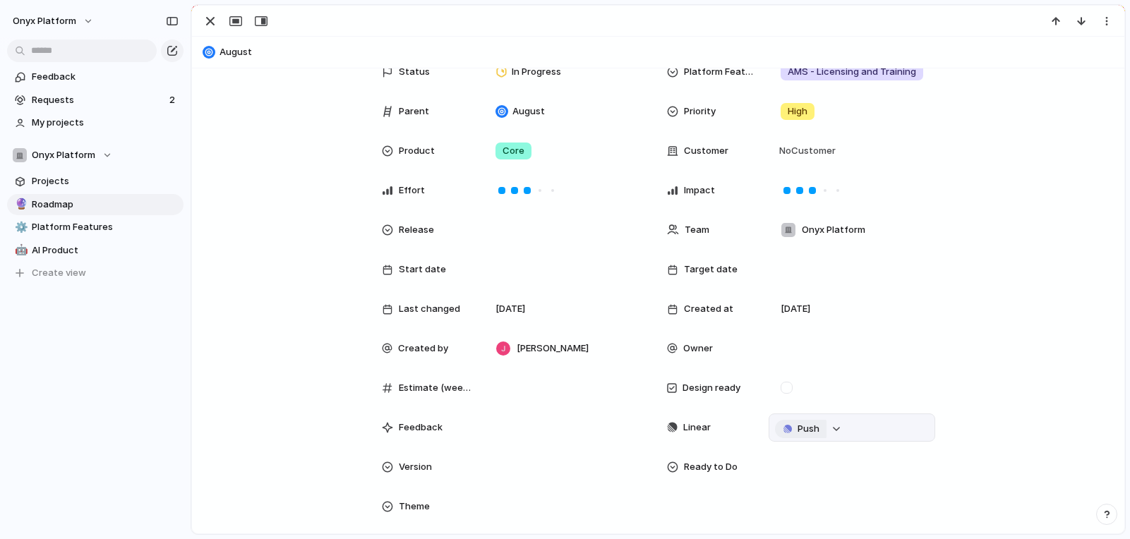
click at [797, 422] on button "Push" at bounding box center [801, 429] width 52 height 18
click at [789, 454] on span "Project" at bounding box center [779, 456] width 32 height 14
click at [109, 153] on div "Onyx Platform" at bounding box center [63, 155] width 100 height 14
click at [97, 154] on div "Onyx Platform Create new team" at bounding box center [565, 269] width 1130 height 539
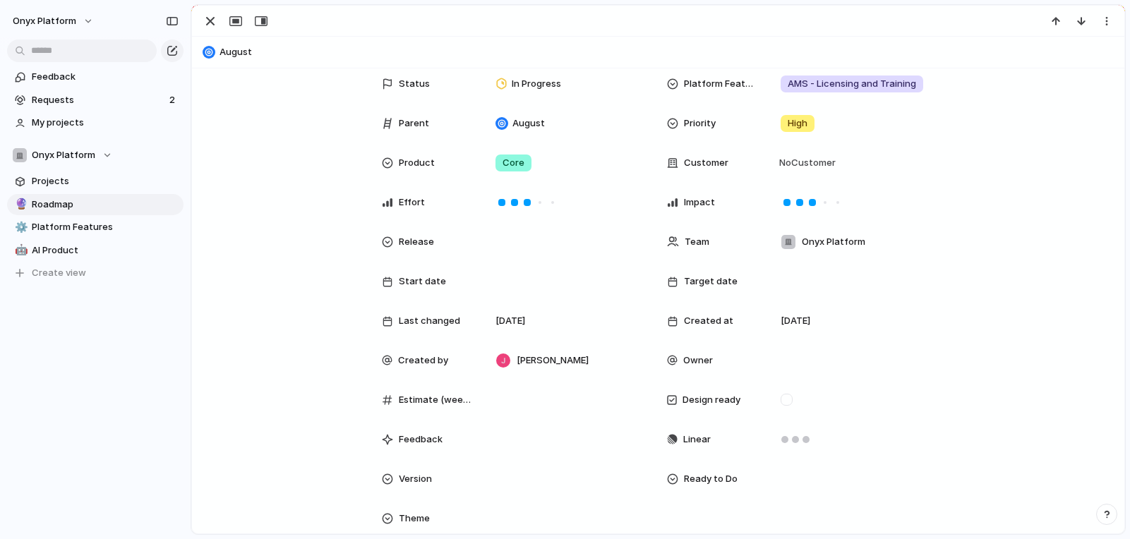
scroll to position [96, 0]
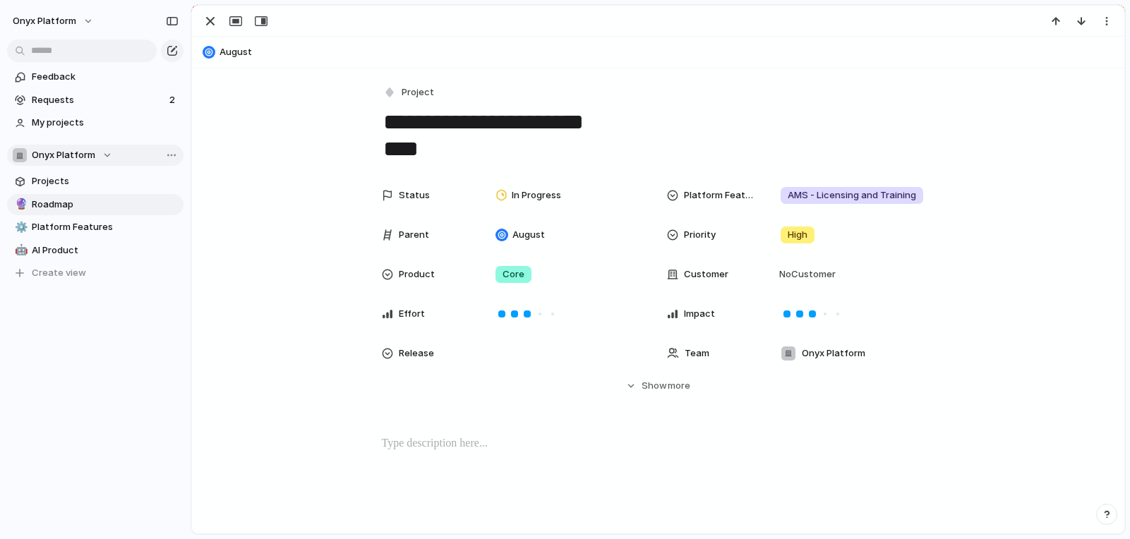
click at [105, 154] on div "Onyx Platform" at bounding box center [63, 155] width 100 height 14
click at [88, 20] on button "Onyx Platform" at bounding box center [53, 21] width 95 height 23
click at [90, 49] on li "Settings" at bounding box center [68, 53] width 117 height 23
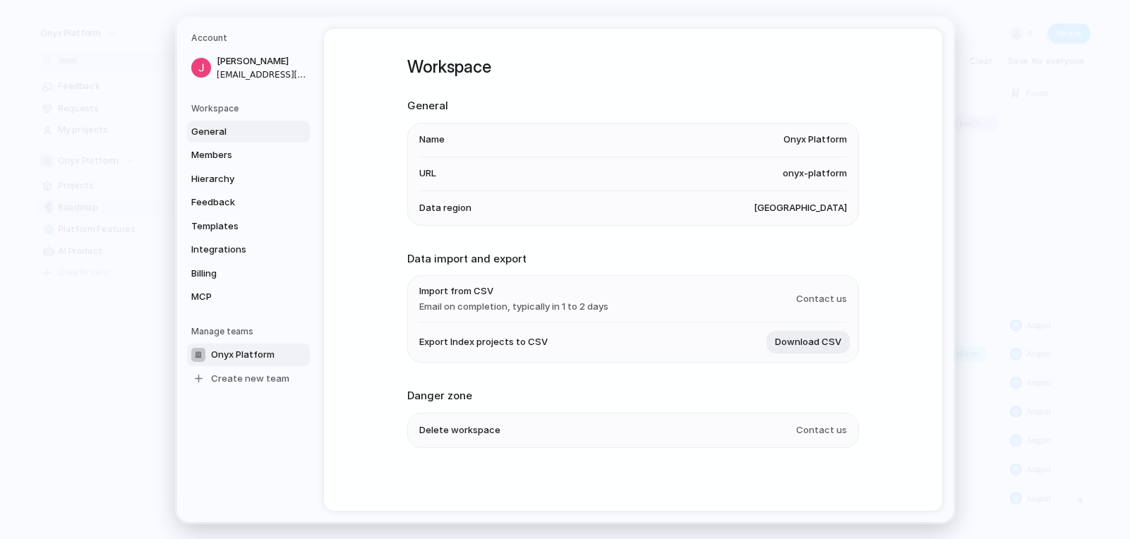
click at [260, 347] on link "Onyx Platform" at bounding box center [248, 354] width 123 height 23
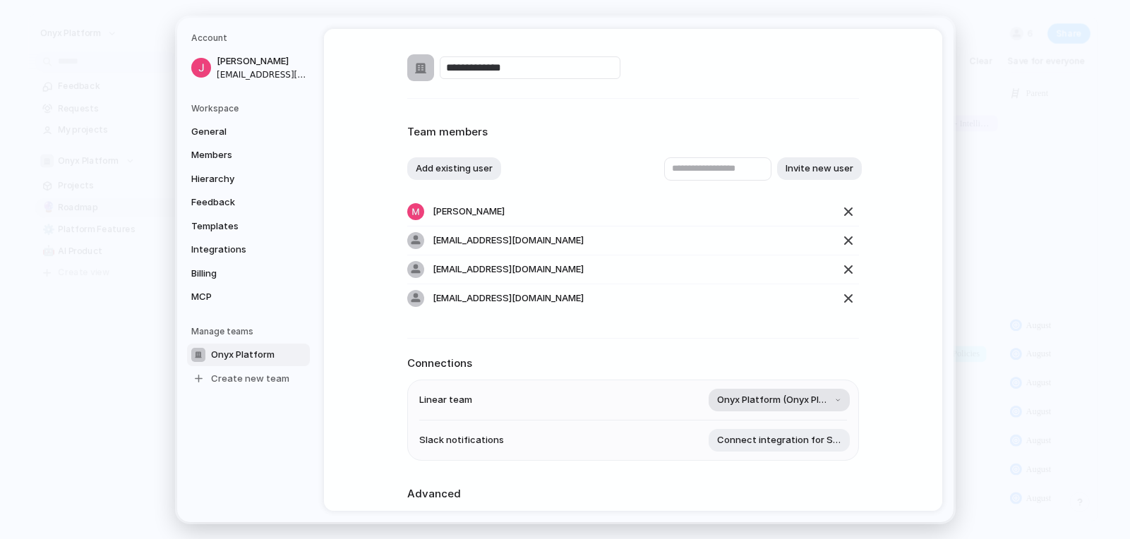
click at [813, 405] on span "Onyx Platform (Onyx Platform Old)" at bounding box center [773, 400] width 112 height 14
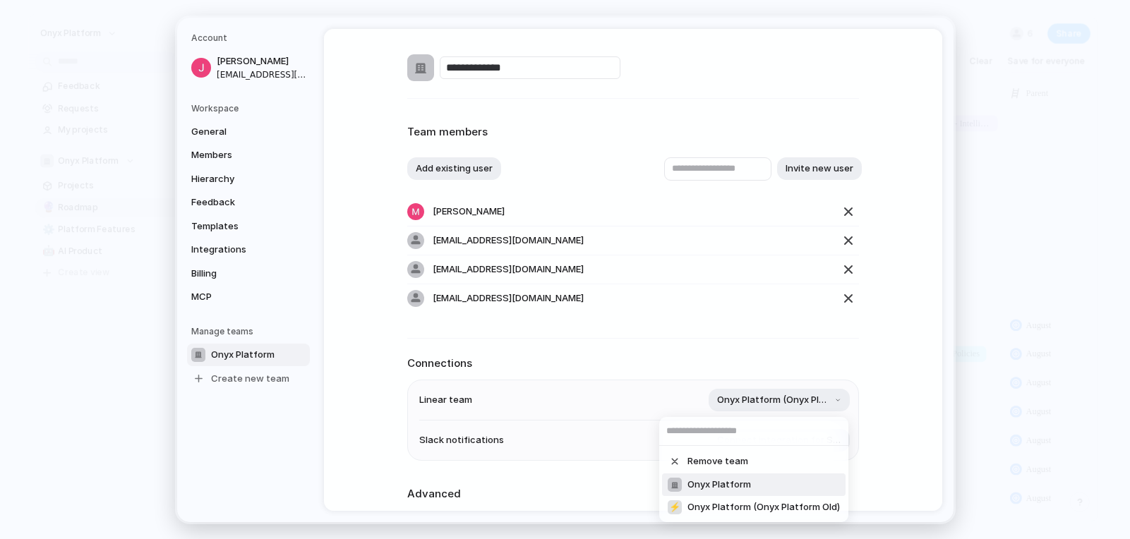
click at [785, 482] on li "Onyx Platform" at bounding box center [754, 485] width 184 height 23
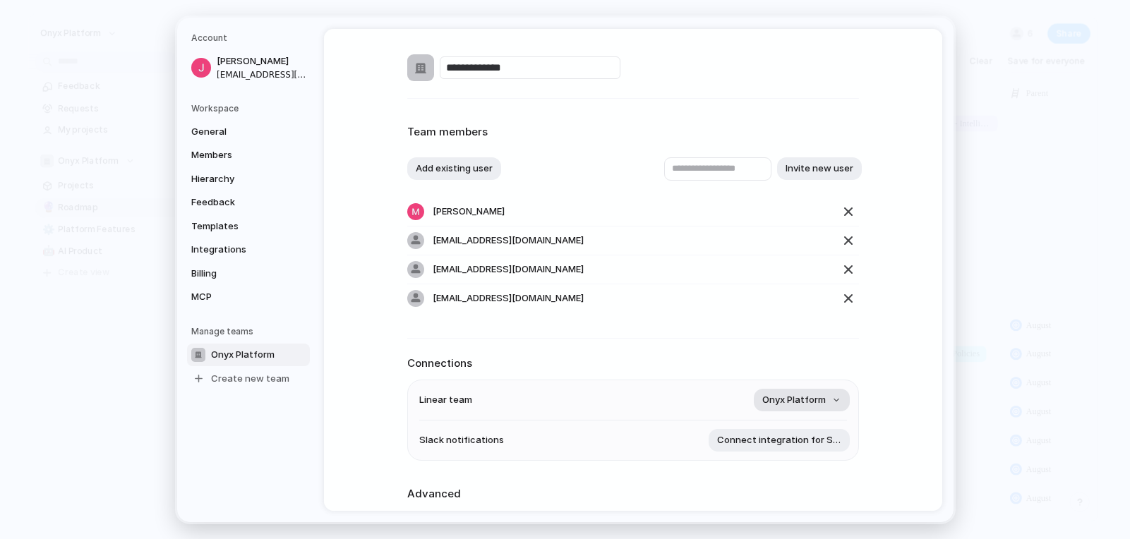
click at [824, 403] on button "Onyx Platform" at bounding box center [802, 400] width 96 height 23
click at [914, 410] on div "Remove team Onyx Platform ⚡ Onyx Platform (Onyx Platform Old)" at bounding box center [565, 269] width 1130 height 539
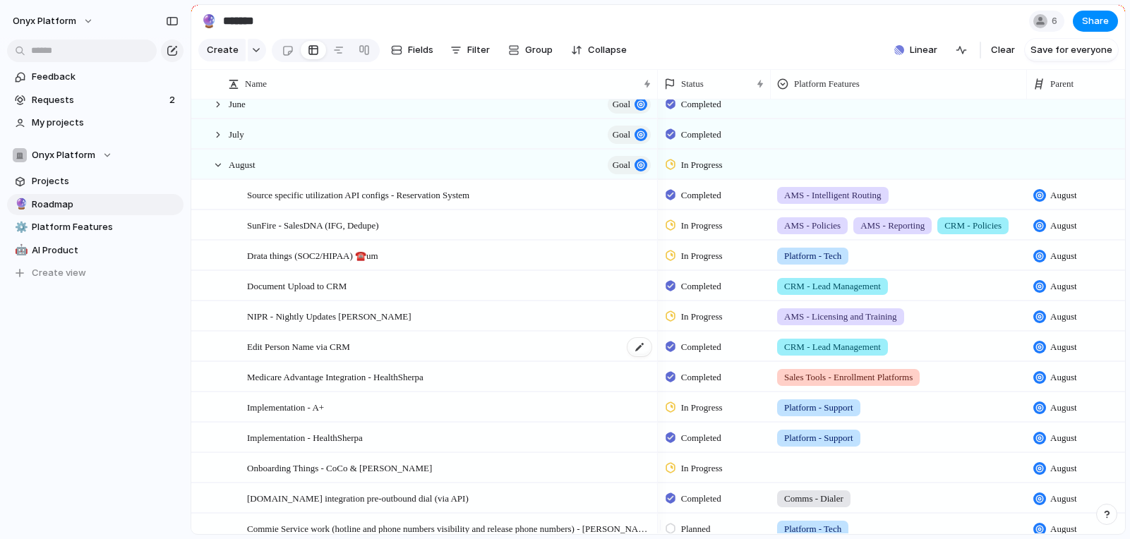
scroll to position [237, 0]
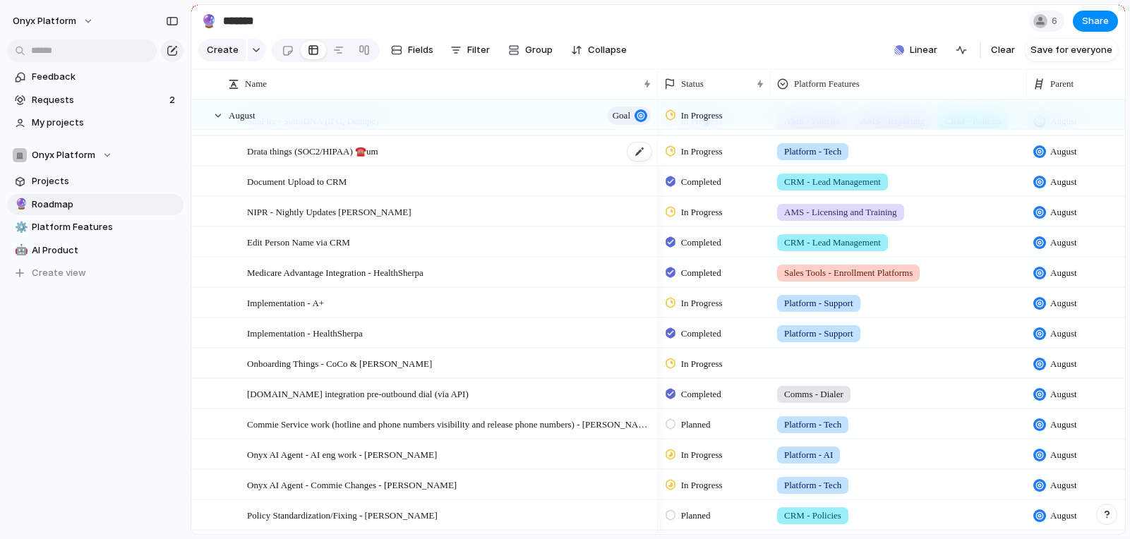
click at [336, 159] on span "Drata things (SOC2/HIPAA) ☎️um" at bounding box center [312, 151] width 131 height 16
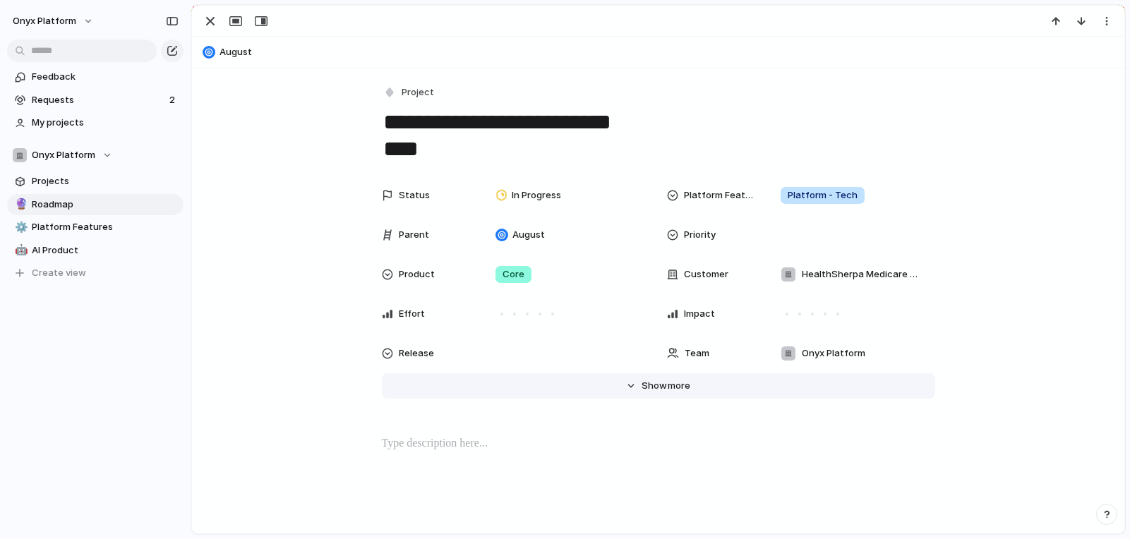
click at [668, 381] on span "more" at bounding box center [679, 386] width 23 height 14
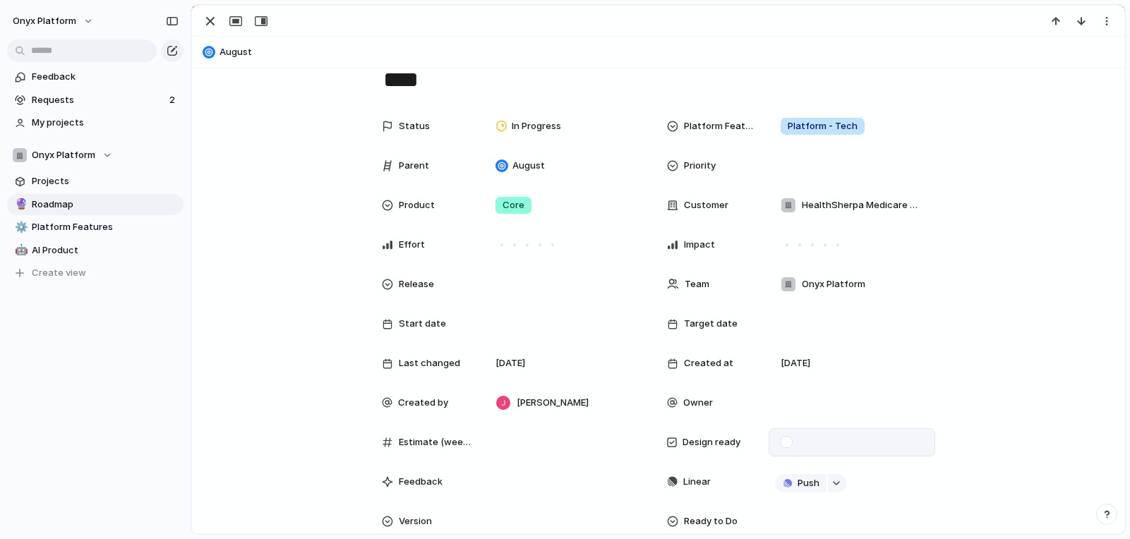
scroll to position [156, 0]
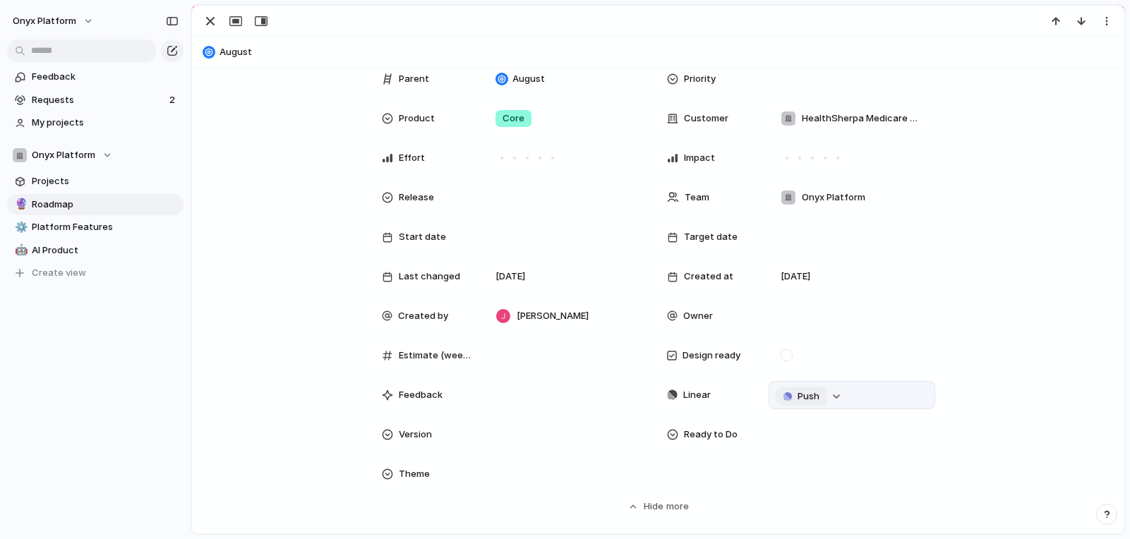
click at [798, 400] on span "Push" at bounding box center [809, 397] width 22 height 14
click at [806, 418] on li "Project" at bounding box center [798, 423] width 80 height 23
click at [805, 398] on div at bounding box center [852, 396] width 154 height 16
